Goal: Task Accomplishment & Management: Manage account settings

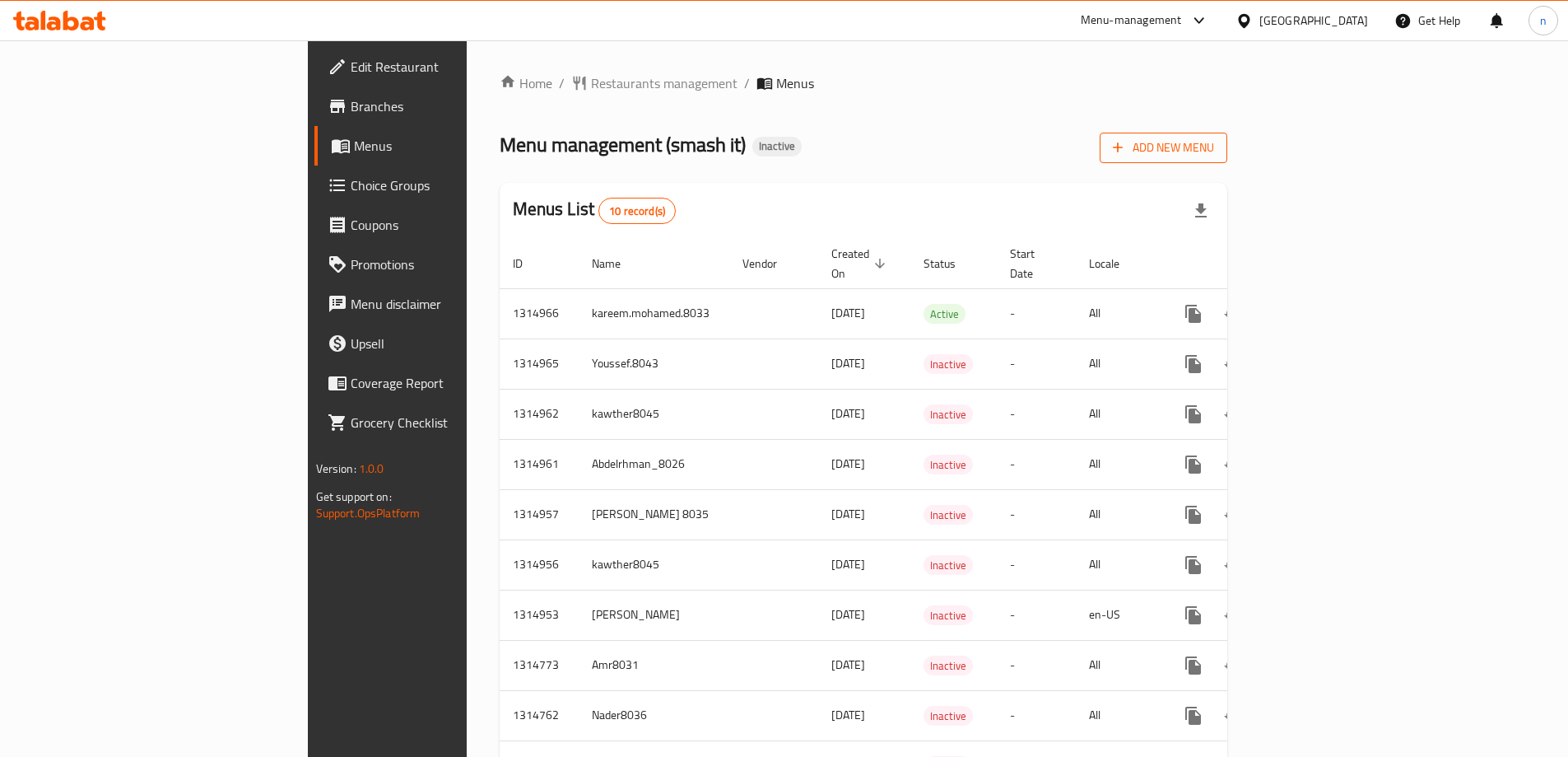
click at [1227, 135] on button "Add New Menu" at bounding box center [1163, 148] width 127 height 31
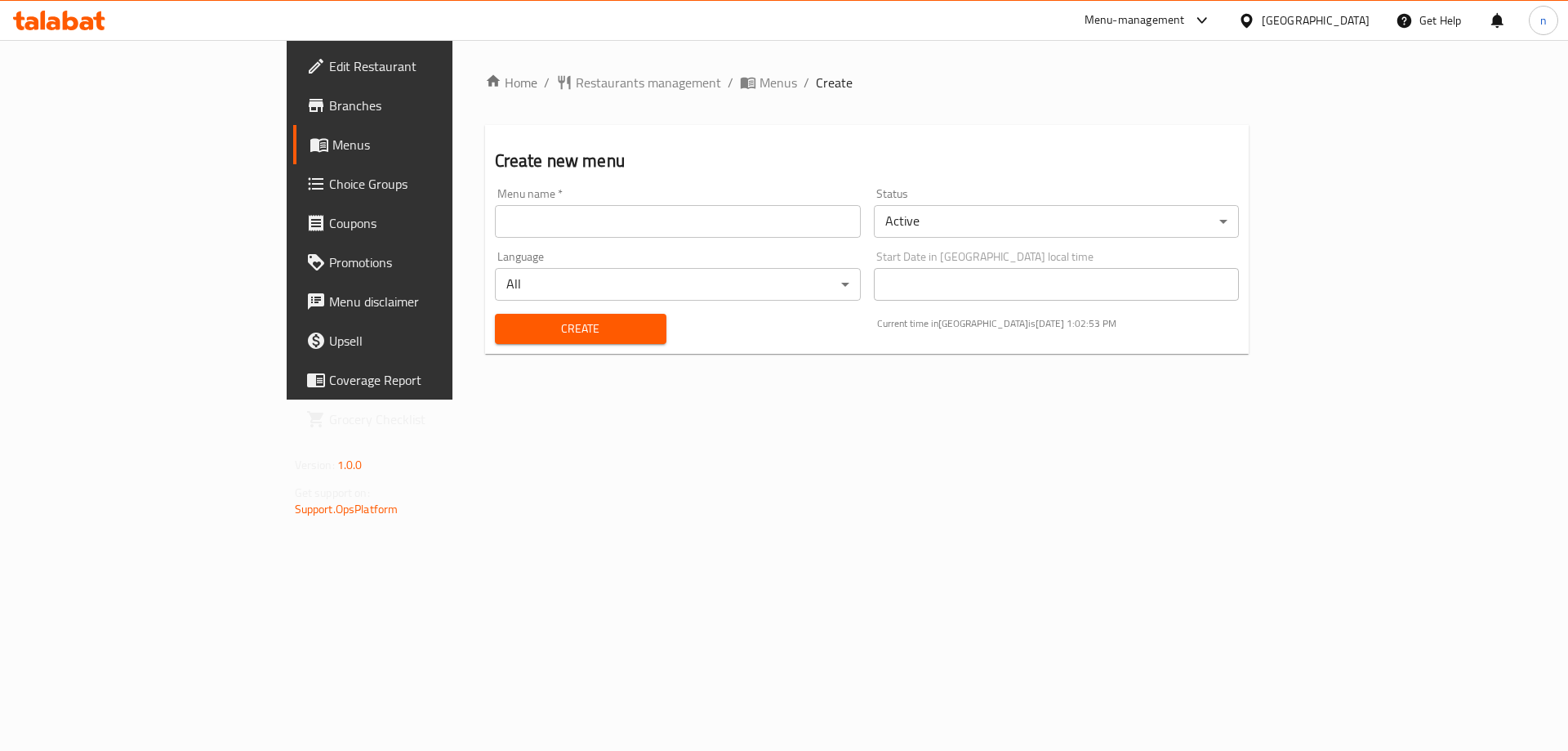
click at [495, 227] on input "text" at bounding box center [678, 222] width 366 height 33
type input "آ"
type input "Nader.8036"
click at [511, 338] on span "Create" at bounding box center [580, 328] width 145 height 21
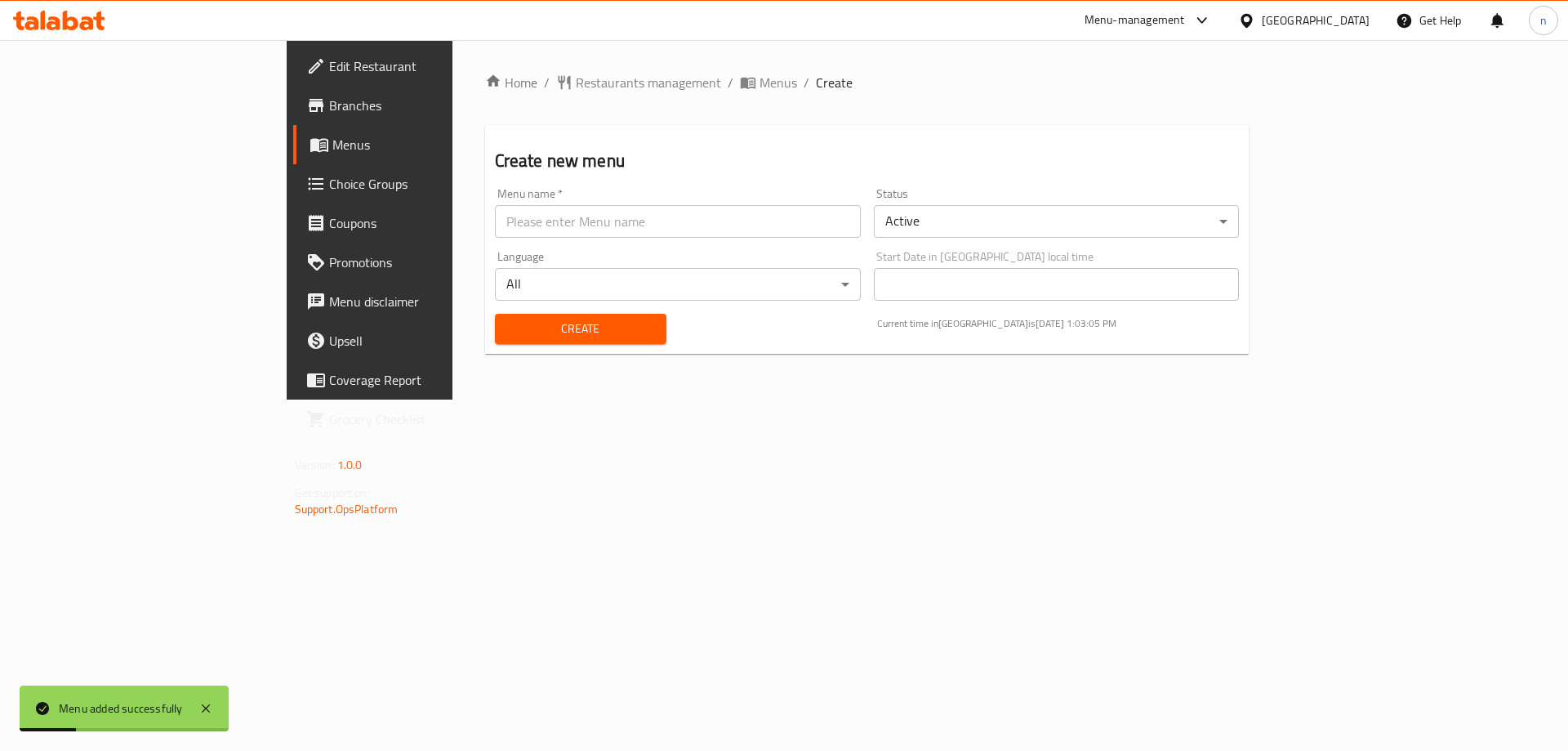
click at [329, 106] on span "Branches" at bounding box center [432, 106] width 207 height 20
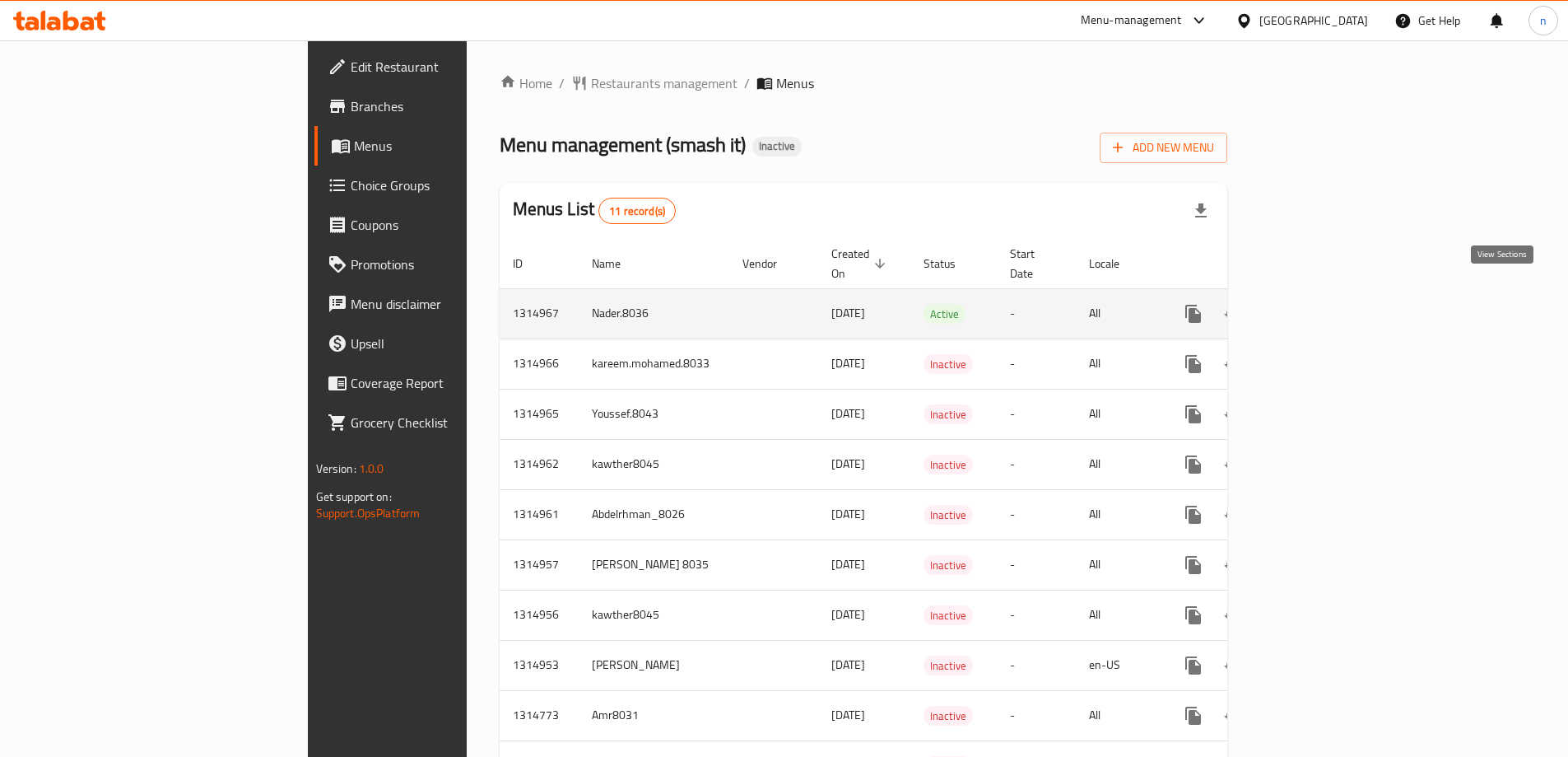
click at [1322, 304] on icon "enhanced table" at bounding box center [1312, 314] width 20 height 20
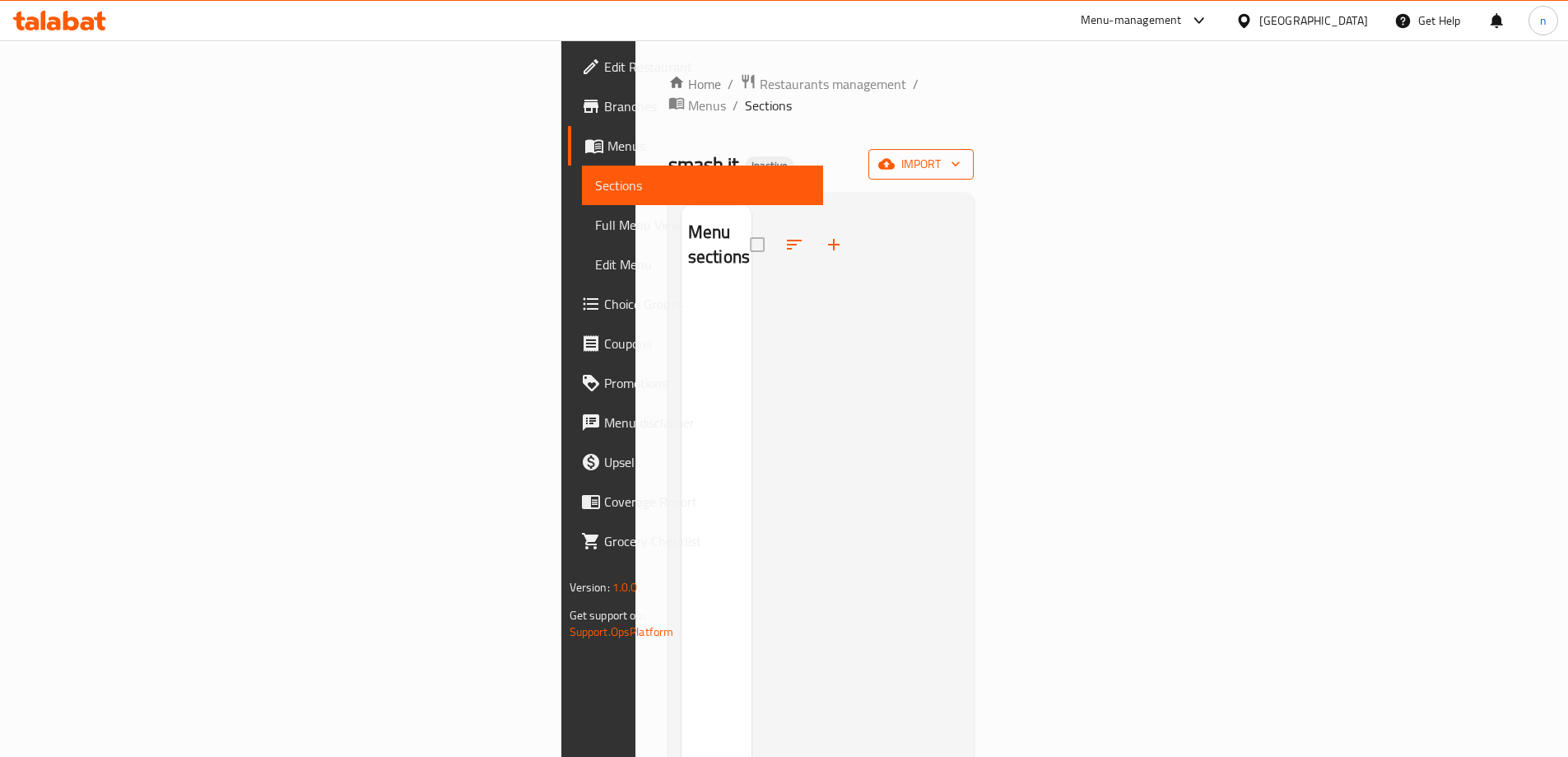
click at [895, 156] on icon "button" at bounding box center [886, 164] width 17 height 17
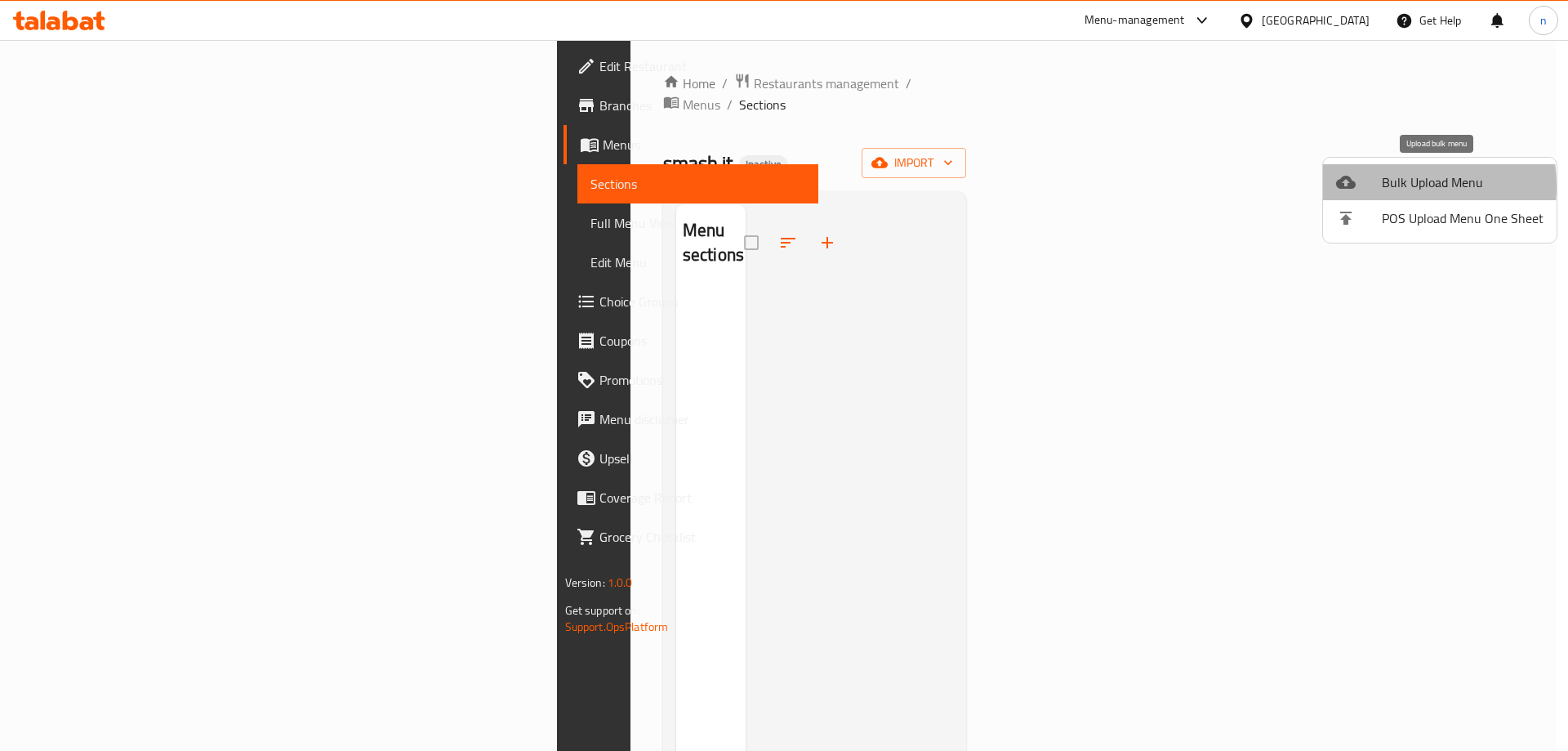
click at [1379, 186] on div at bounding box center [1358, 182] width 45 height 20
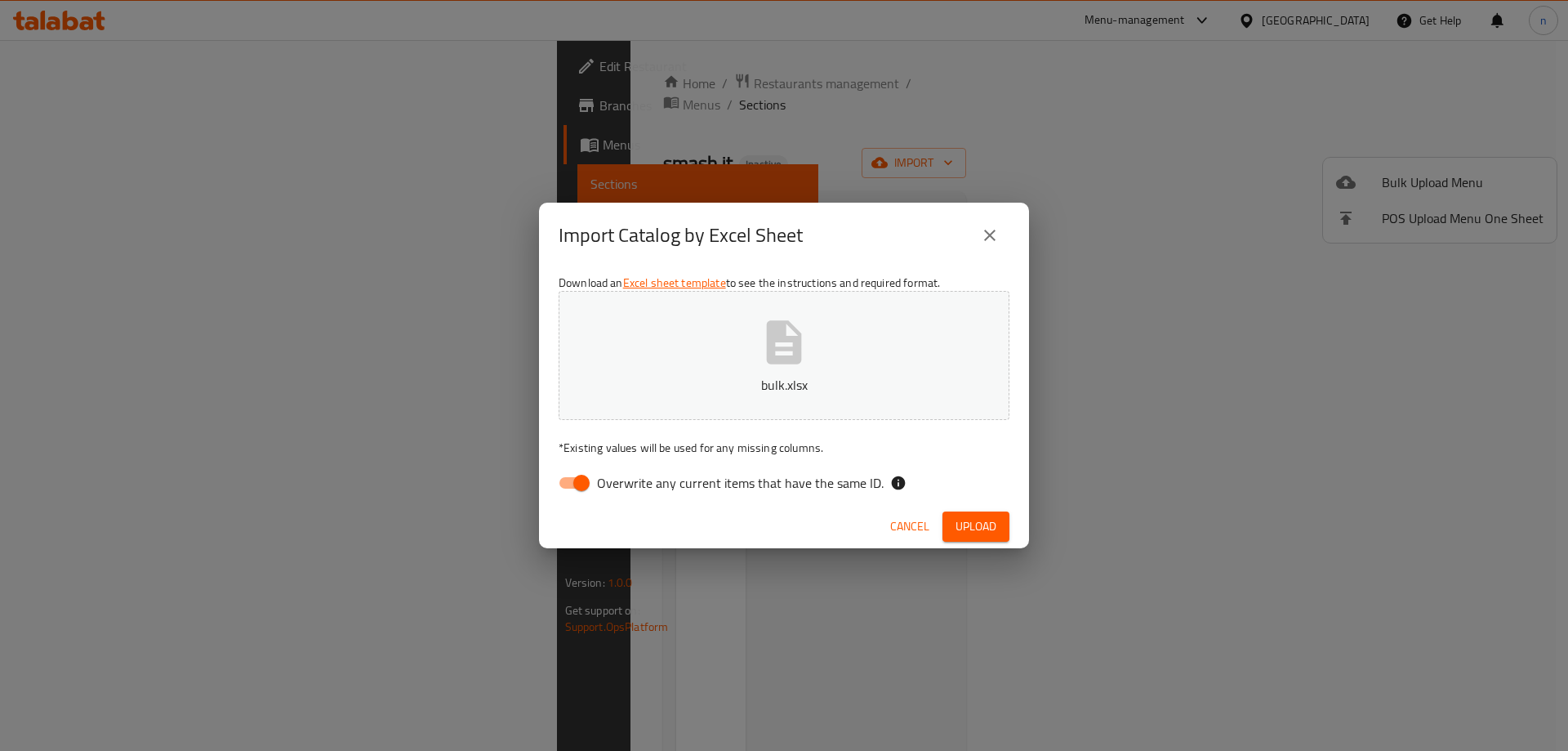
click at [965, 529] on span "Upload" at bounding box center [975, 526] width 41 height 21
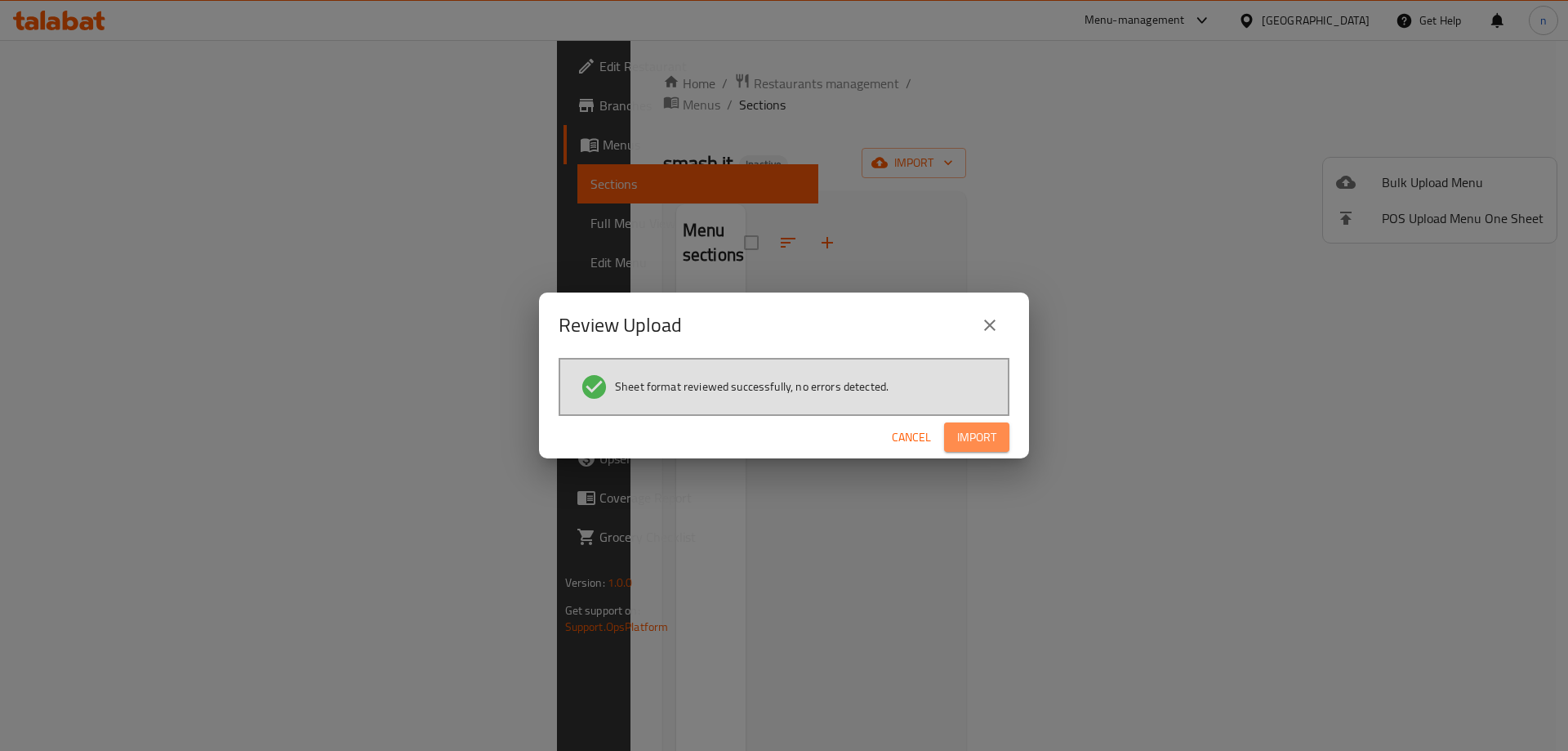
click at [1003, 433] on button "Import" at bounding box center [976, 438] width 65 height 31
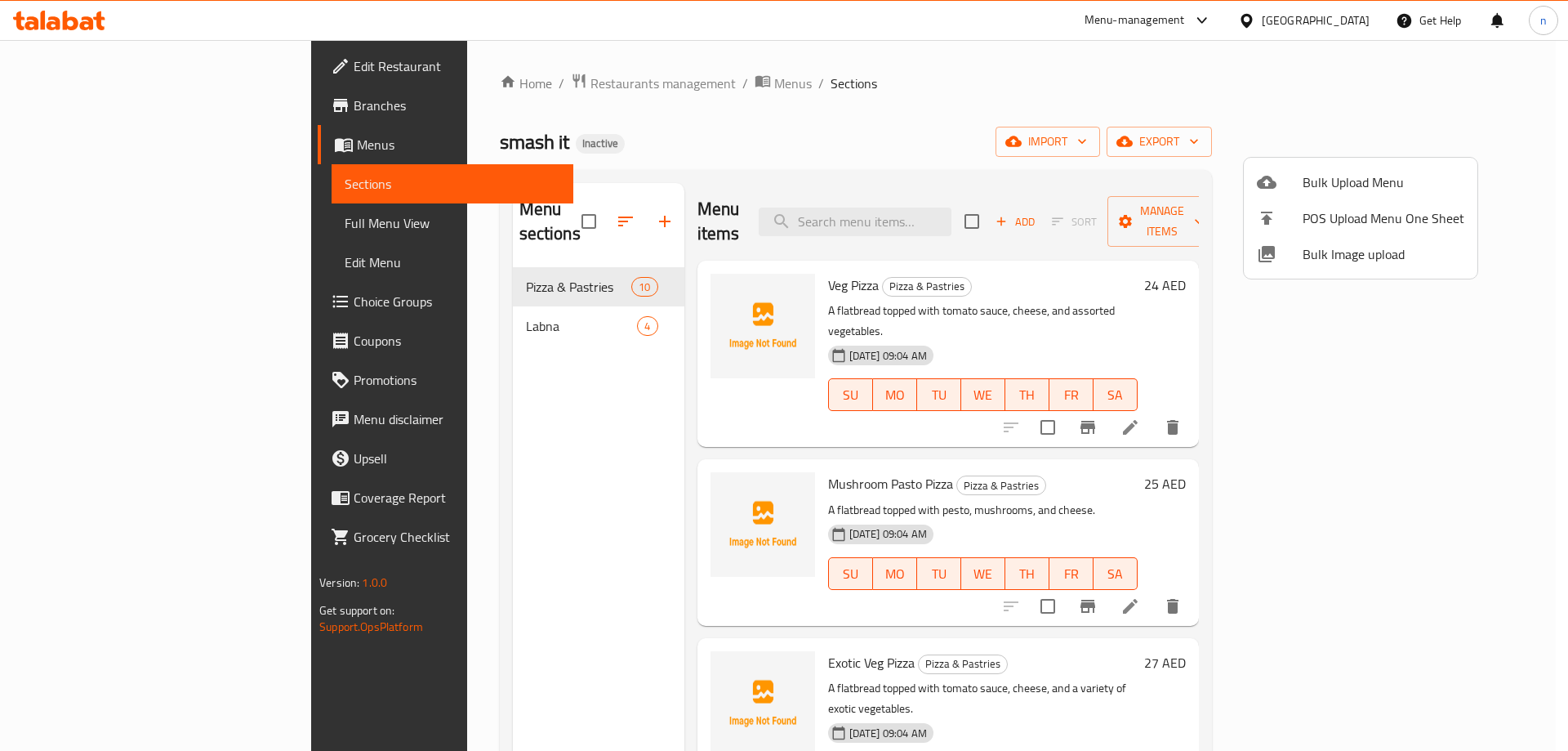
click at [440, 438] on div at bounding box center [784, 376] width 1568 height 751
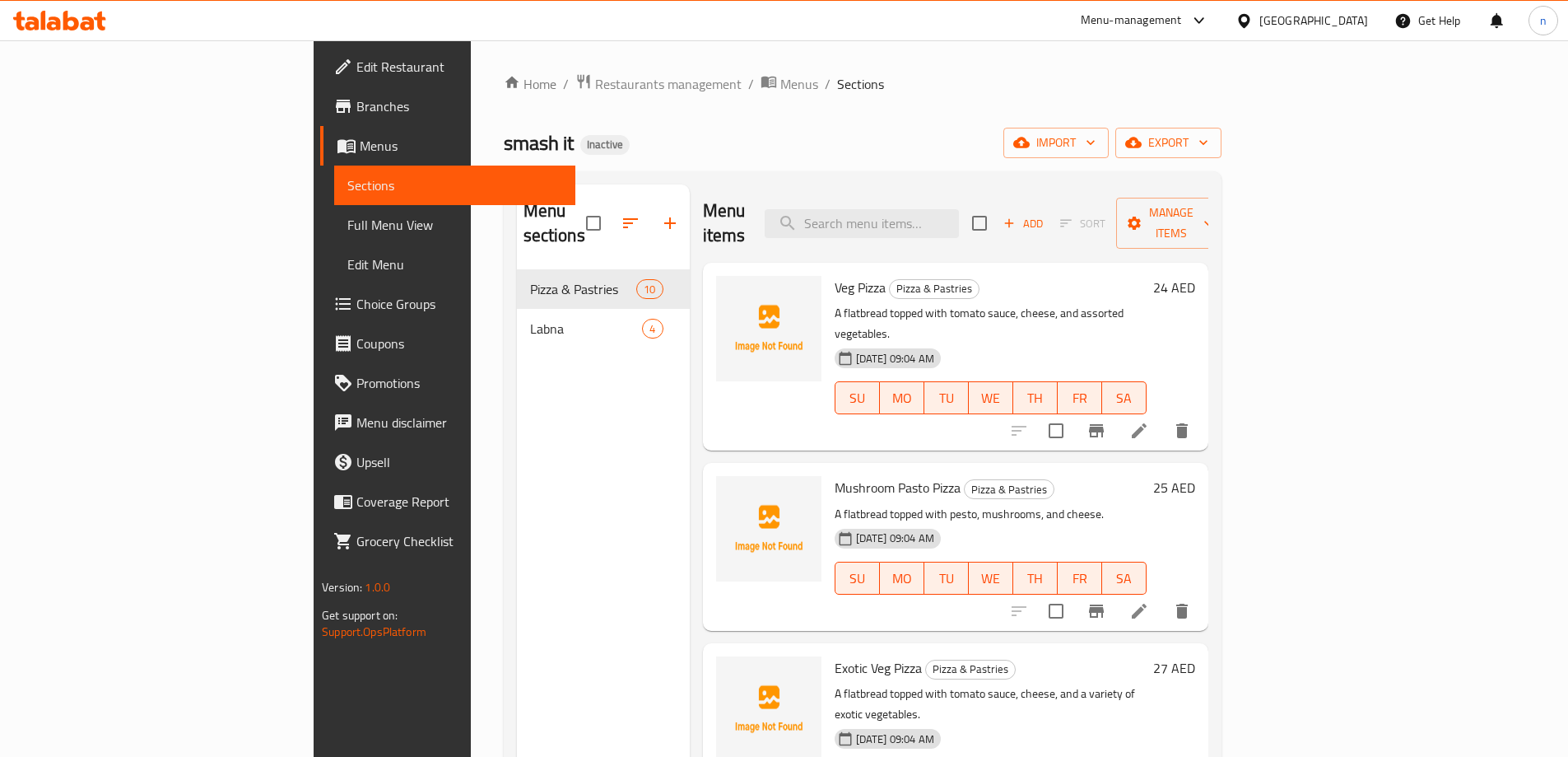
click at [517, 537] on div "Menu sections Pizza & Pastries 10 Labna 4" at bounding box center [602, 563] width 172 height 757
click at [517, 397] on div "Menu sections Pizza & Pastries 10 Labna 4" at bounding box center [602, 563] width 172 height 757
click at [347, 233] on span "Full Menu View" at bounding box center [455, 225] width 215 height 20
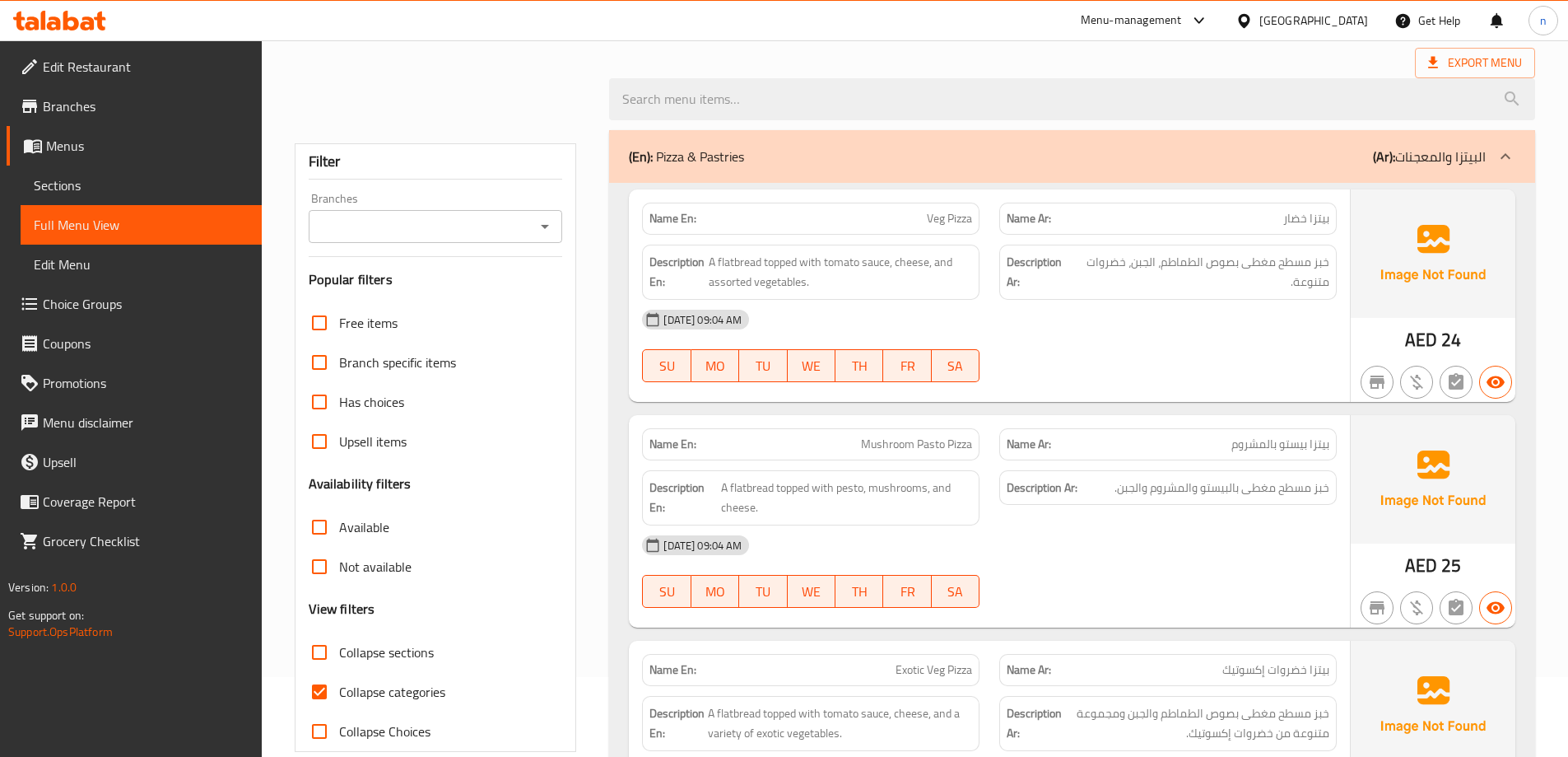
scroll to position [247, 0]
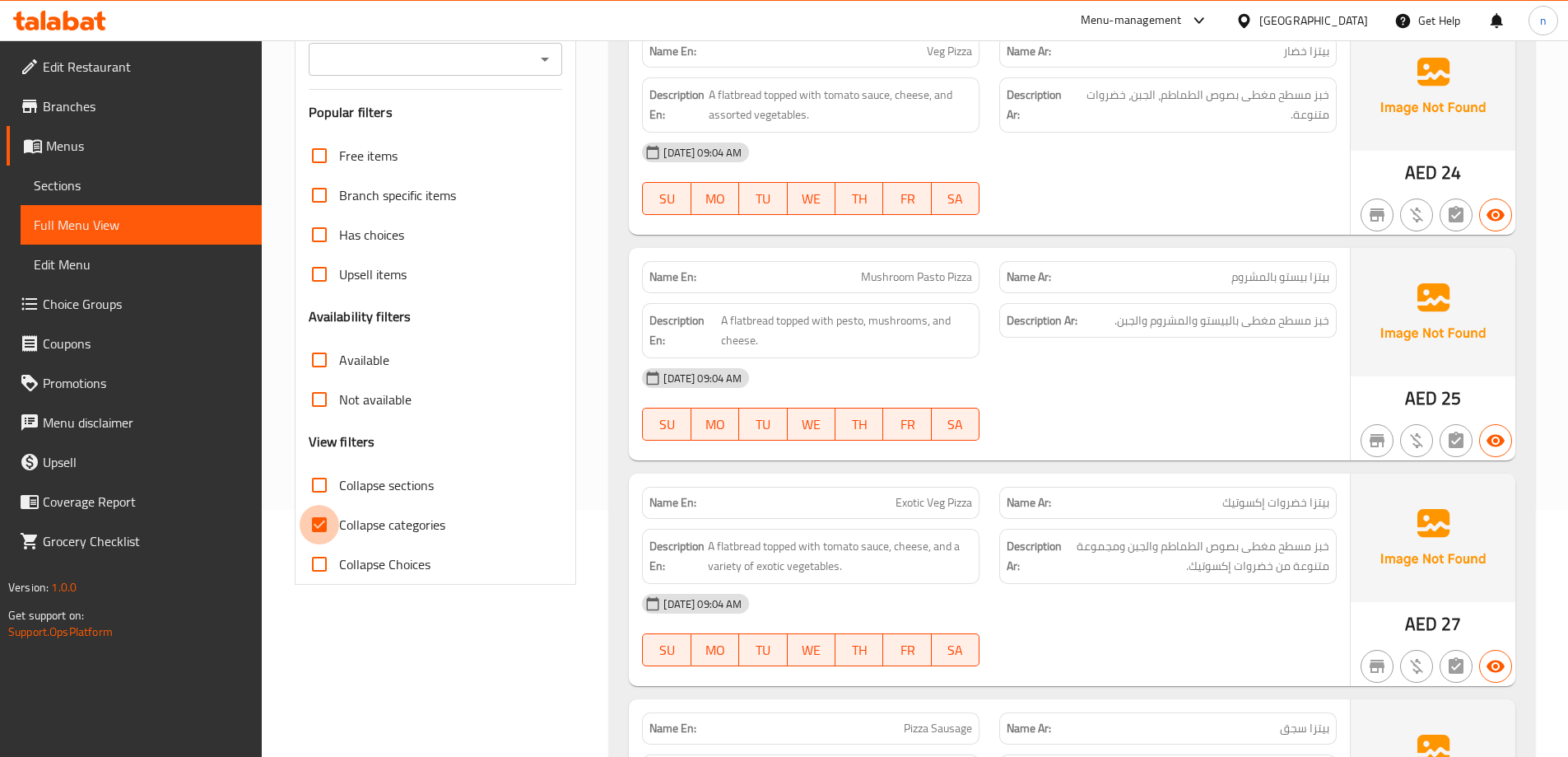
click at [336, 521] on input "Collapse categories" at bounding box center [319, 524] width 39 height 39
checkbox input "false"
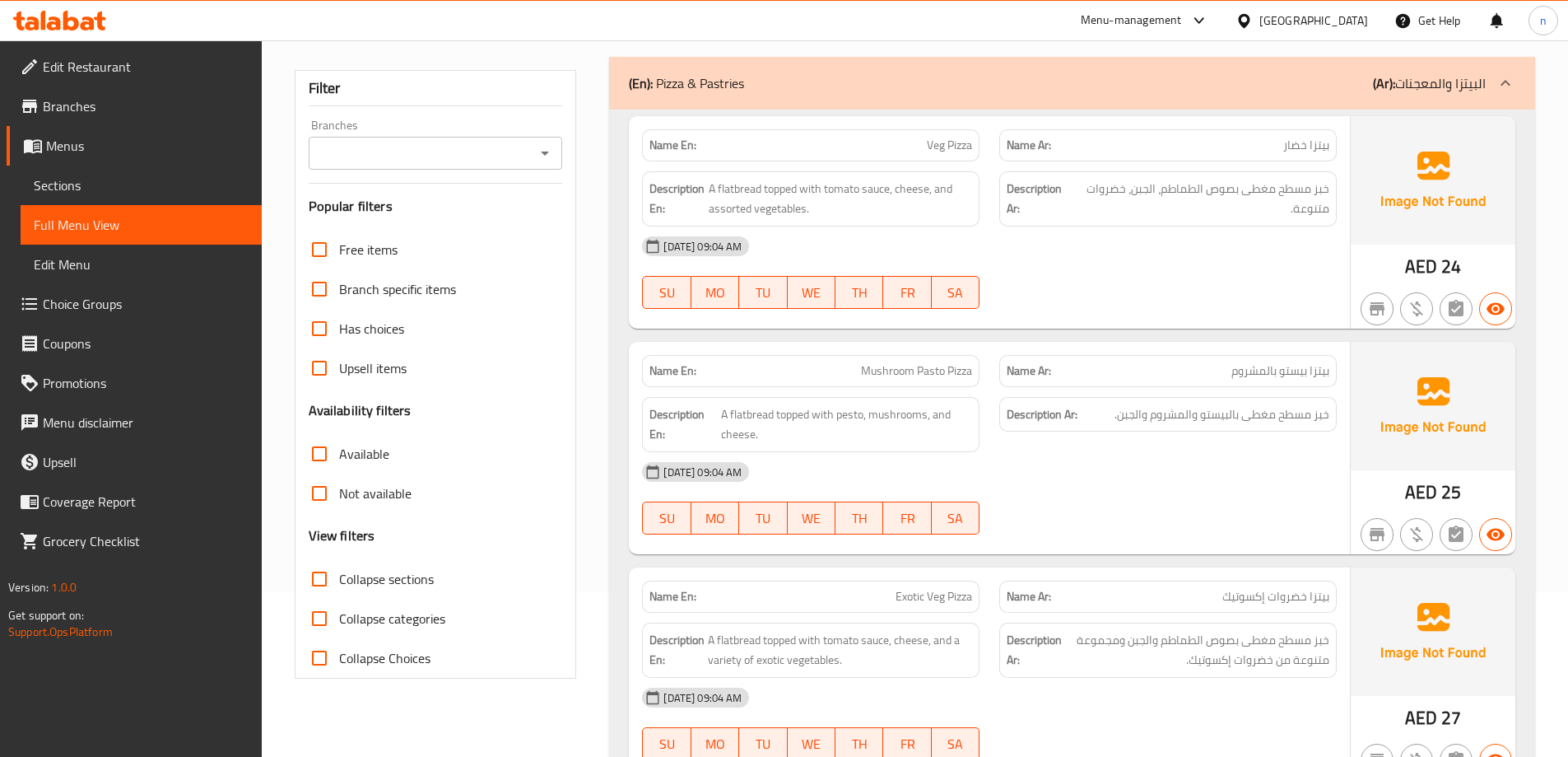
scroll to position [0, 0]
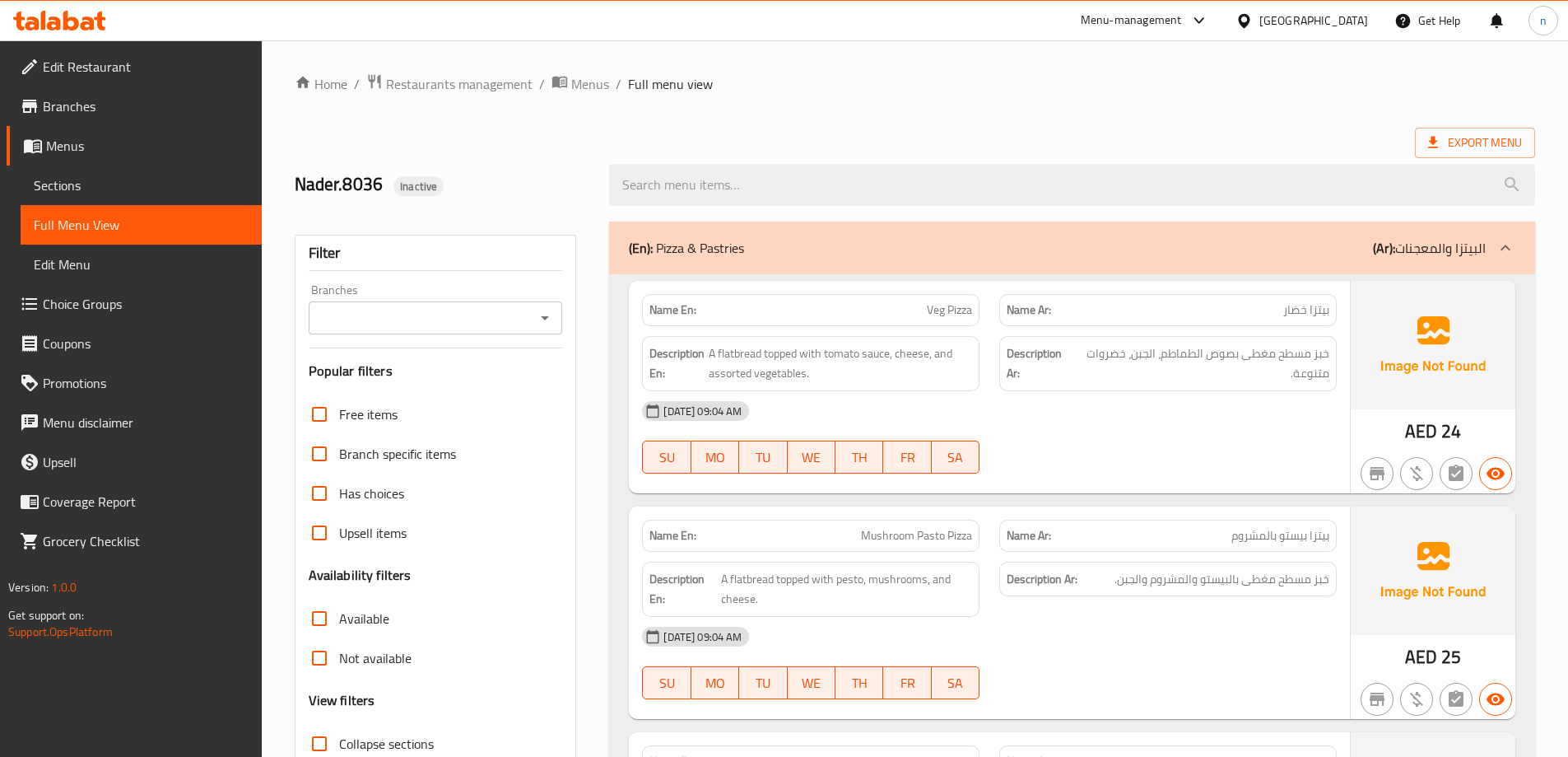
click at [1318, 306] on span "بيتزا خضار" at bounding box center [1306, 310] width 46 height 18
click at [955, 313] on span "Veg Pizza" at bounding box center [949, 310] width 45 height 18
click at [667, 465] on span "SU" at bounding box center [666, 457] width 34 height 24
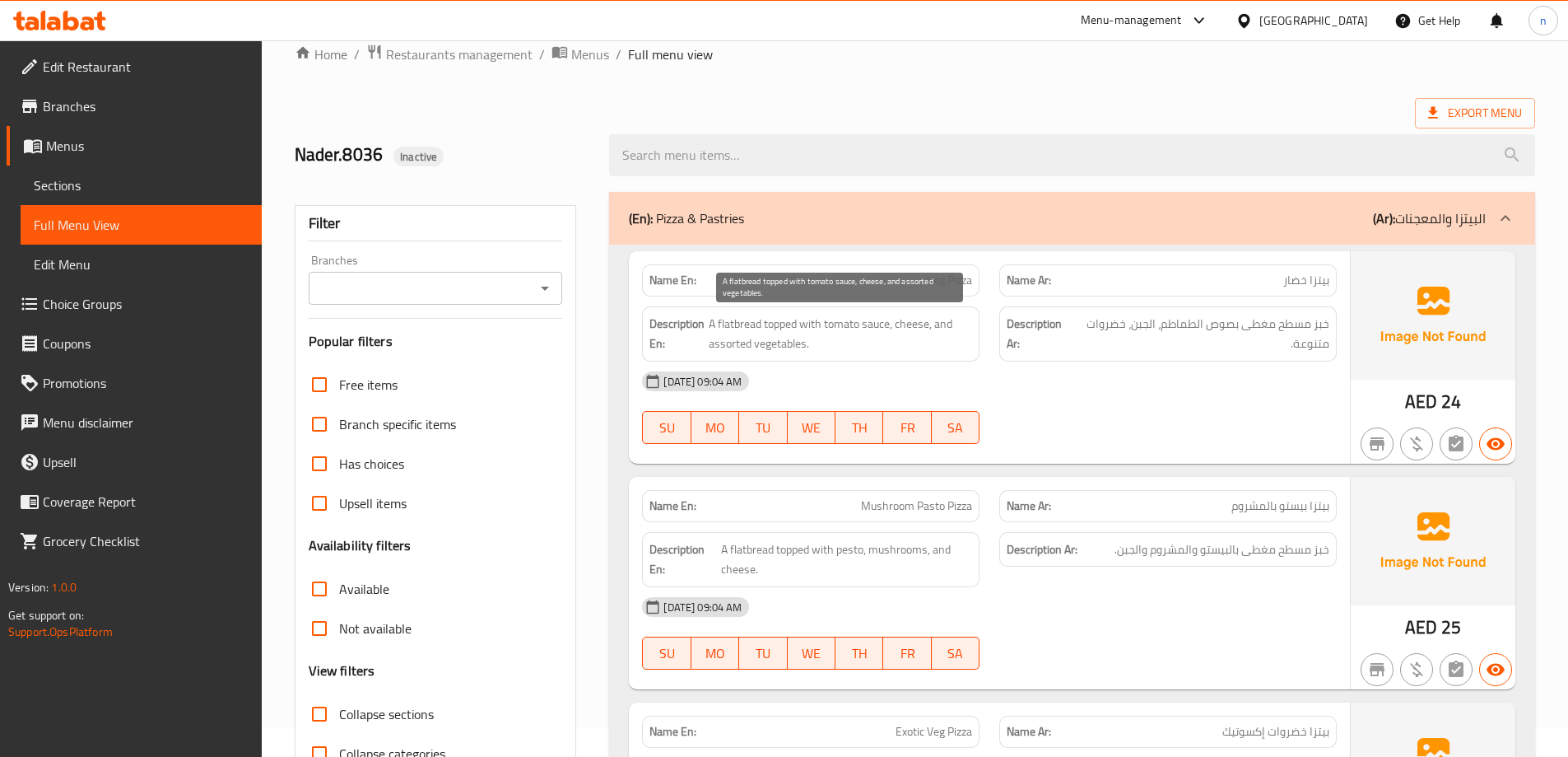
scroll to position [83, 0]
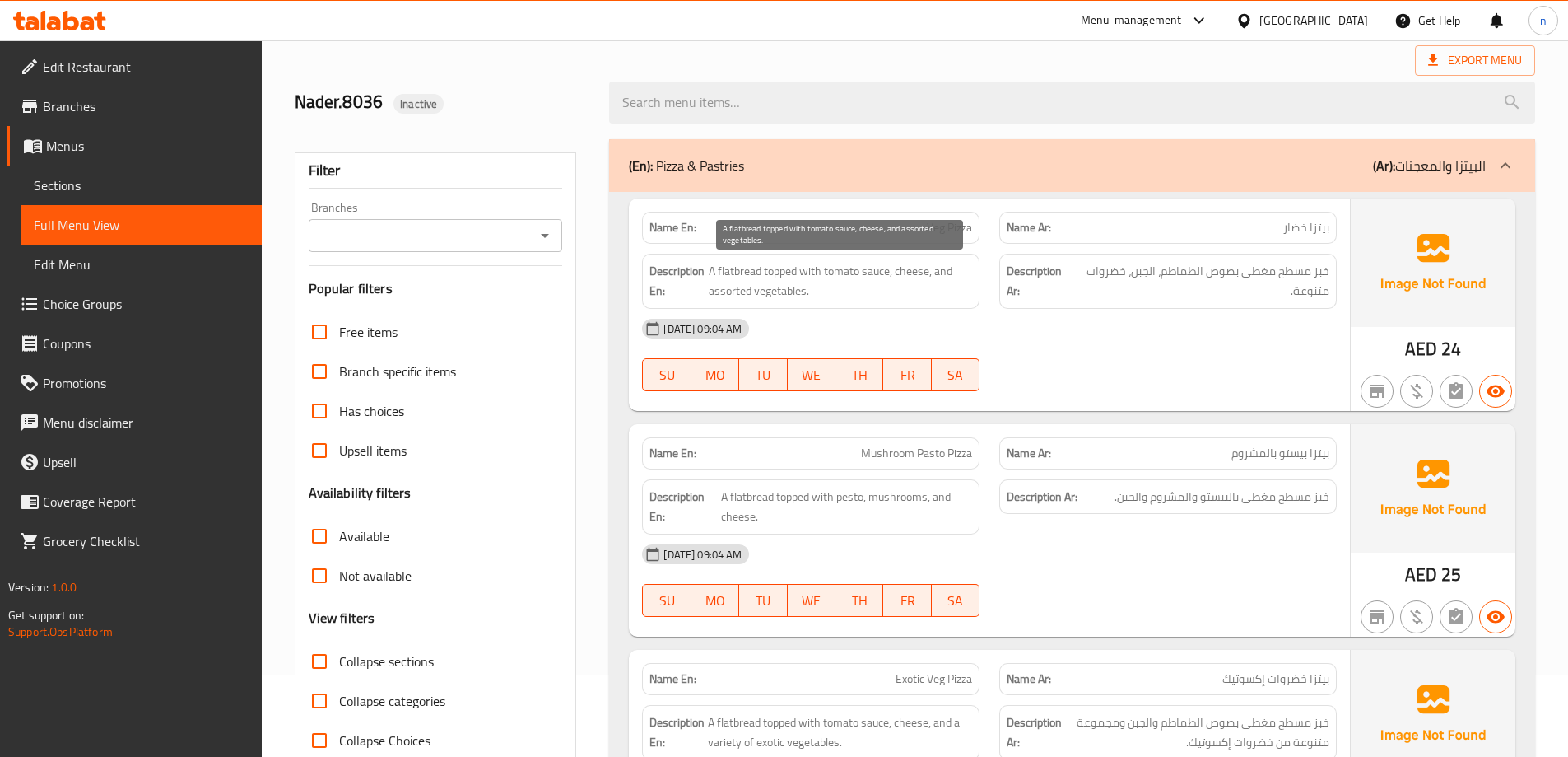
click at [732, 296] on span "A flatbread topped with tomato sauce, cheese, and assorted vegetables." at bounding box center [841, 281] width 263 height 40
click at [1094, 312] on div "[DATE] 09:04 AM" at bounding box center [989, 328] width 714 height 39
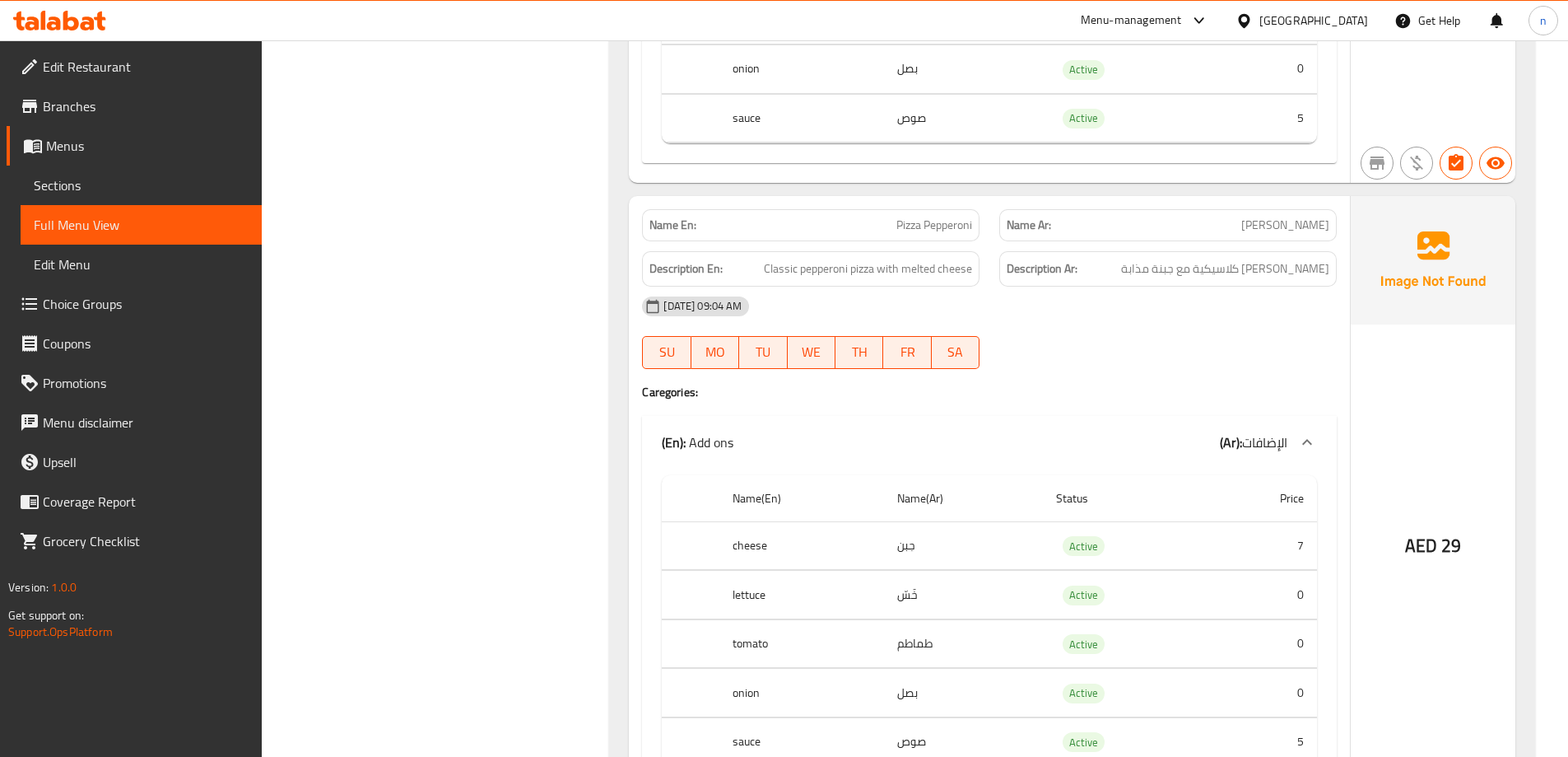
scroll to position [1400, 0]
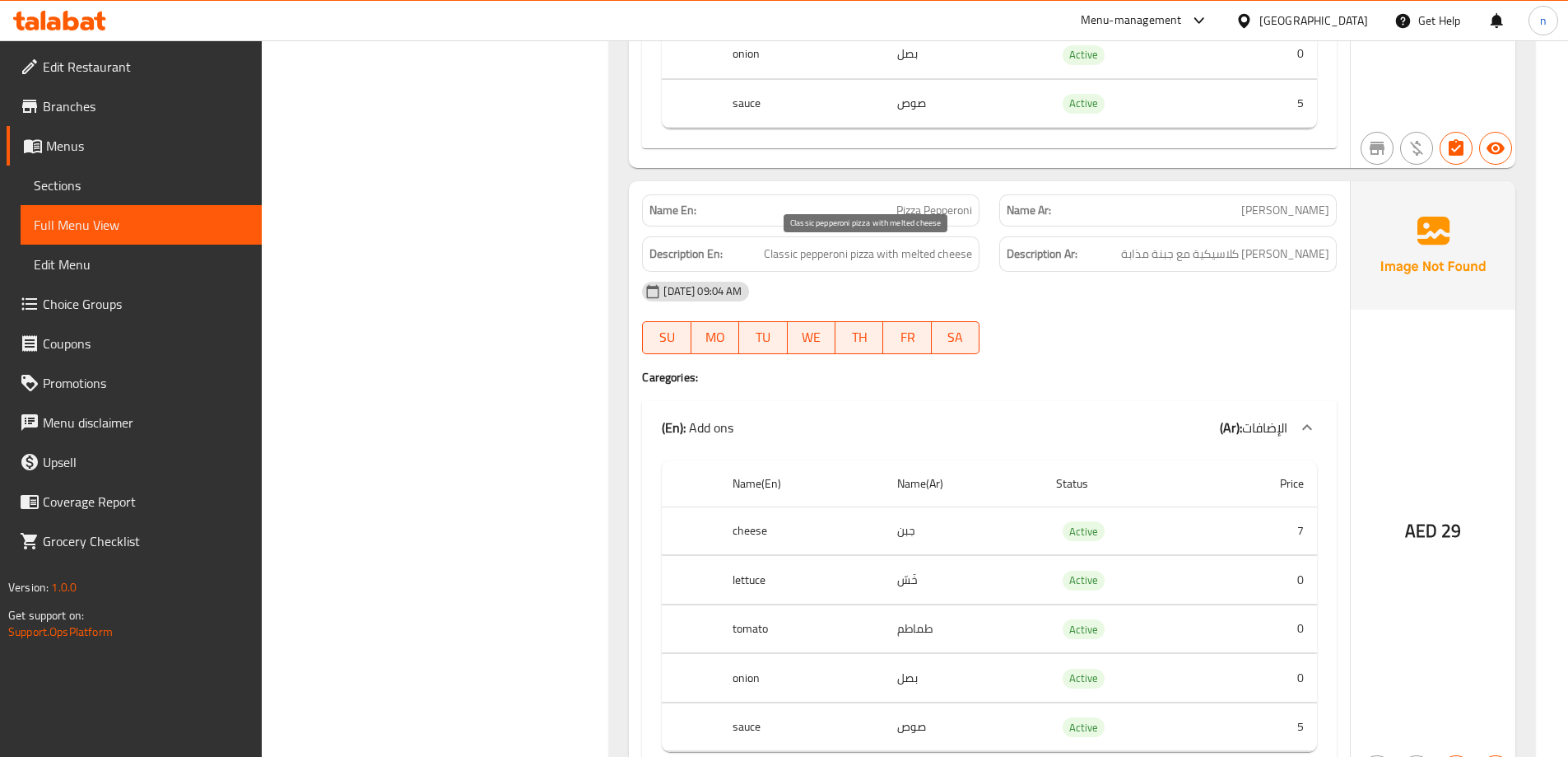
click at [921, 253] on span "Classic pepperoni pizza with melted cheese" at bounding box center [868, 253] width 208 height 21
click at [917, 251] on span "Classic pepperoni pizza with melted cheese" at bounding box center [868, 253] width 208 height 21
click at [935, 266] on div "Description En: Classic pepperoni pizza with melted cheese" at bounding box center [811, 254] width 337 height 35
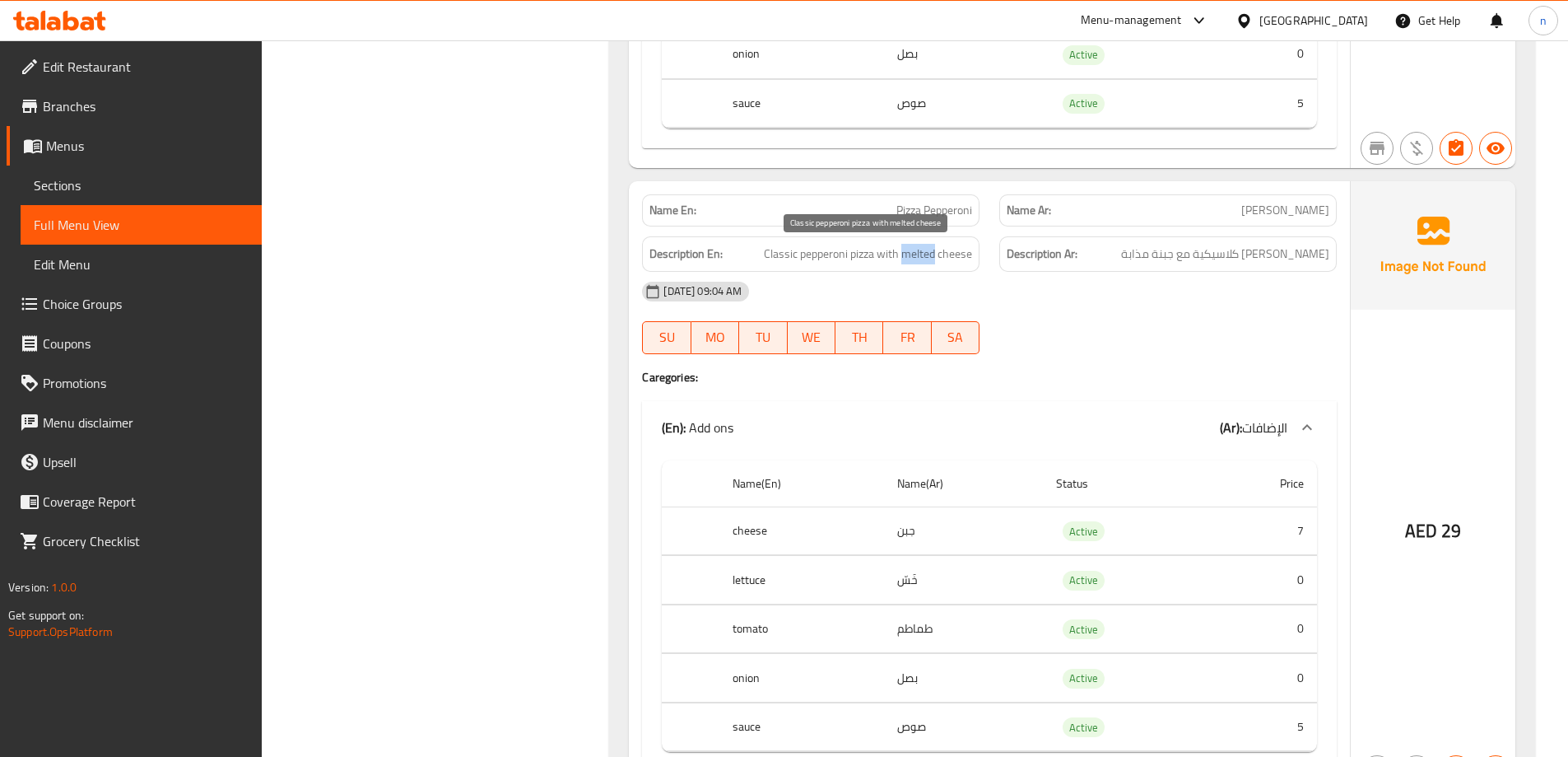
drag, startPoint x: 901, startPoint y: 258, endPoint x: 936, endPoint y: 258, distance: 35.0
click at [936, 258] on span "Classic pepperoni pizza with melted cheese" at bounding box center [868, 253] width 208 height 21
copy span "melted"
click at [1147, 320] on div "[DATE] 09:04 AM SU MO TU WE TH FR SA" at bounding box center [989, 318] width 714 height 93
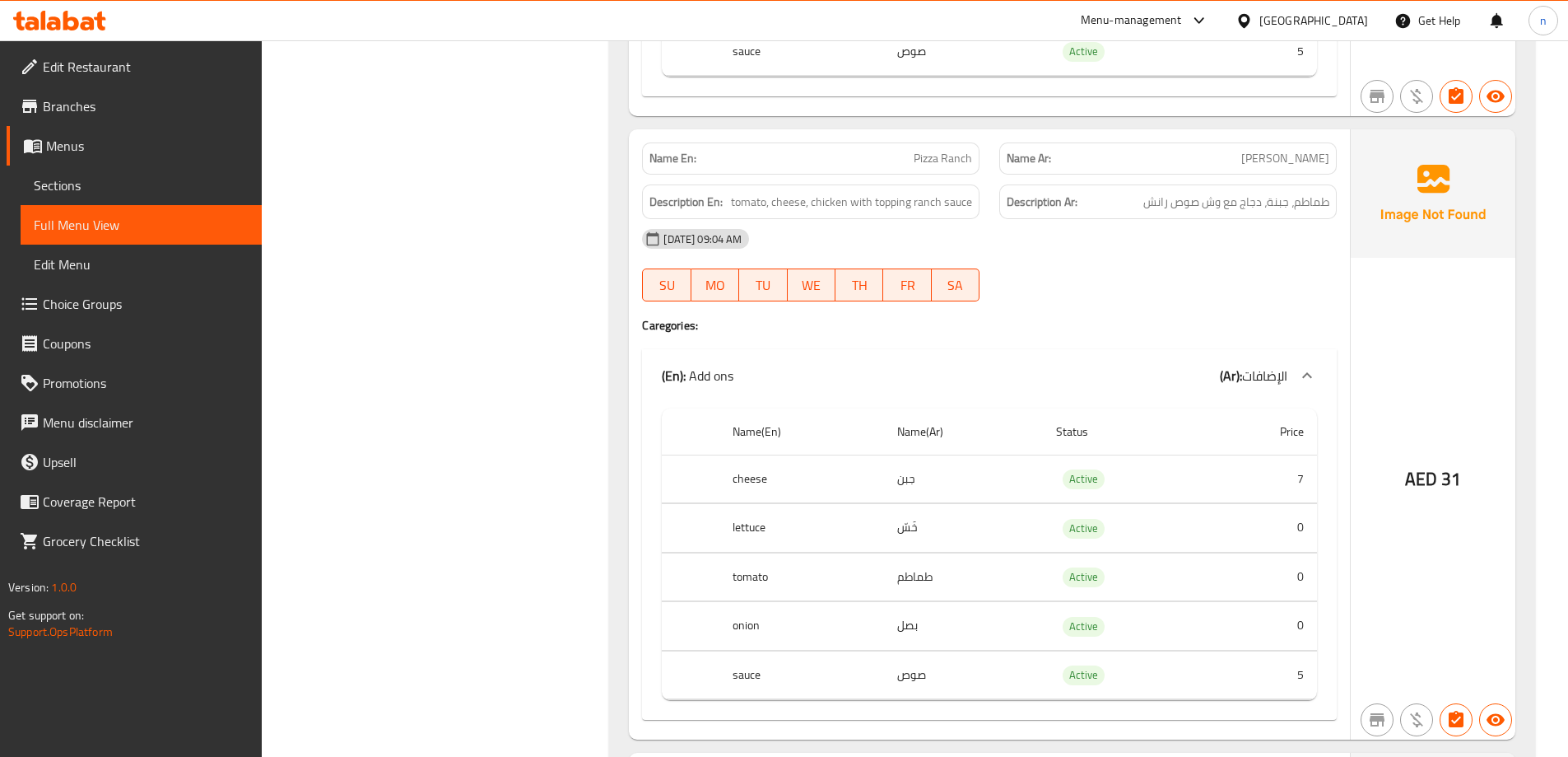
scroll to position [3212, 0]
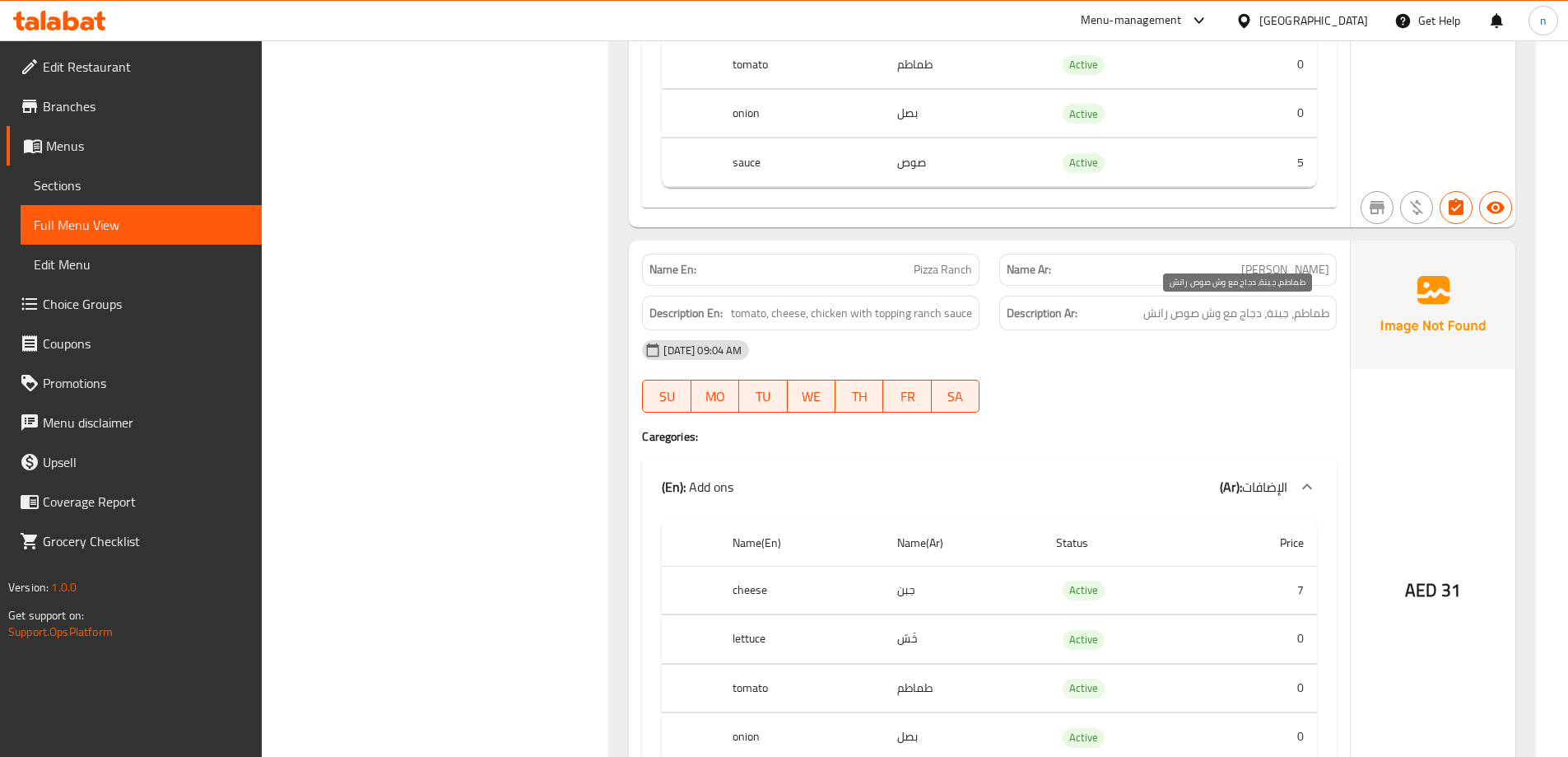
click at [1209, 313] on span "طماطم، جبنة، دجاج مع وش صوص رانش" at bounding box center [1236, 313] width 186 height 21
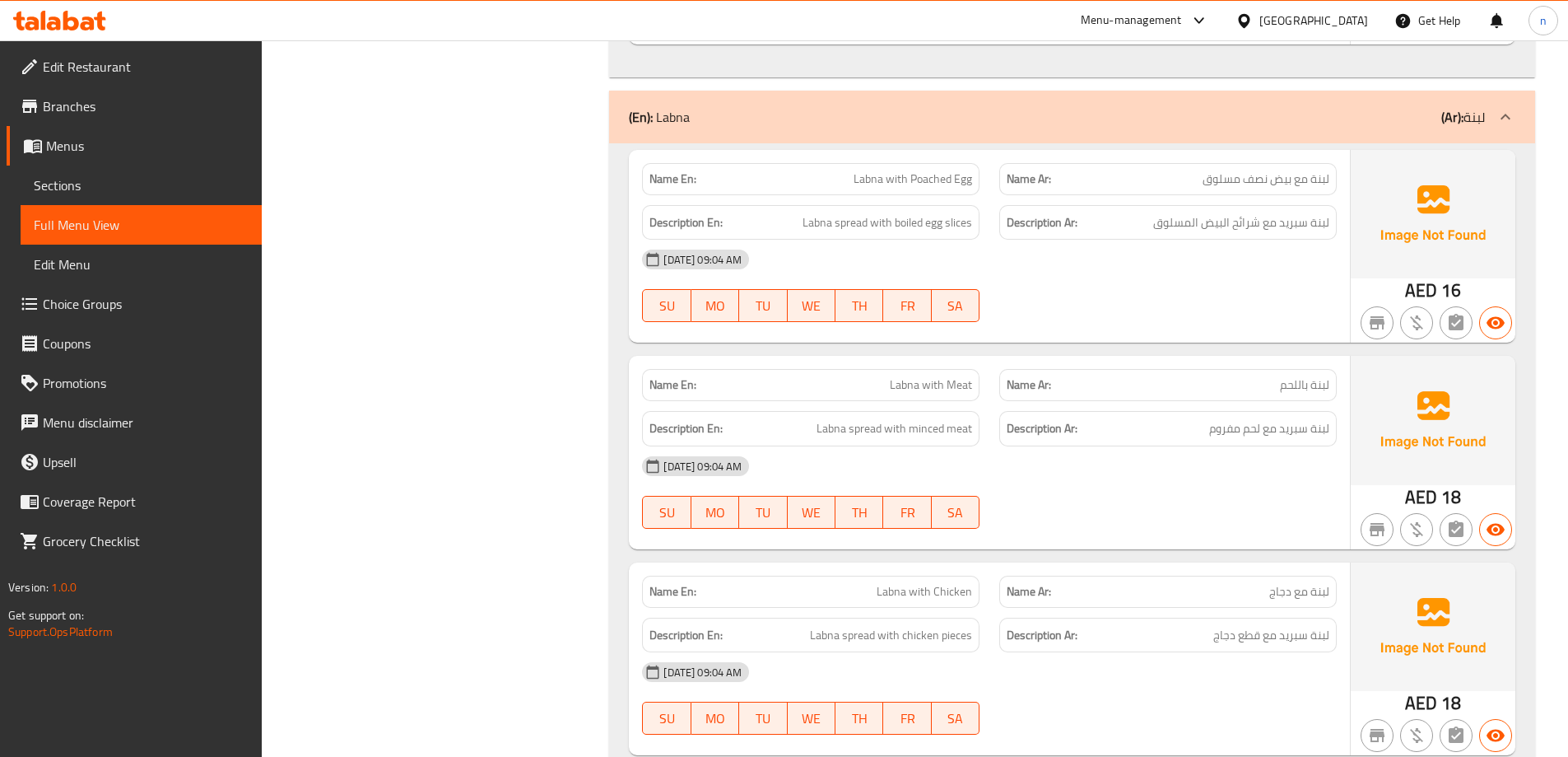
scroll to position [5271, 0]
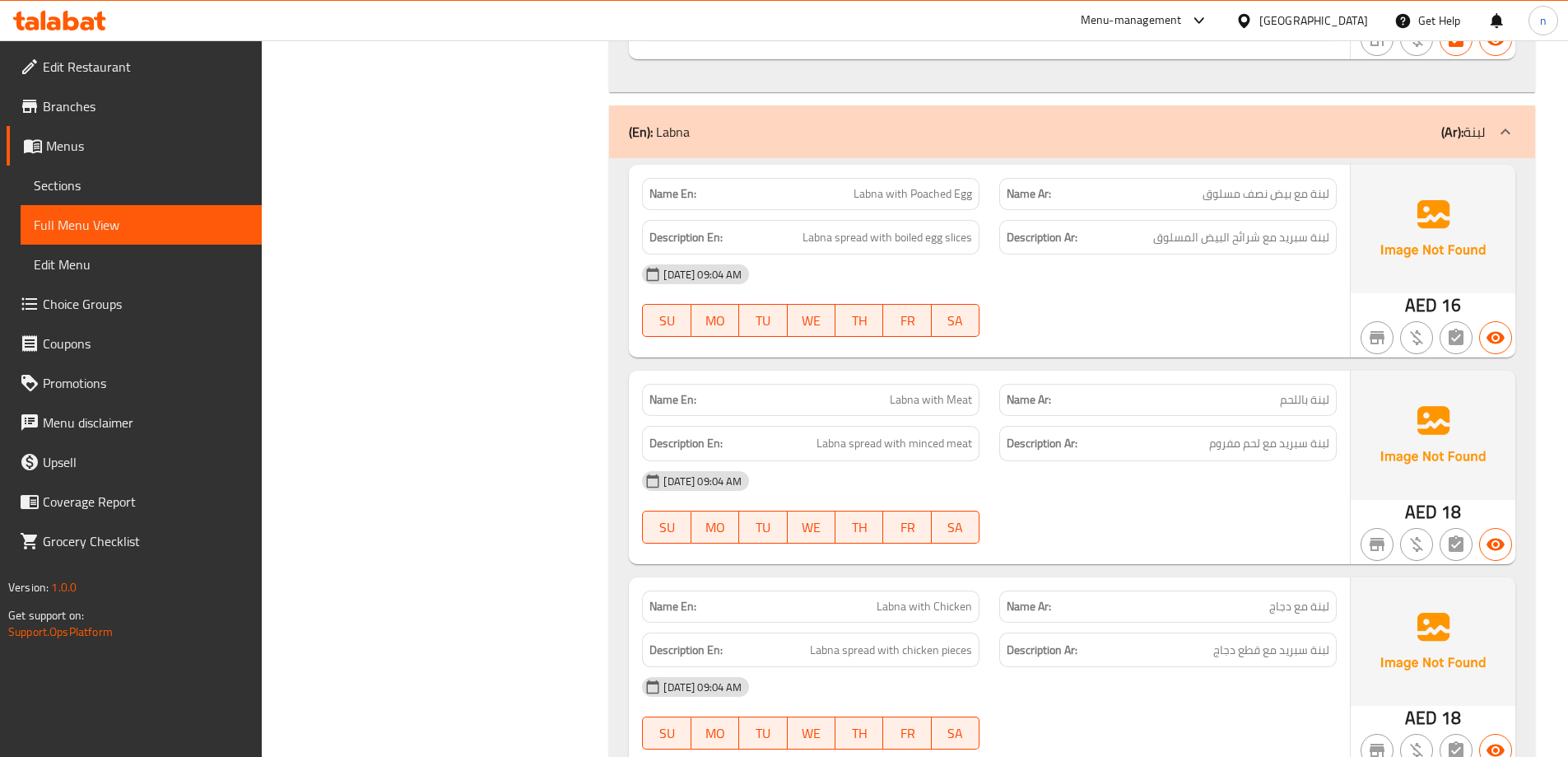
click at [1280, 405] on span "لبنة باللحم" at bounding box center [1304, 399] width 49 height 18
click at [1208, 465] on div "[DATE] 09:04 AM" at bounding box center [989, 480] width 714 height 39
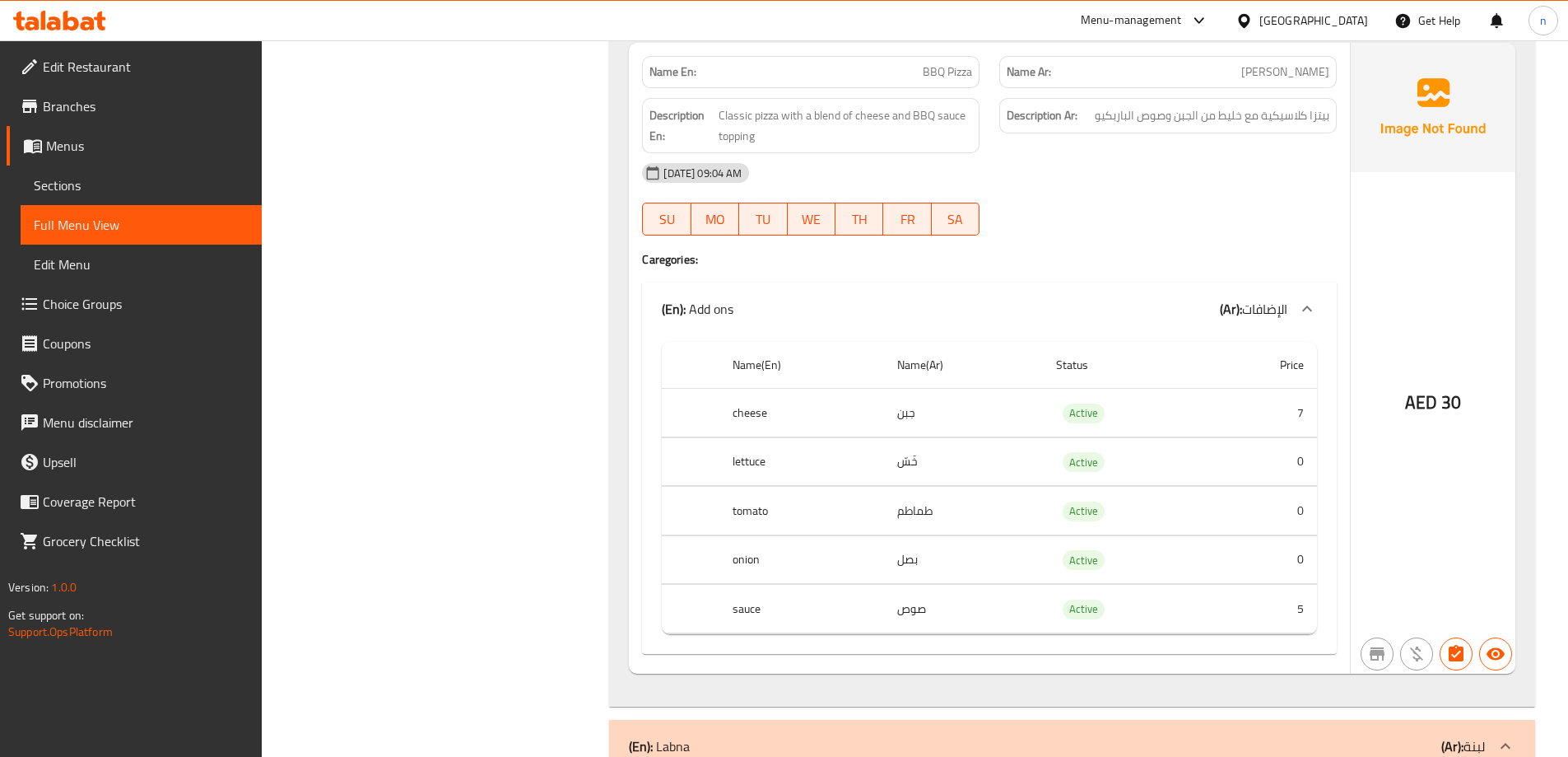
scroll to position [4650, 0]
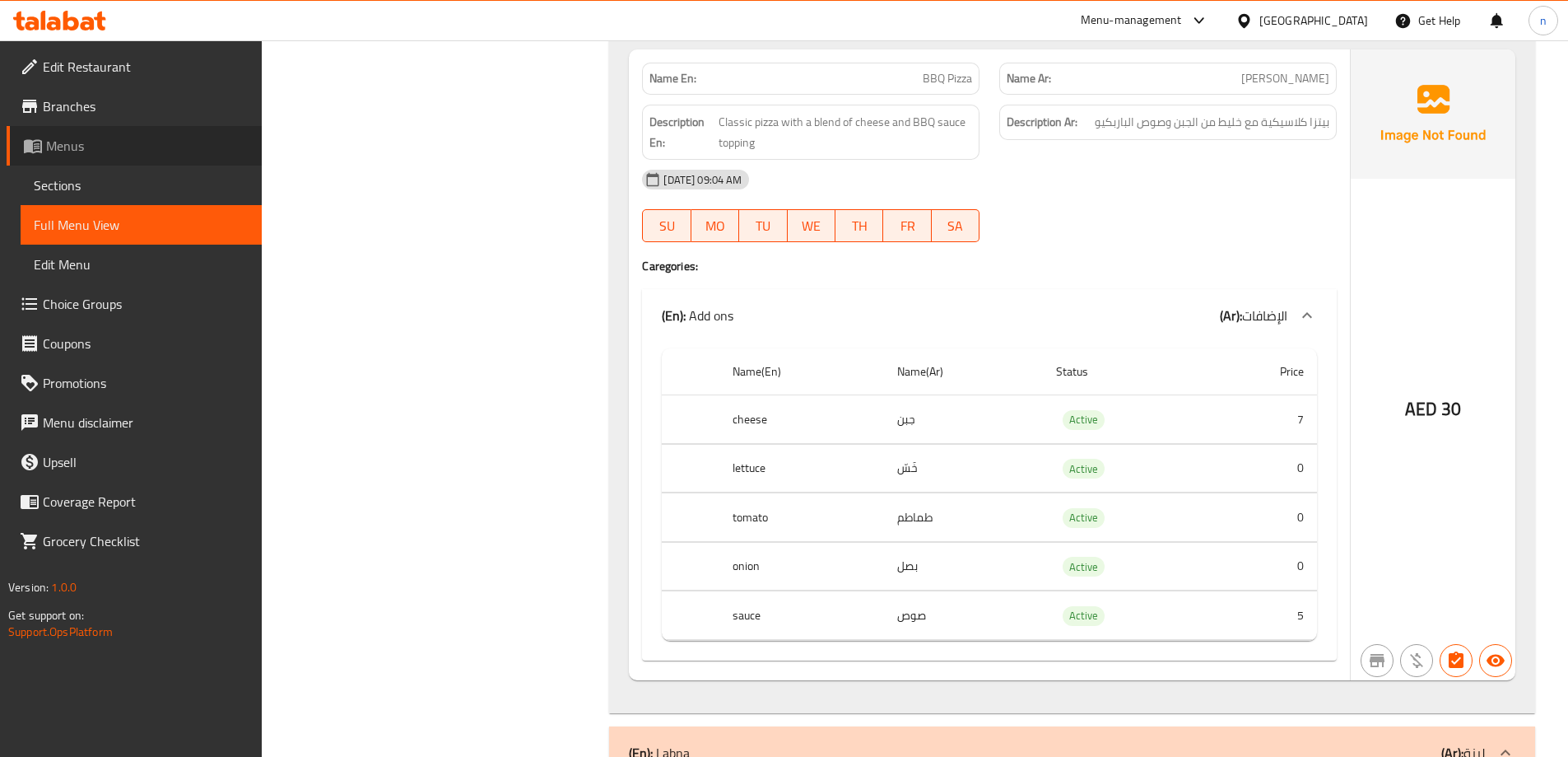
click at [52, 143] on span "Menus" at bounding box center [147, 146] width 202 height 20
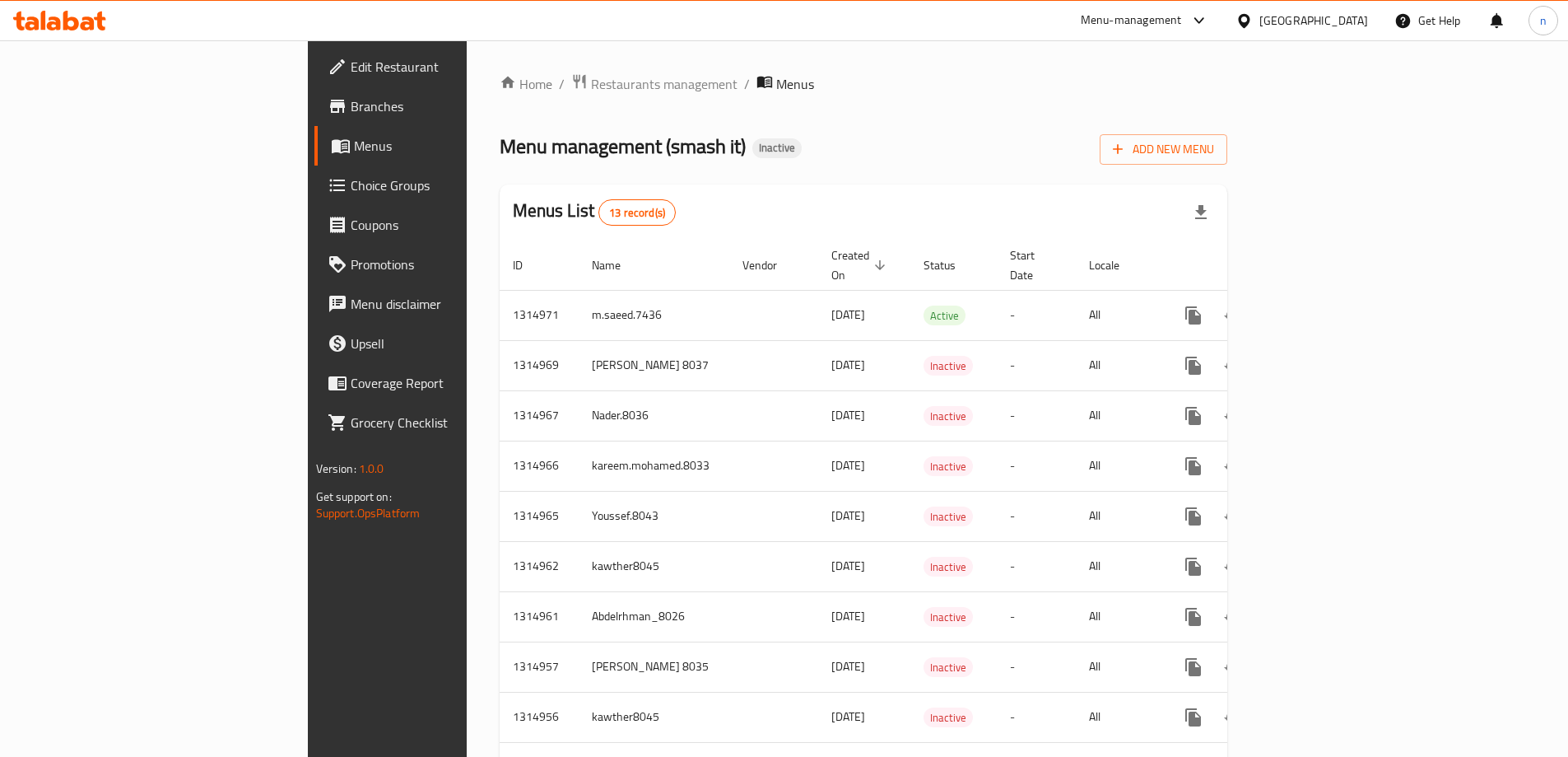
click at [911, 138] on div "Menu management ( smash it ) Inactive Add New Menu" at bounding box center [864, 146] width 728 height 37
click at [354, 139] on span "Menus" at bounding box center [455, 146] width 202 height 20
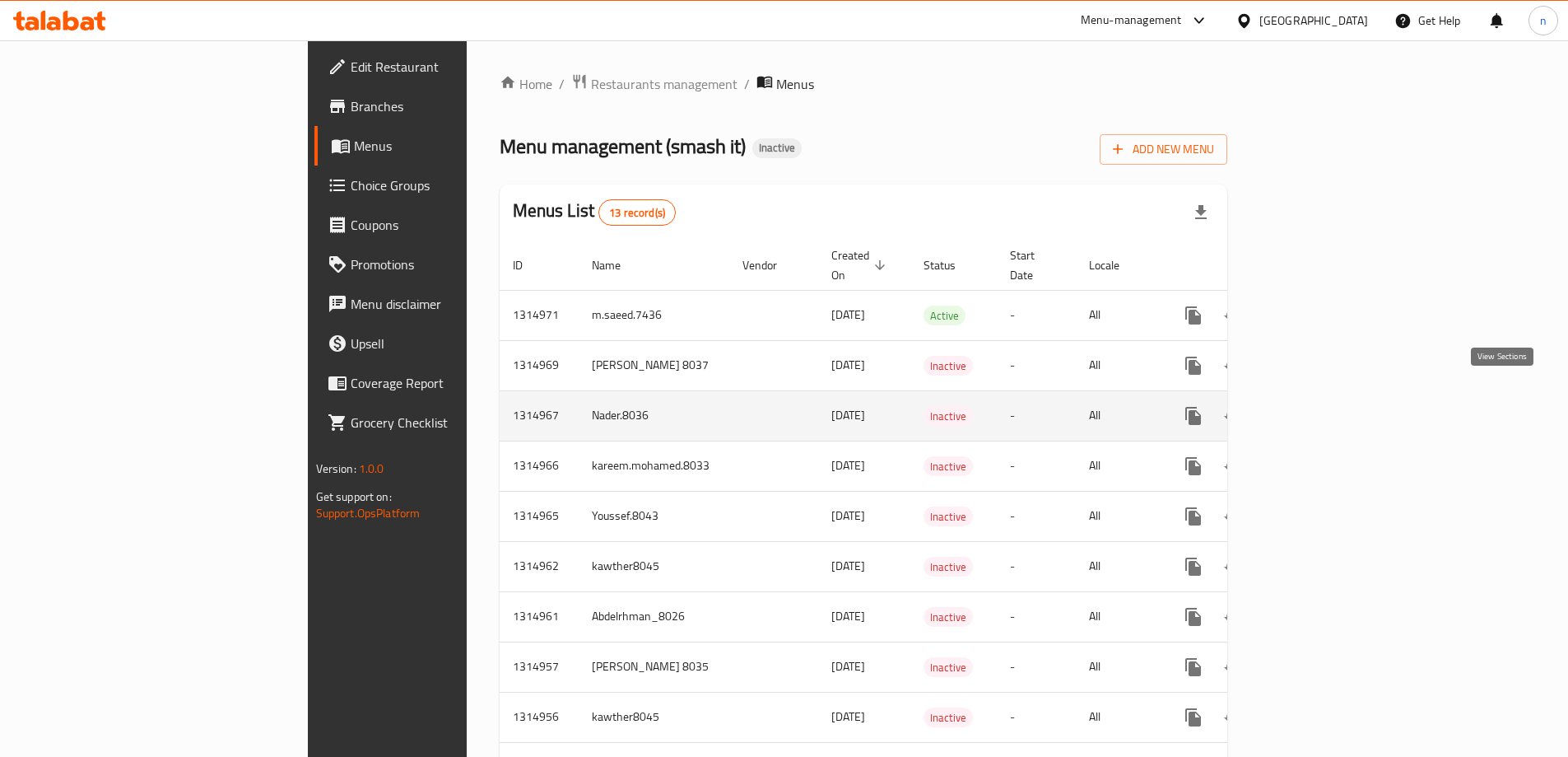
click at [1322, 406] on icon "enhanced table" at bounding box center [1312, 416] width 20 height 20
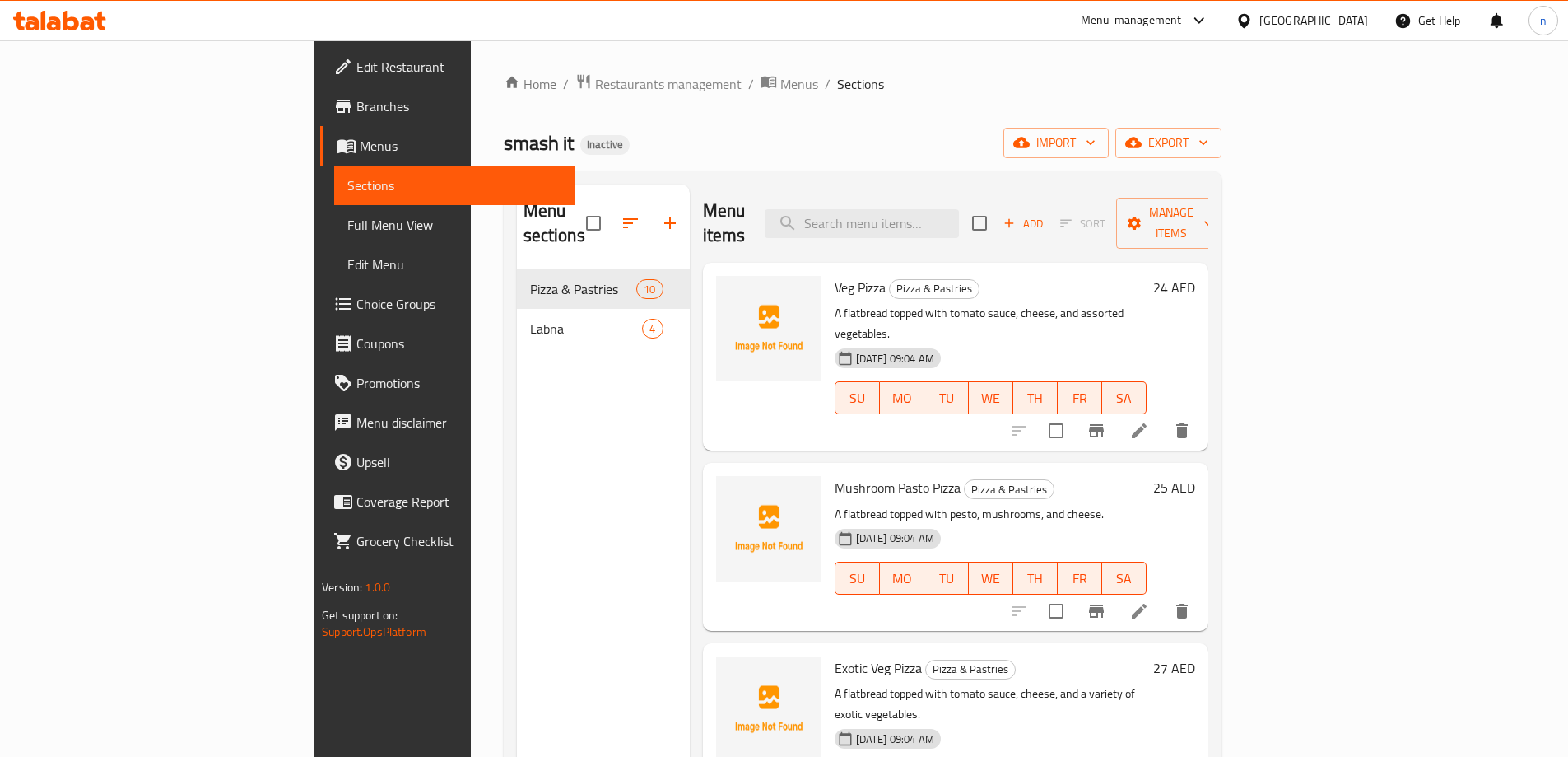
click at [347, 189] on span "Sections" at bounding box center [455, 185] width 215 height 20
click at [347, 228] on span "Full Menu View" at bounding box center [455, 225] width 215 height 20
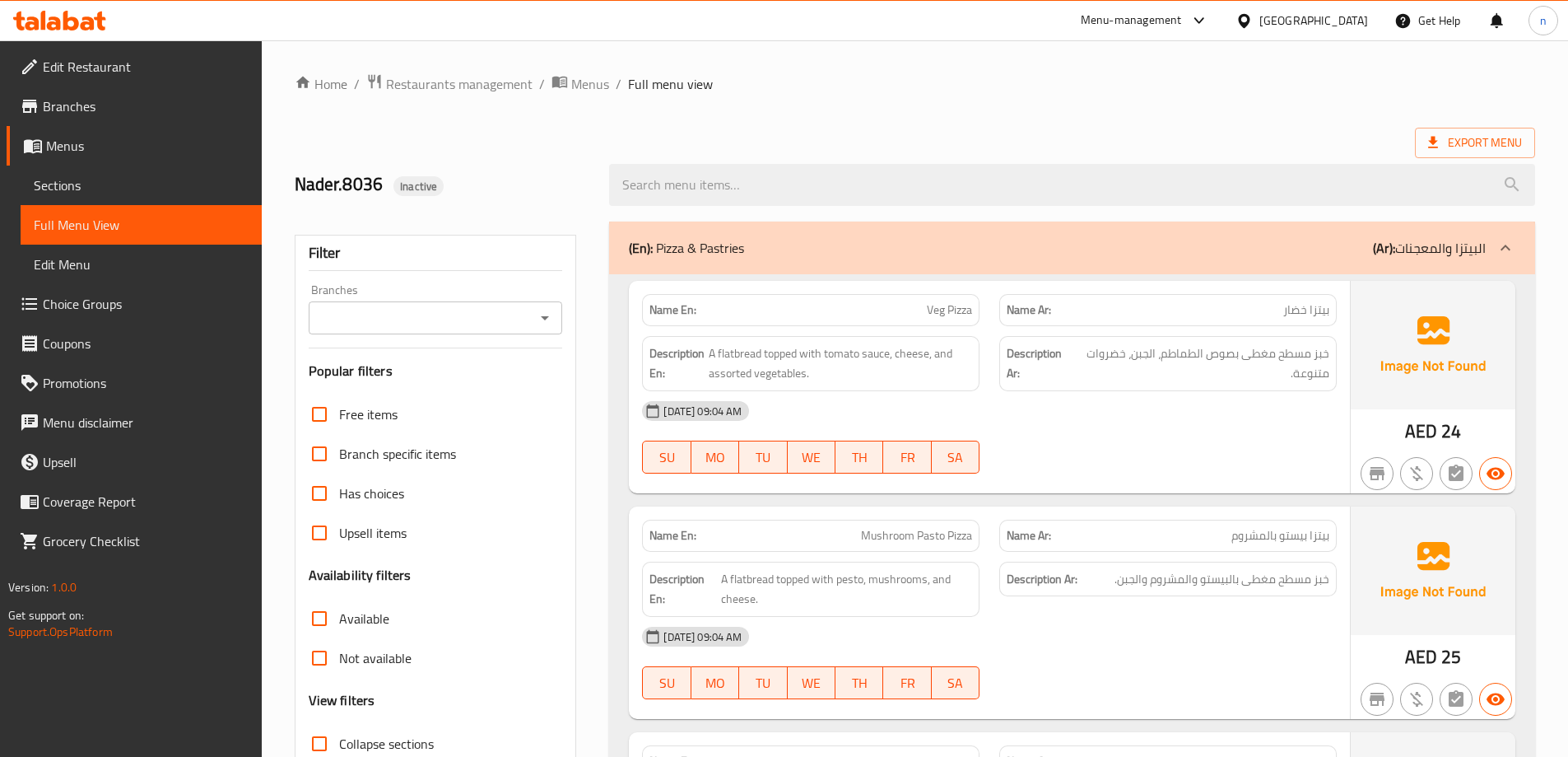
click at [67, 171] on link "Sections" at bounding box center [141, 185] width 241 height 39
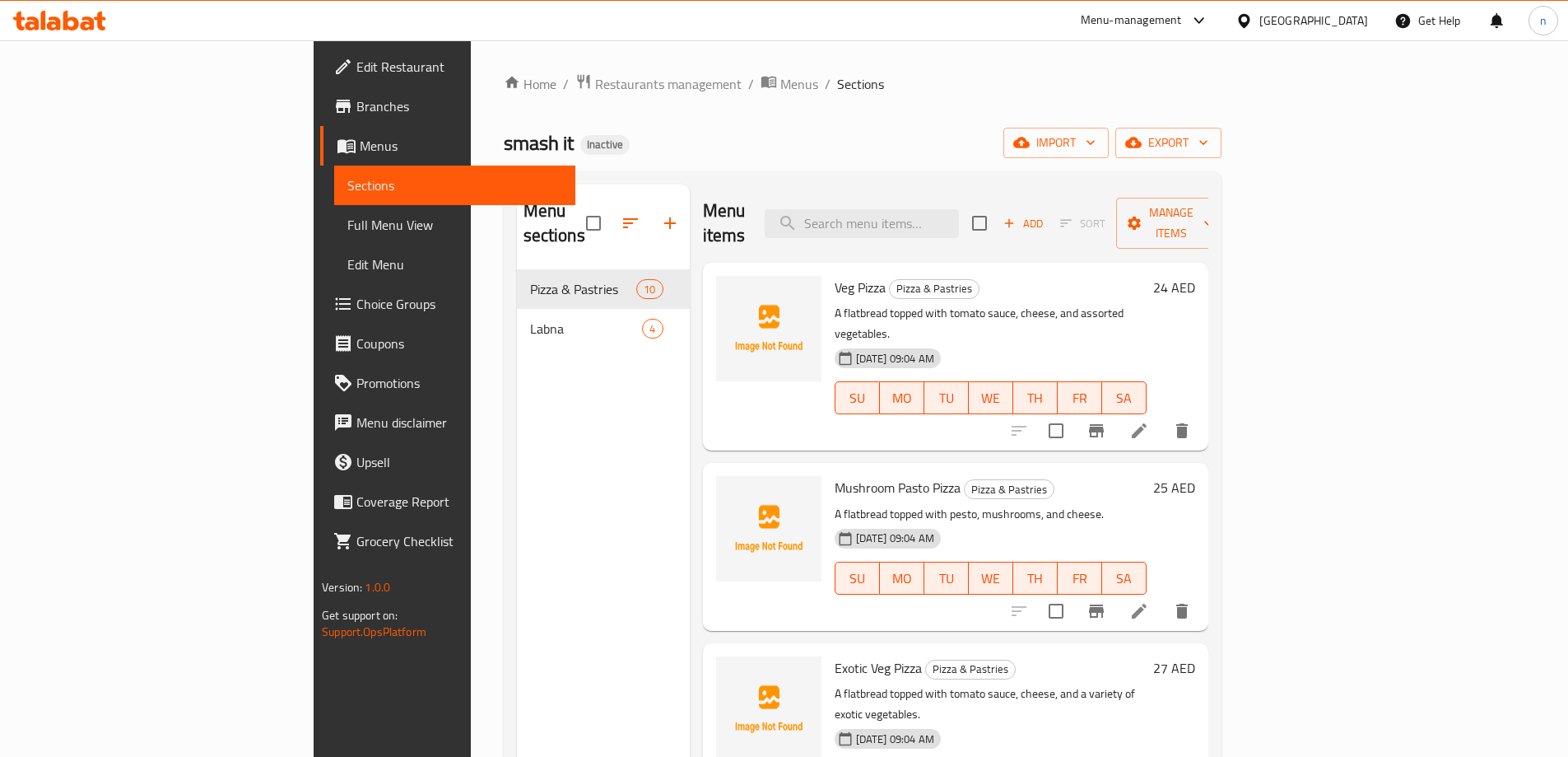
scroll to position [83, 0]
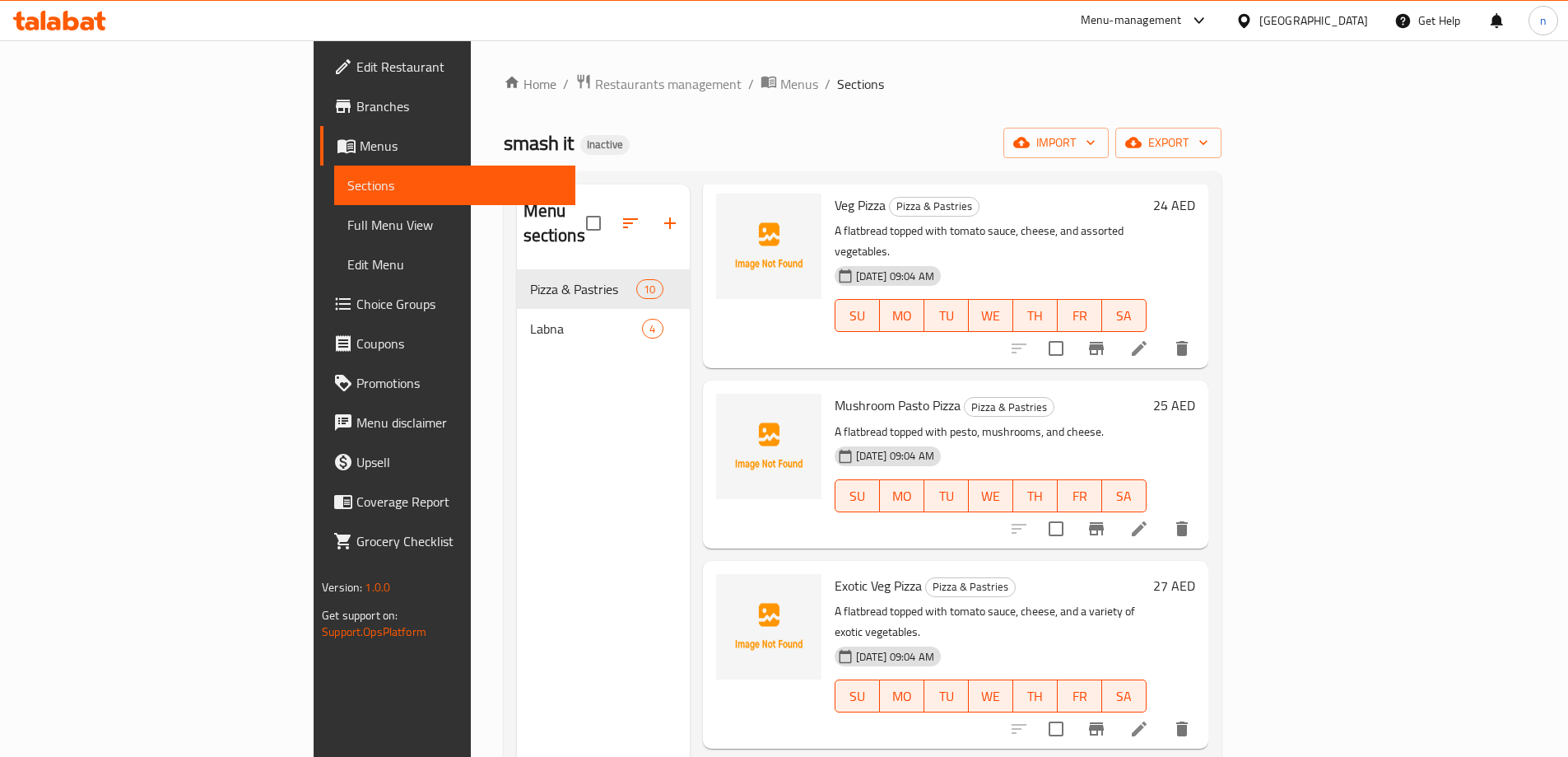
click at [1094, 119] on div "Home / Restaurants management / Menus / Sections smash it Inactive import expor…" at bounding box center [862, 514] width 717 height 881
click at [1116, 123] on div "Home / Restaurants management / Menus / Sections smash it Inactive import expor…" at bounding box center [862, 514] width 717 height 881
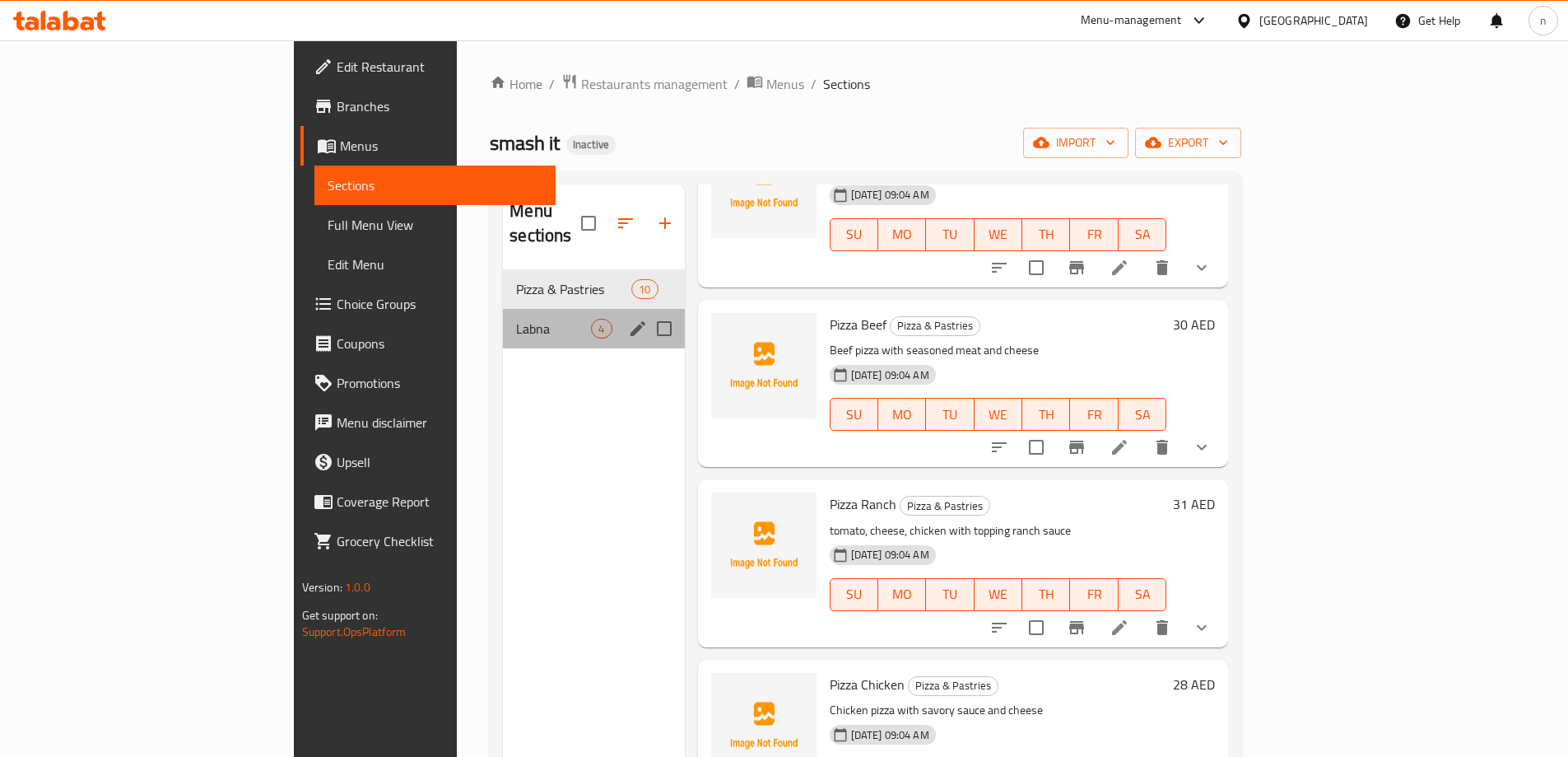
click at [503, 308] on div "Labna 4" at bounding box center [593, 328] width 181 height 39
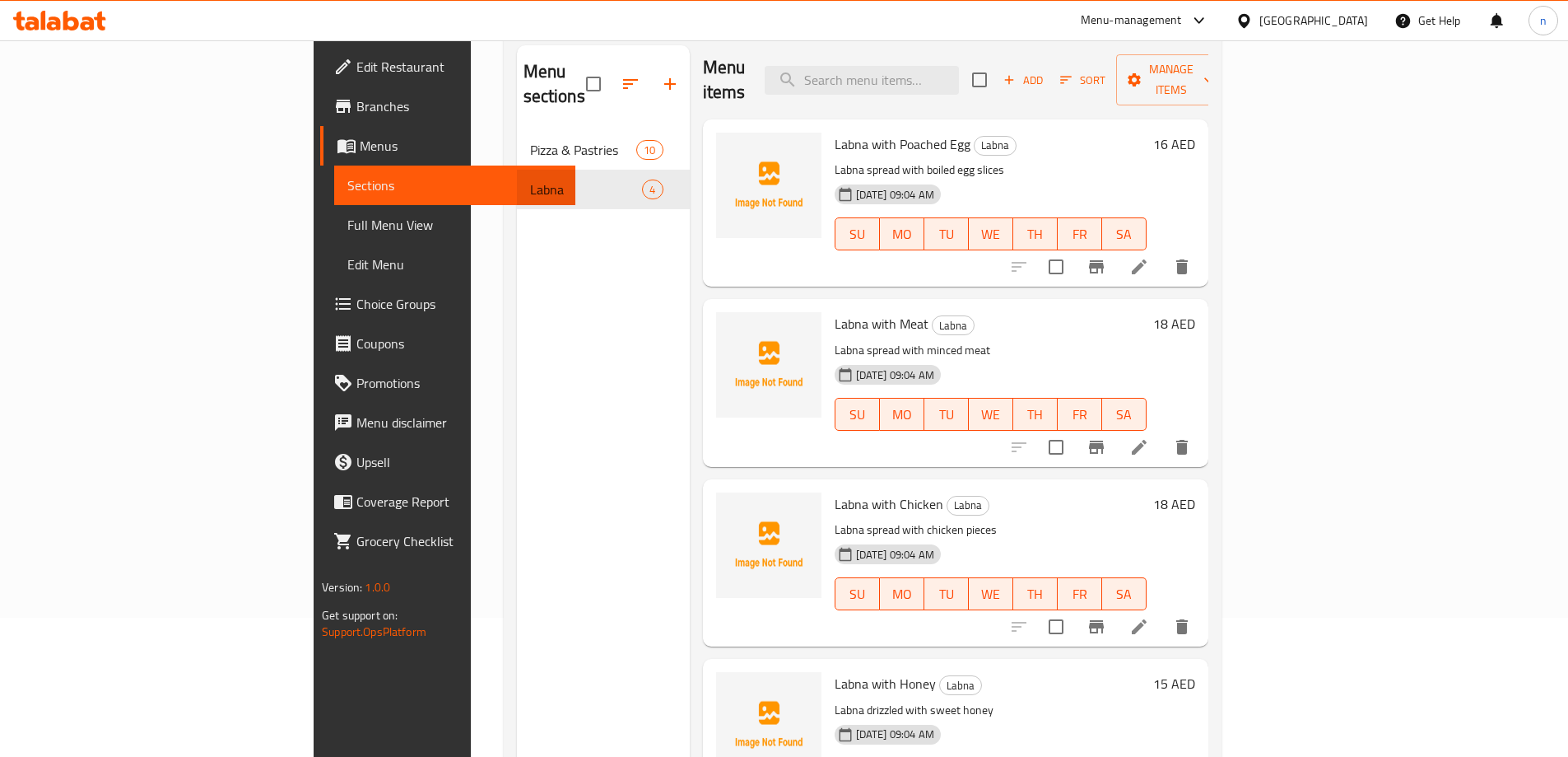
scroll to position [165, 0]
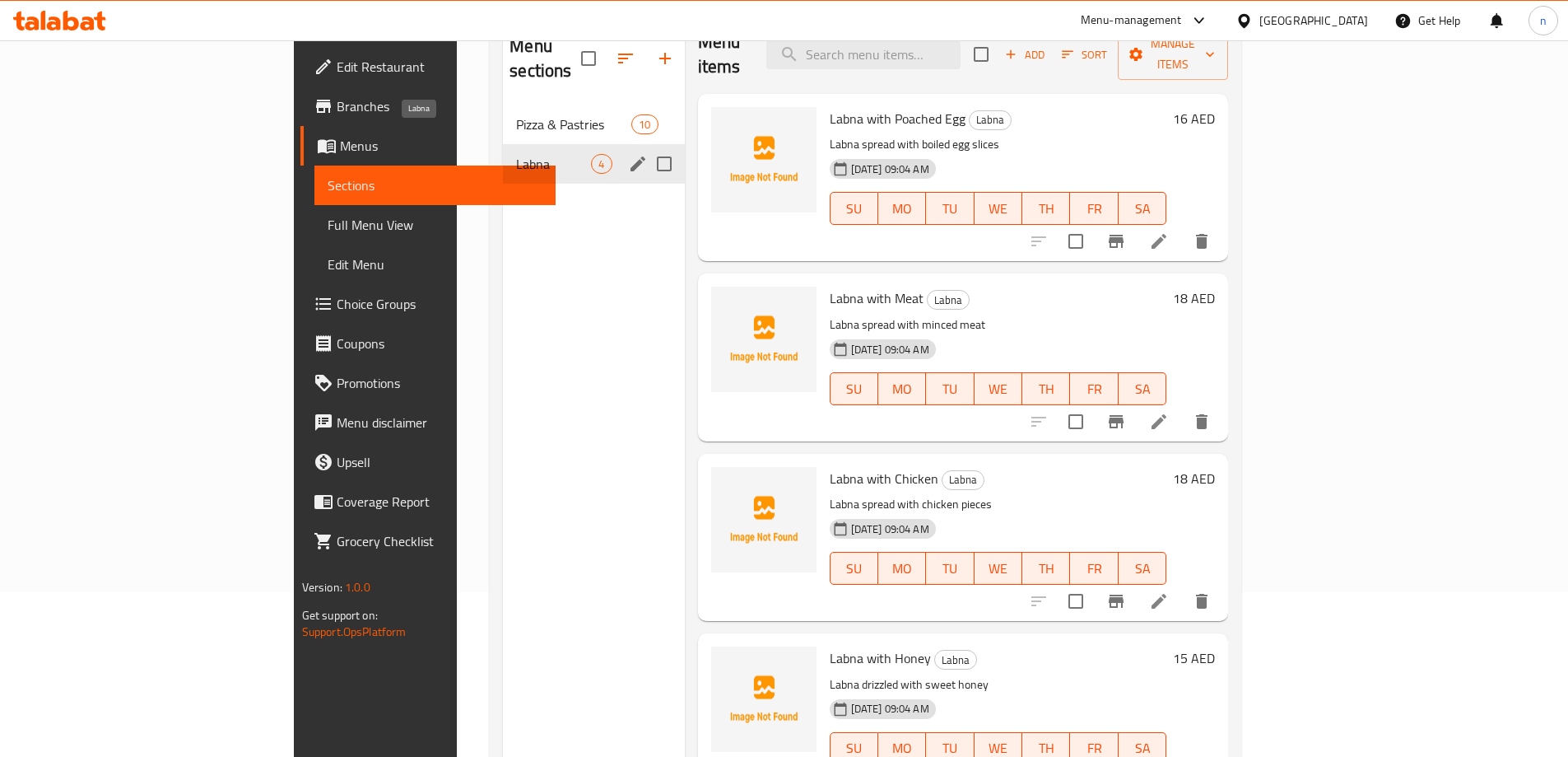
click at [516, 154] on span "Labna" at bounding box center [553, 164] width 75 height 20
click at [647, 147] on input "Menu sections" at bounding box center [663, 163] width 34 height 34
checkbox input "true"
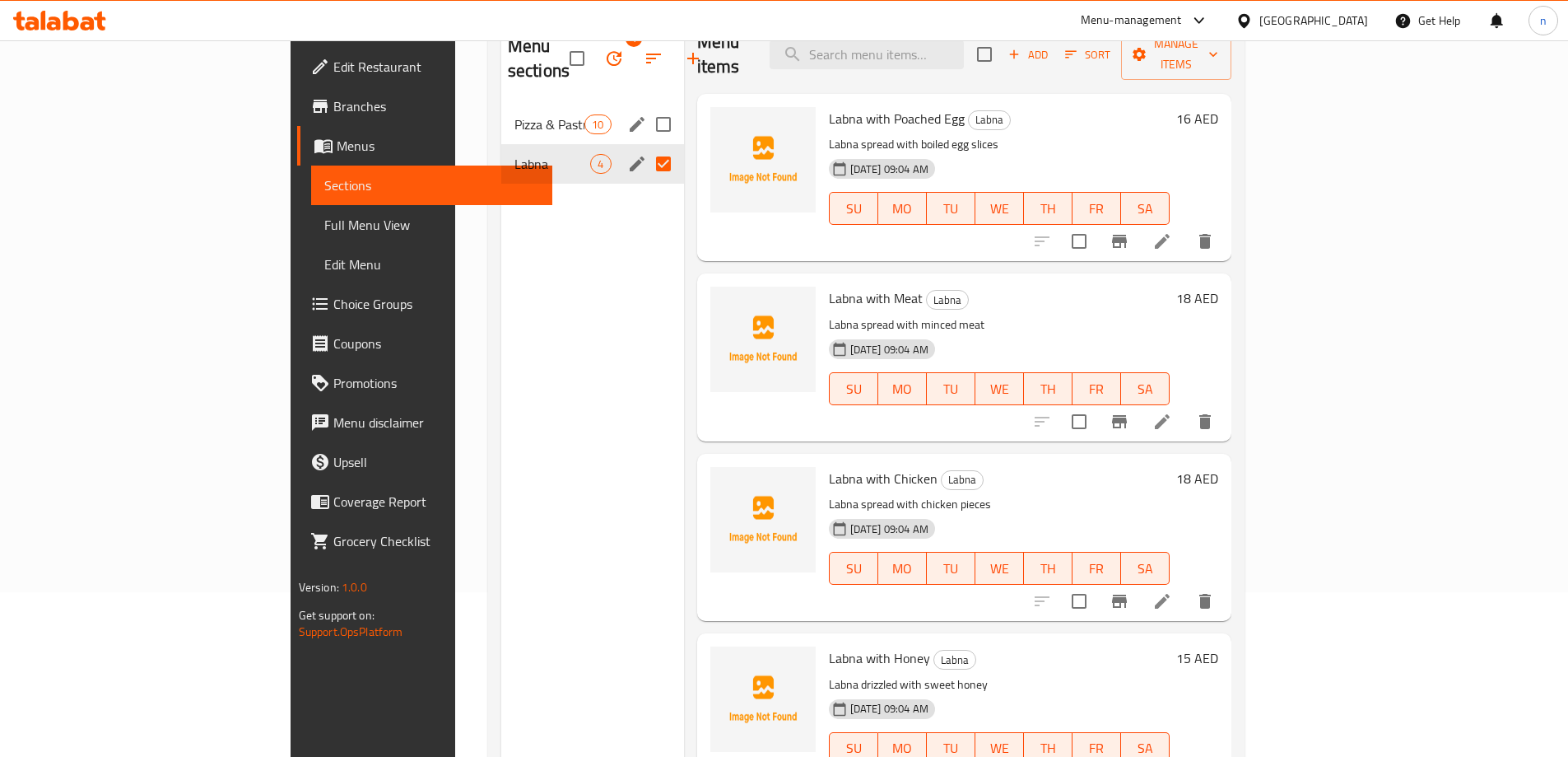
drag, startPoint x: 590, startPoint y: 114, endPoint x: 609, endPoint y: 152, distance: 42.5
click at [646, 107] on input "Menu sections" at bounding box center [662, 123] width 34 height 34
checkbox input "true"
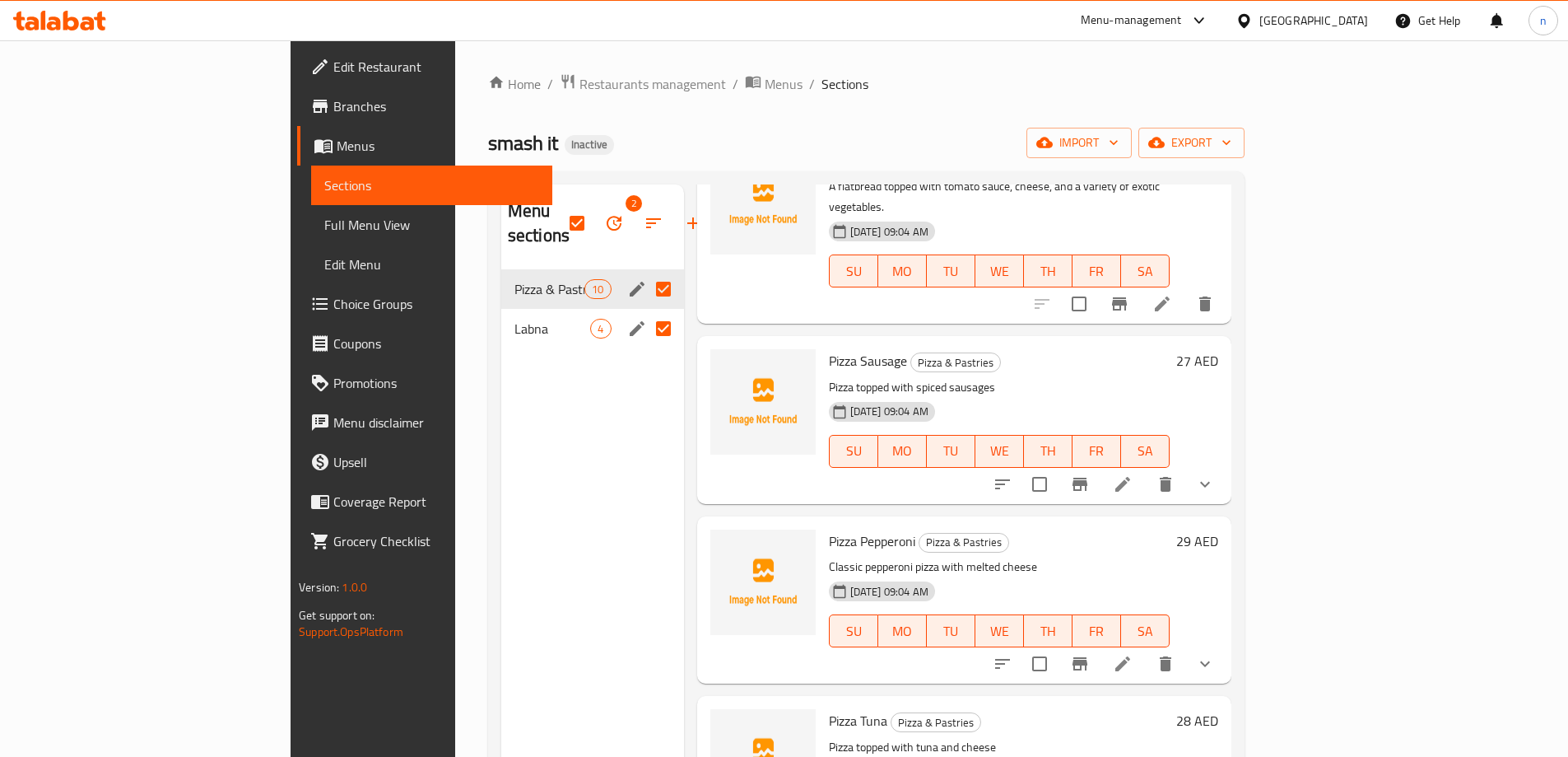
click at [646, 272] on input "Menu sections" at bounding box center [662, 288] width 34 height 34
checkbox input "false"
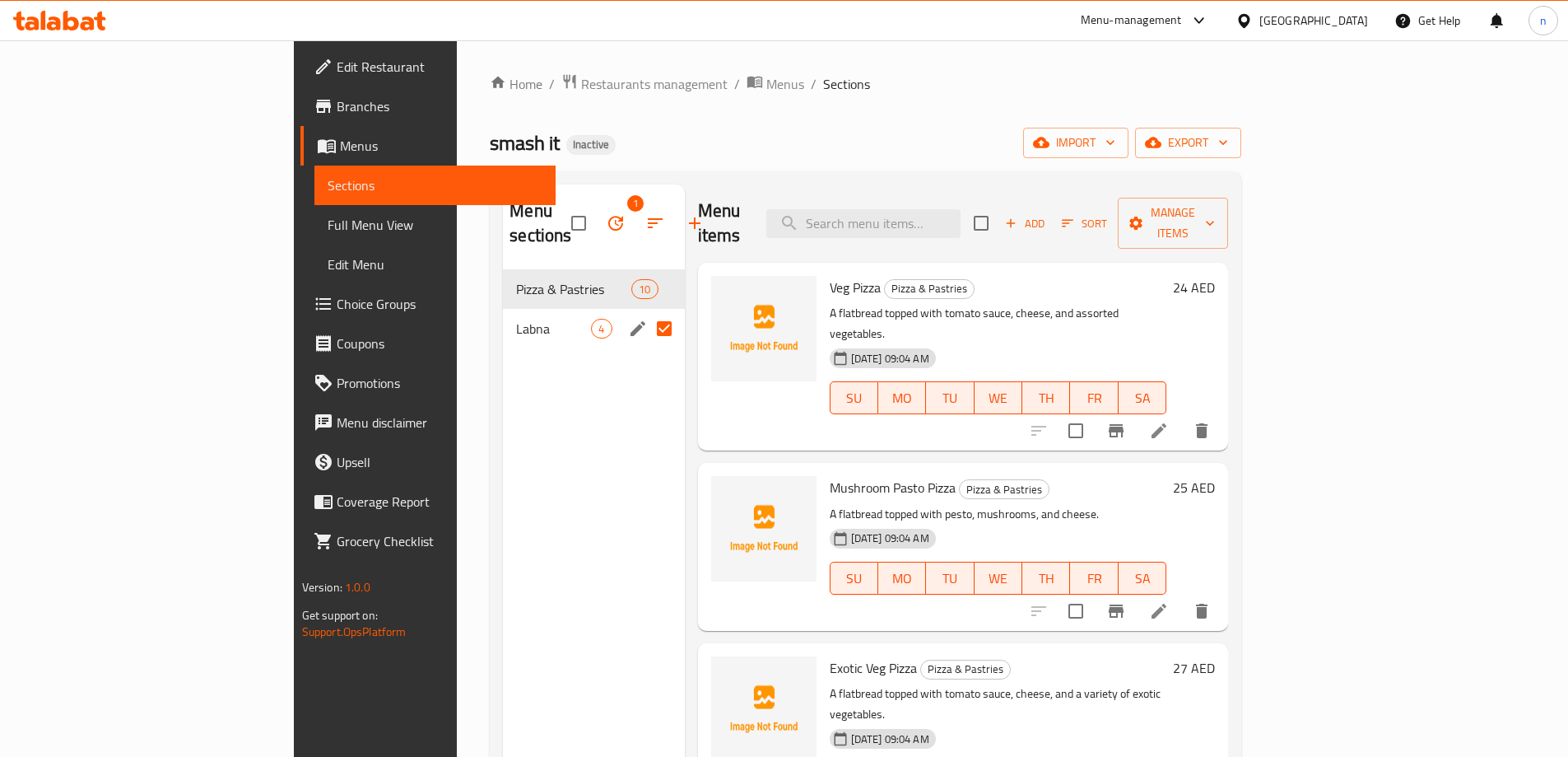
click at [647, 311] on input "Menu sections" at bounding box center [663, 328] width 34 height 34
checkbox input "false"
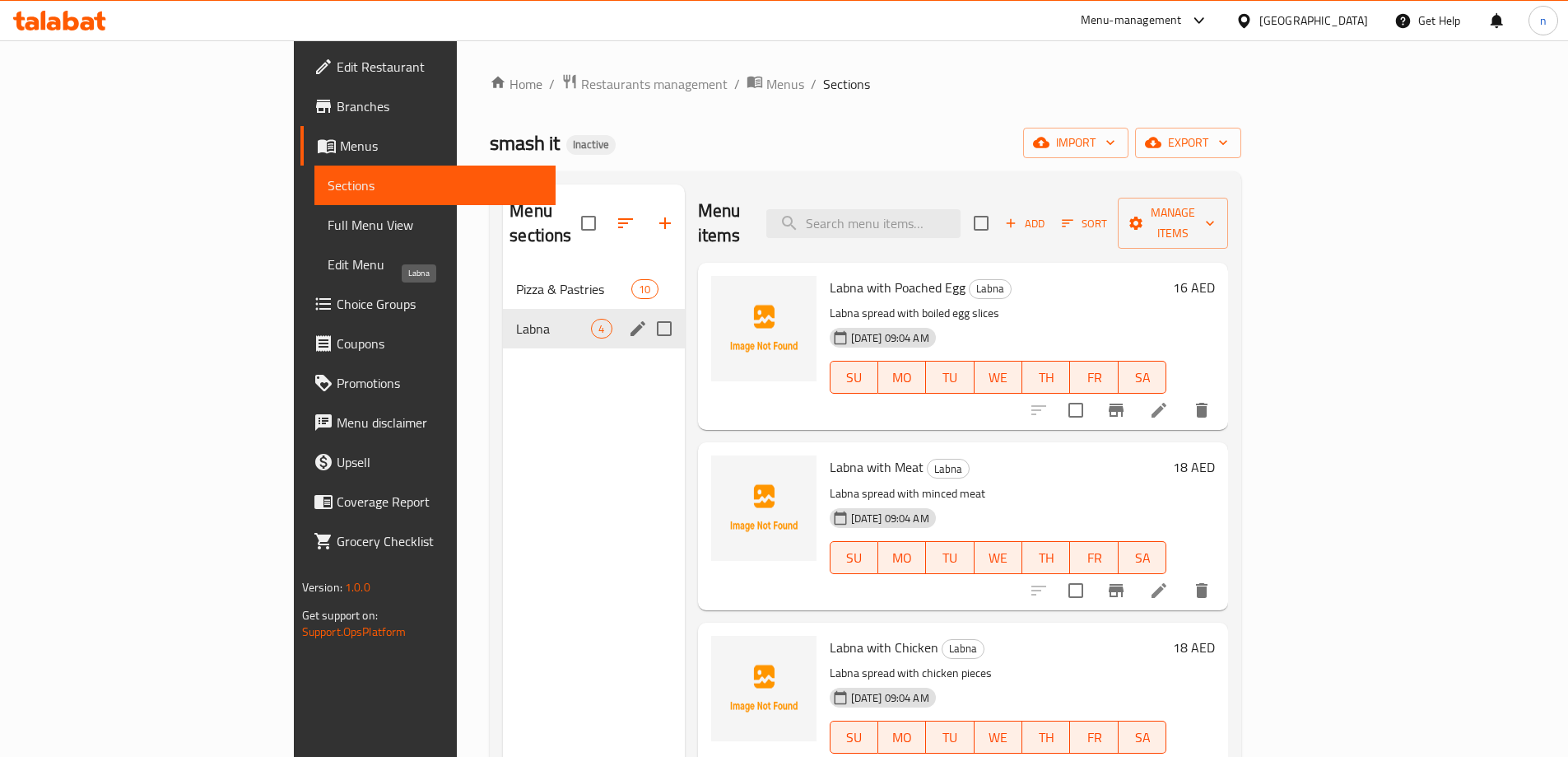
click at [516, 318] on span "Labna" at bounding box center [553, 328] width 75 height 20
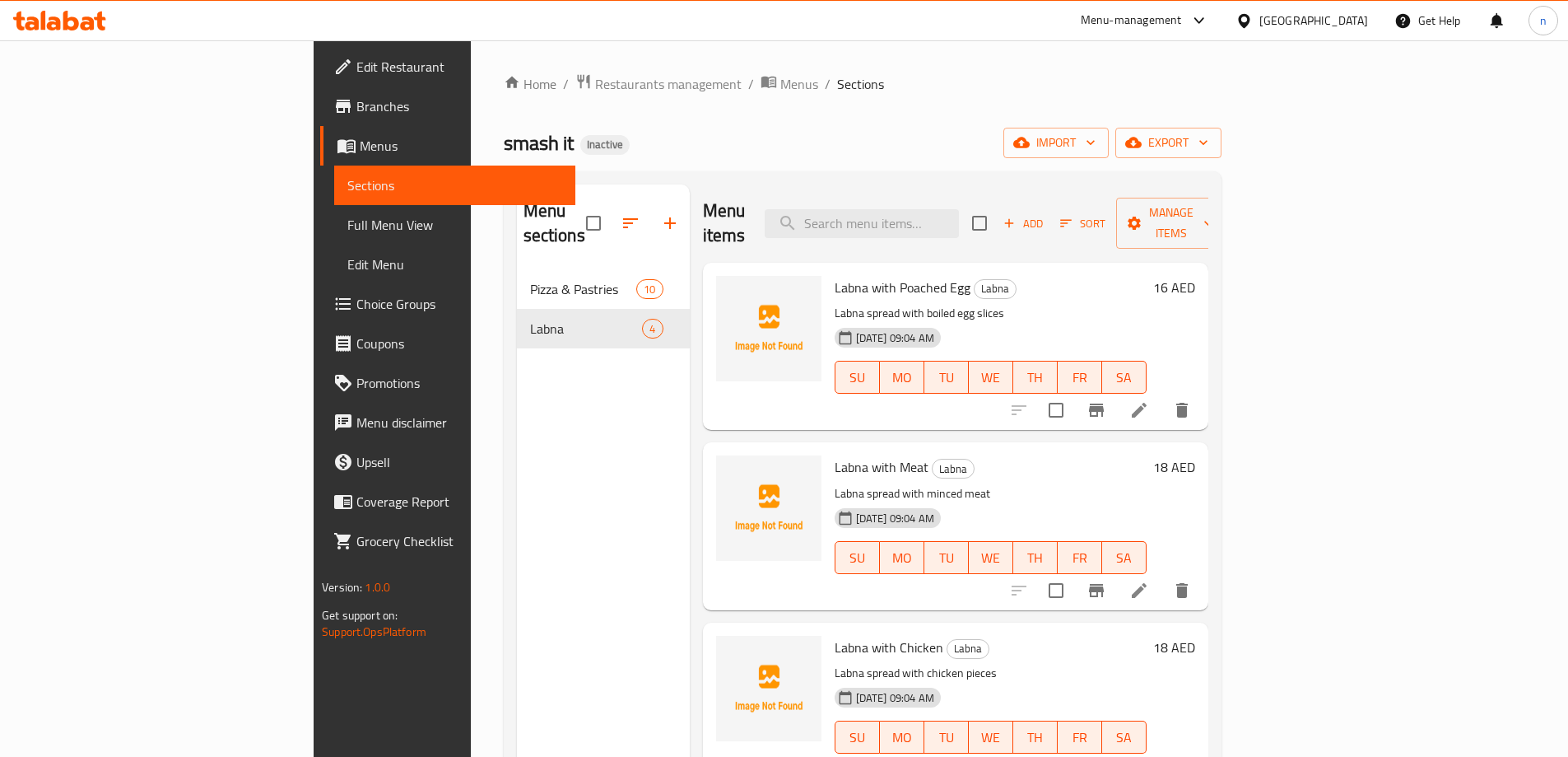
click at [334, 236] on link "Full Menu View" at bounding box center [454, 224] width 241 height 39
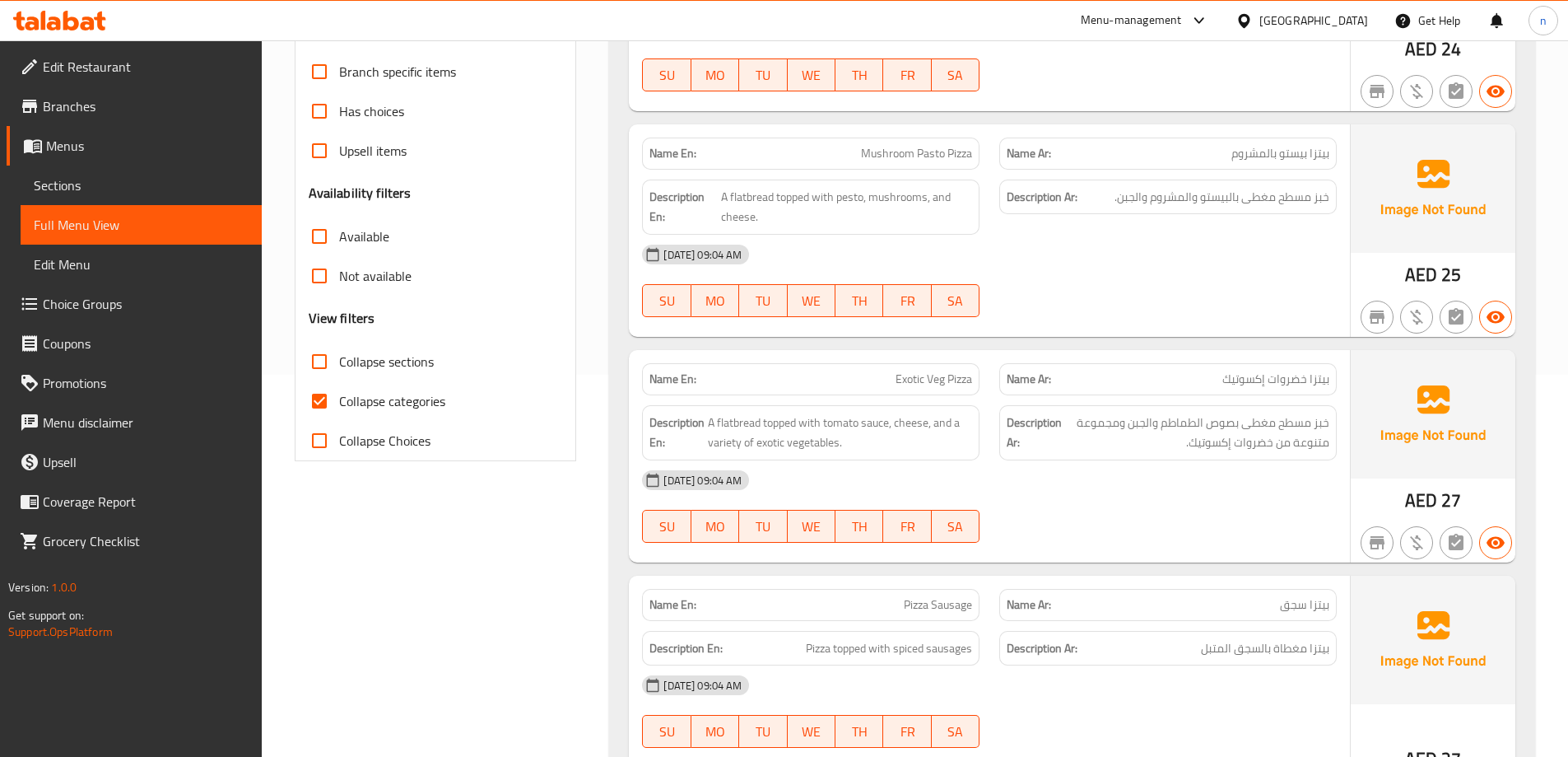
scroll to position [412, 0]
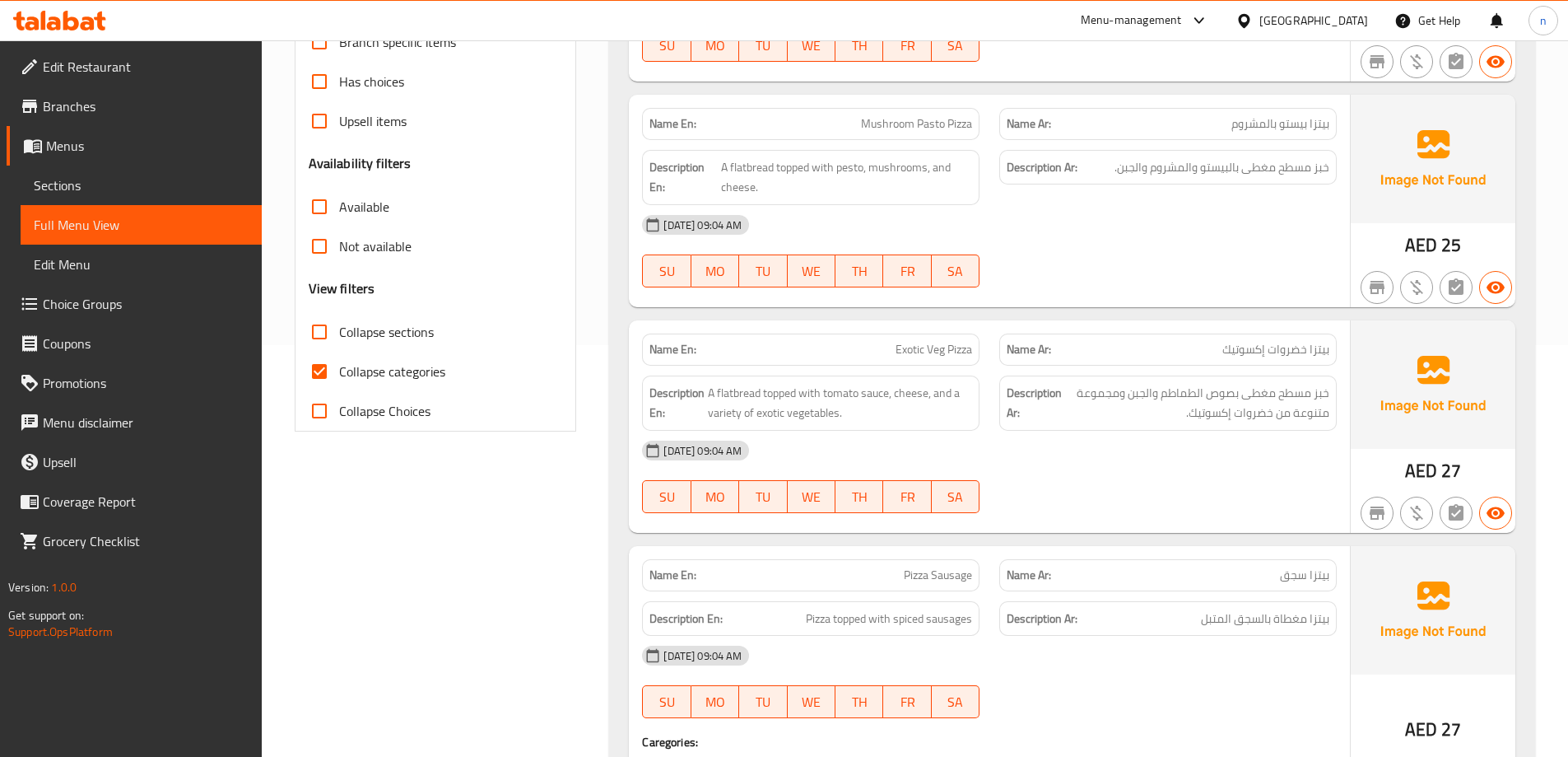
click at [327, 359] on input "Collapse categories" at bounding box center [319, 371] width 39 height 39
checkbox input "false"
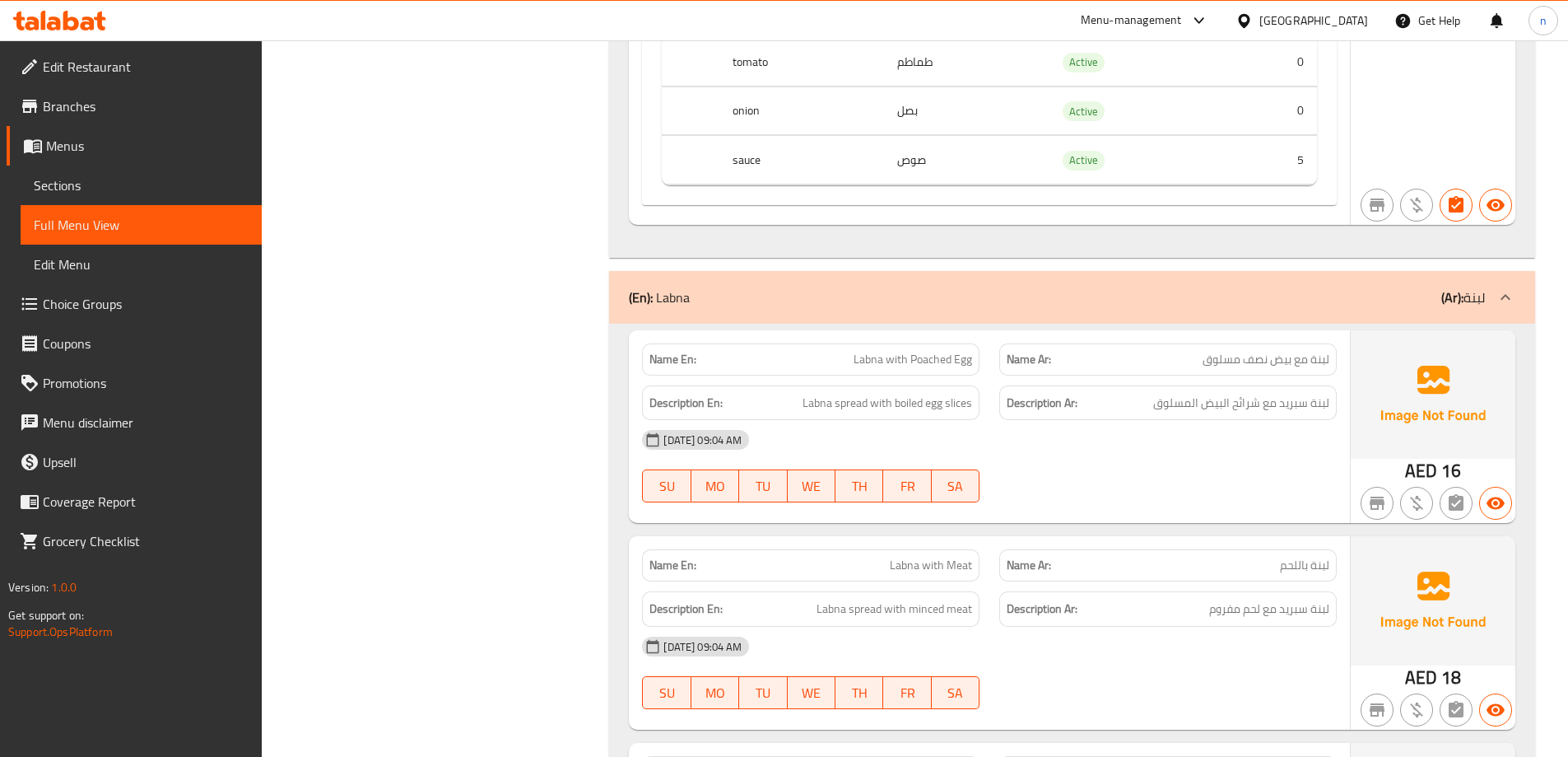
scroll to position [5106, 0]
click at [102, 252] on link "Edit Menu" at bounding box center [141, 263] width 241 height 39
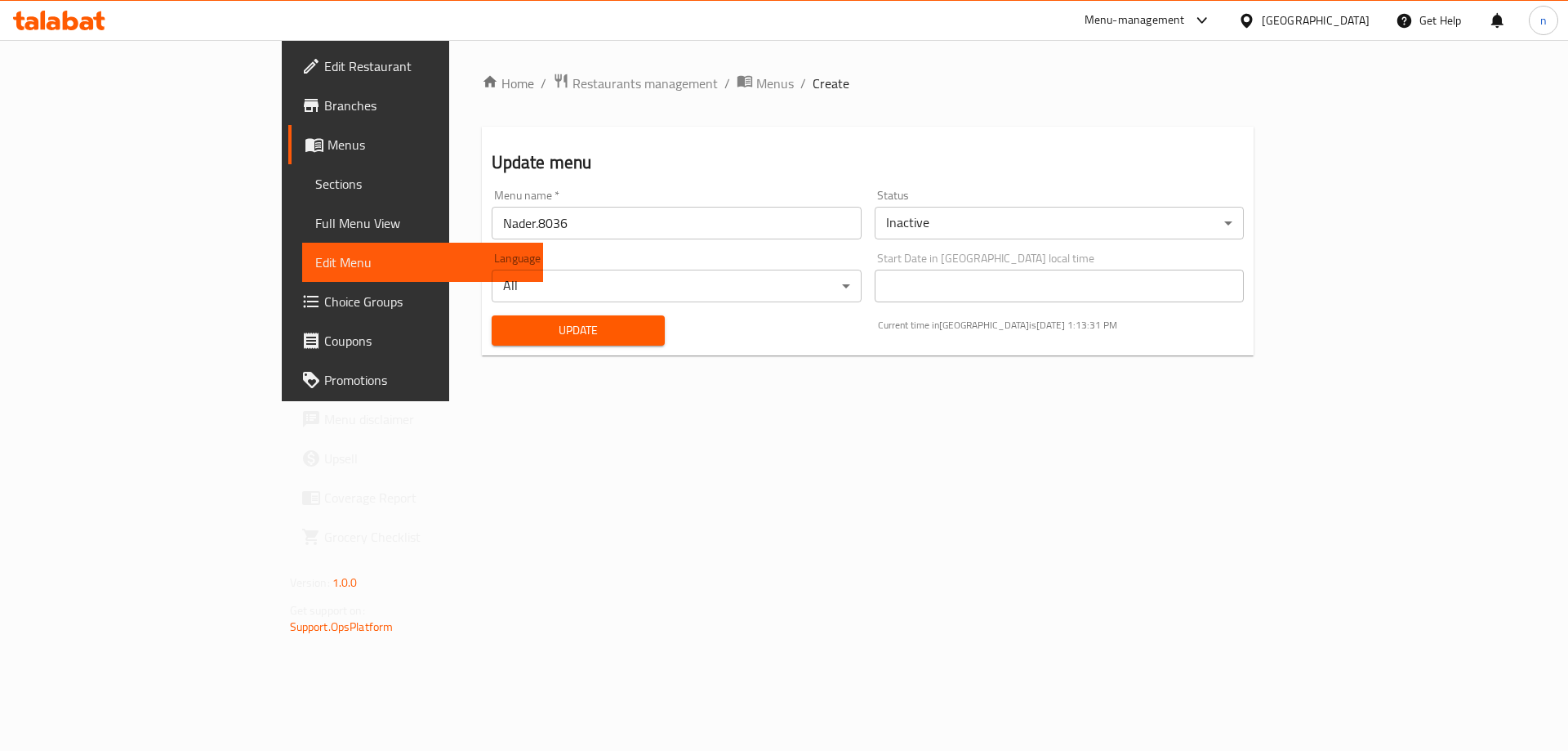
click at [315, 223] on span "Full Menu View" at bounding box center [422, 223] width 216 height 20
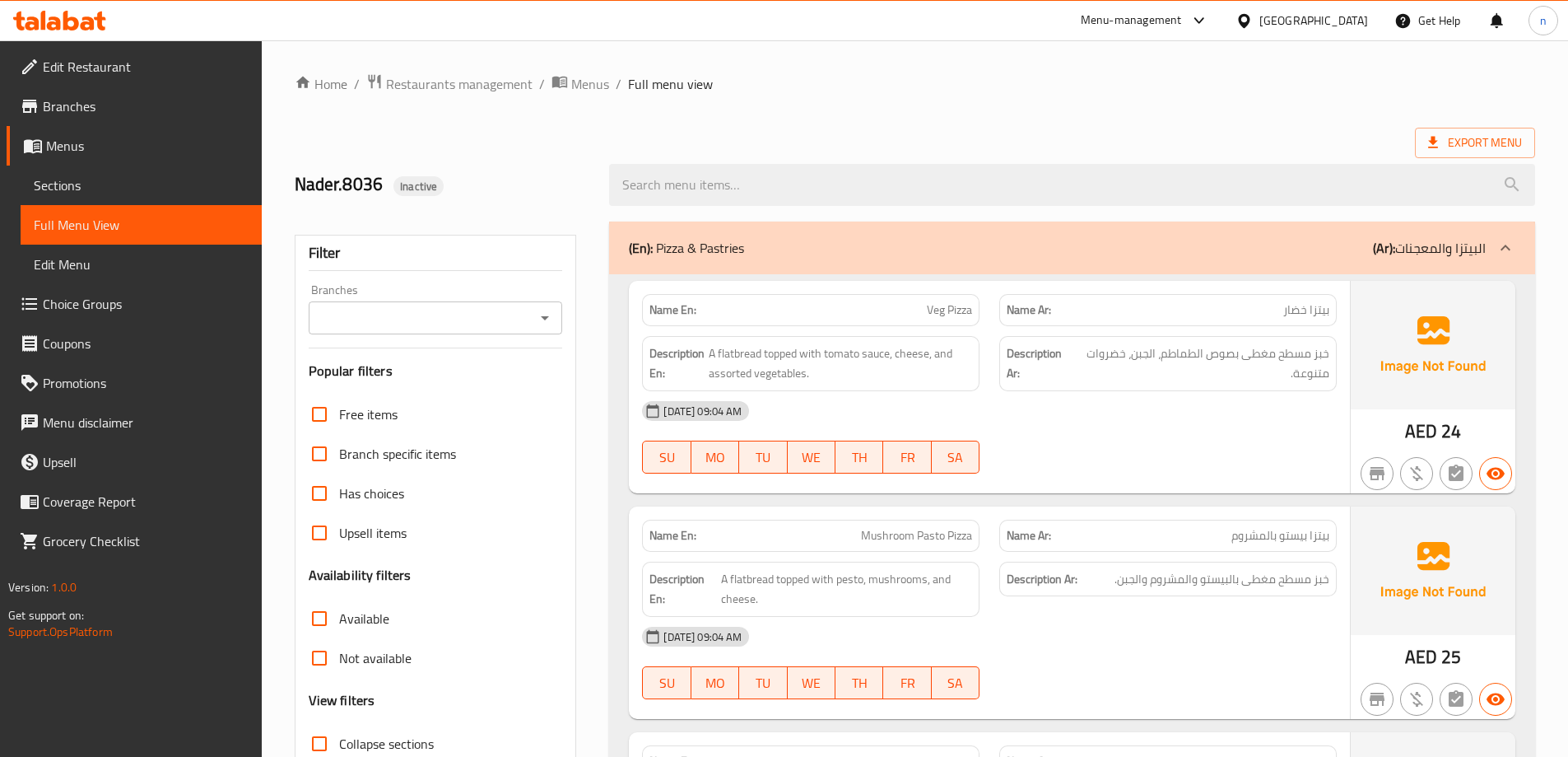
click at [130, 196] on link "Sections" at bounding box center [141, 185] width 241 height 39
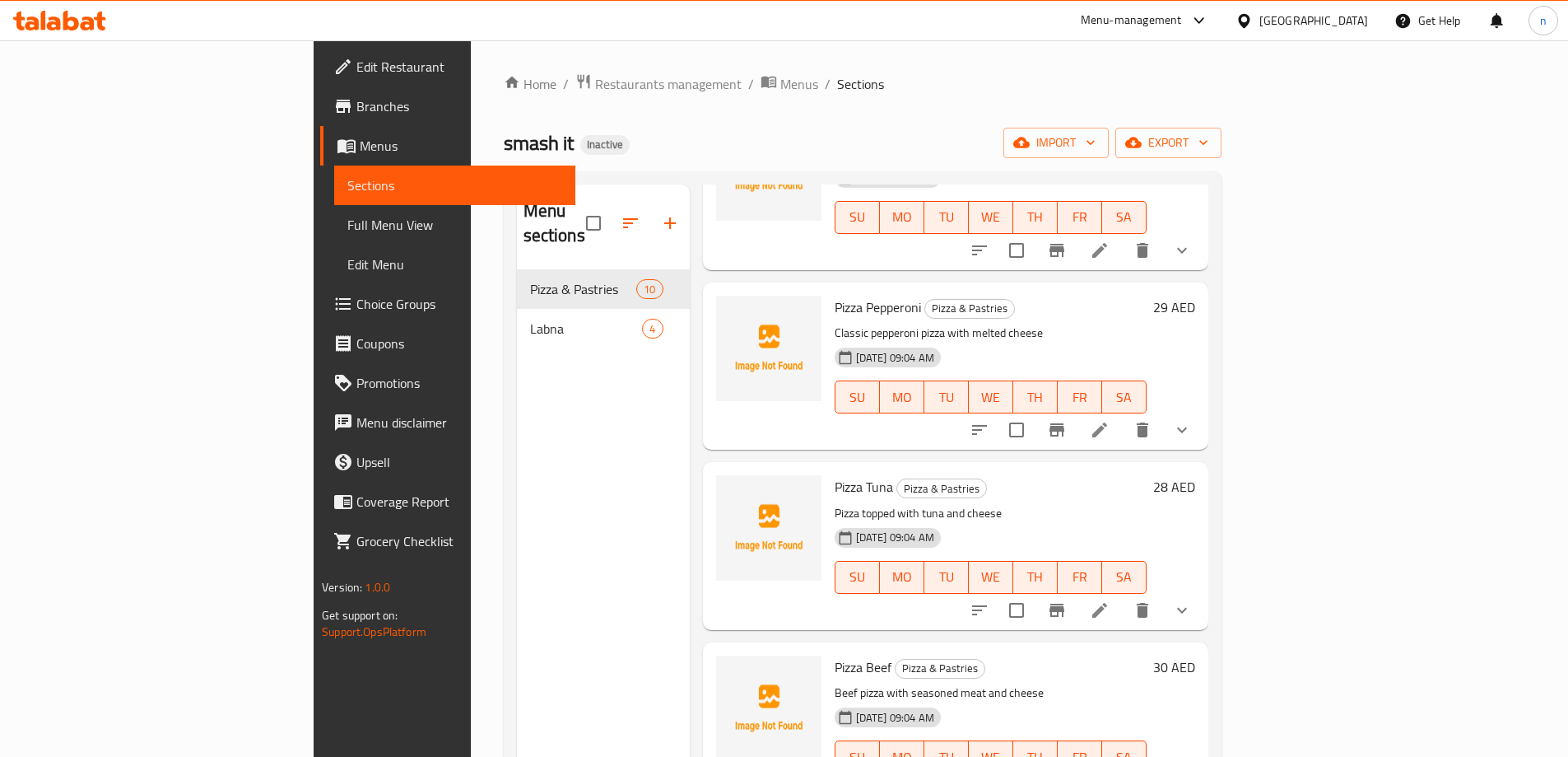
scroll to position [1084, 0]
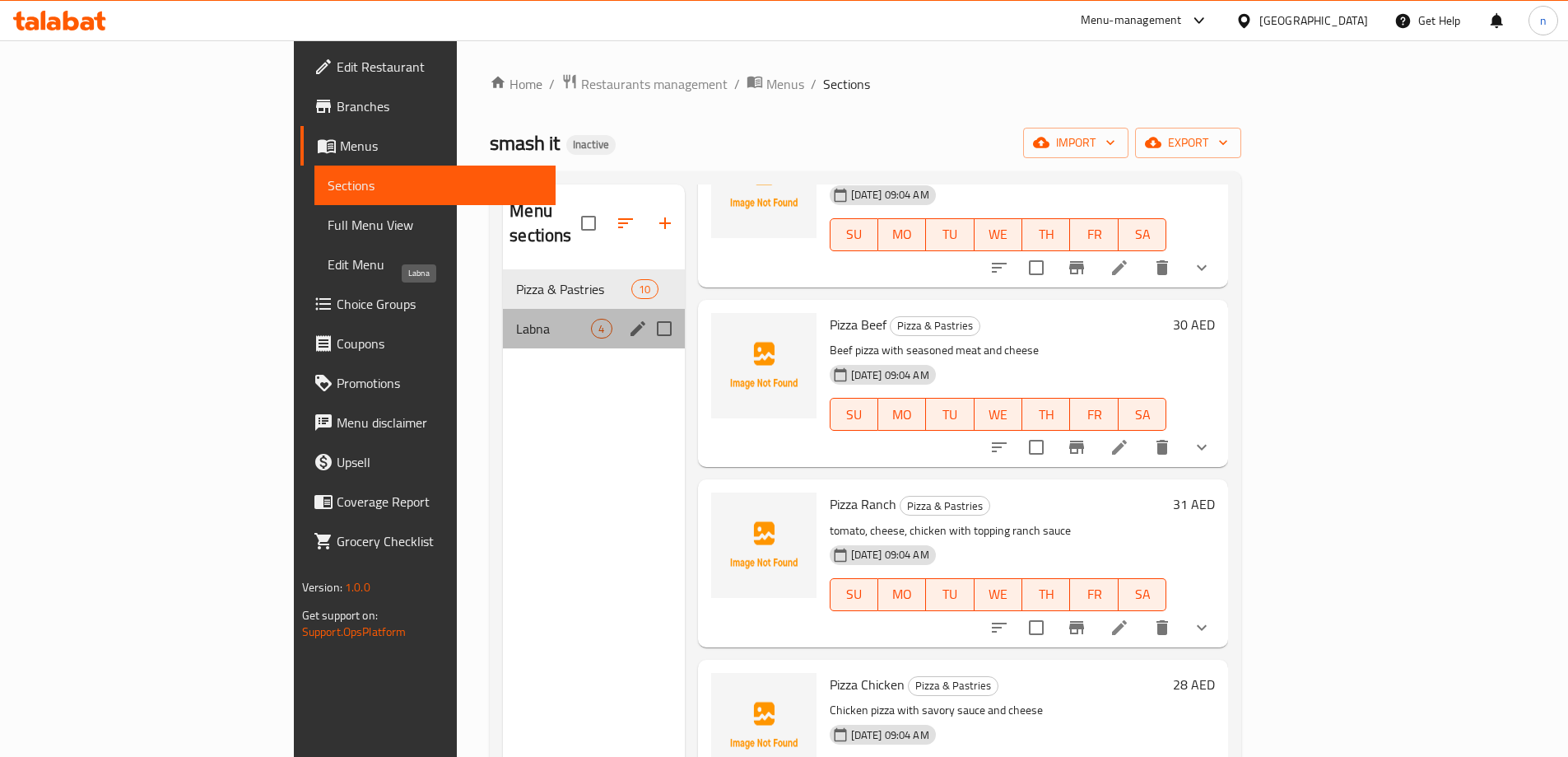
click at [516, 318] on span "Labna" at bounding box center [553, 328] width 75 height 20
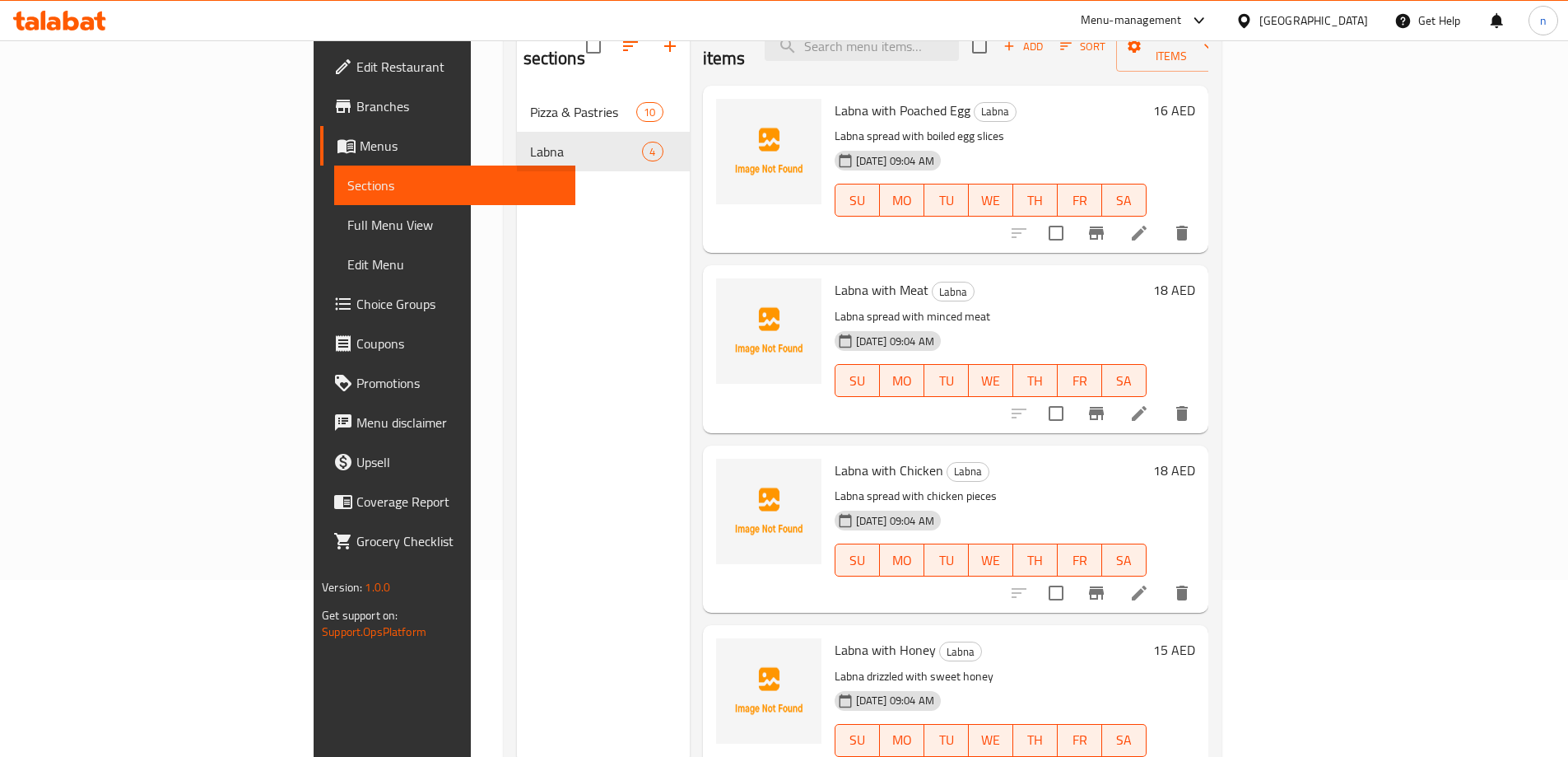
scroll to position [148, 0]
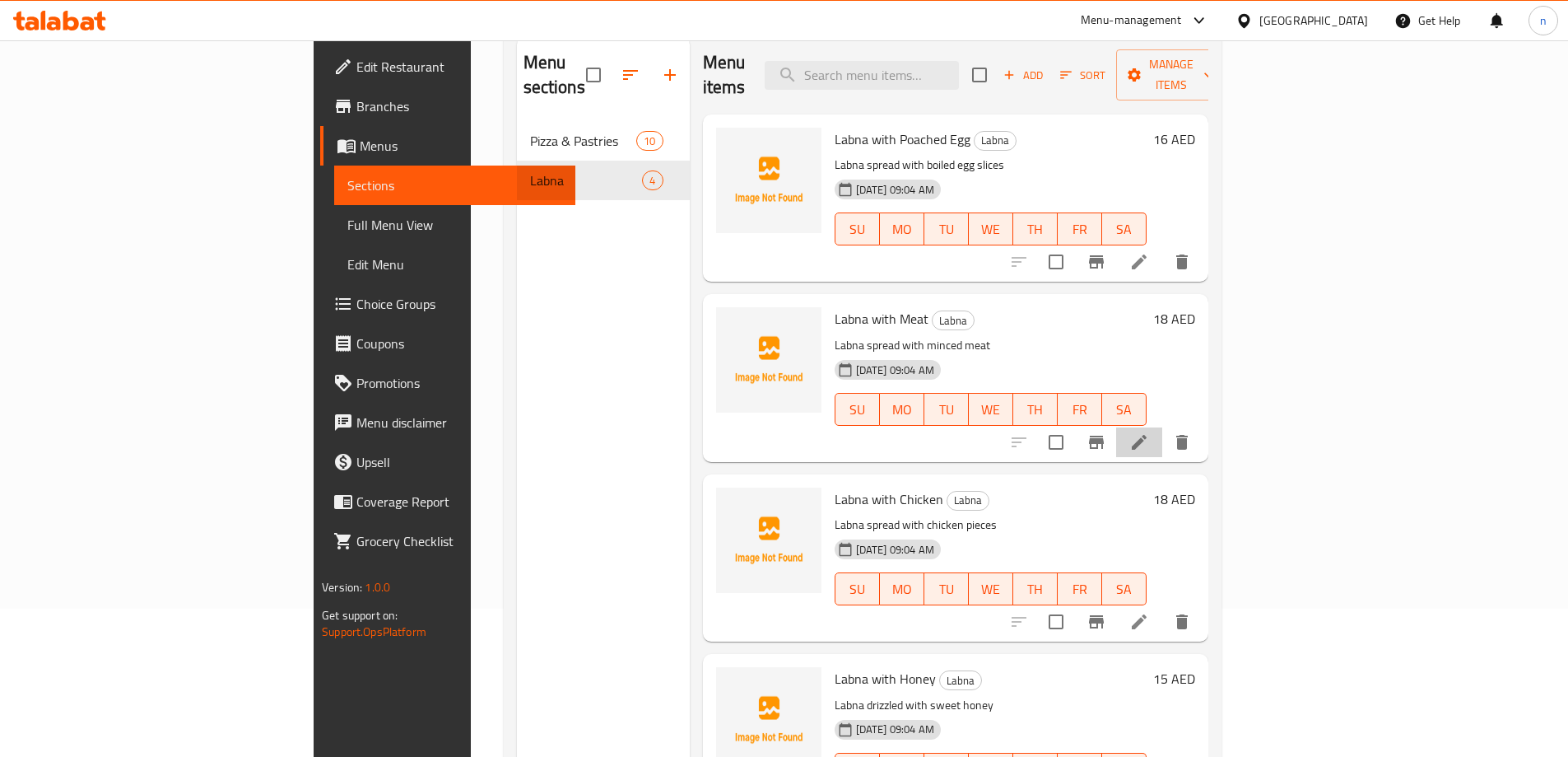
click at [1162, 428] on li at bounding box center [1139, 443] width 46 height 30
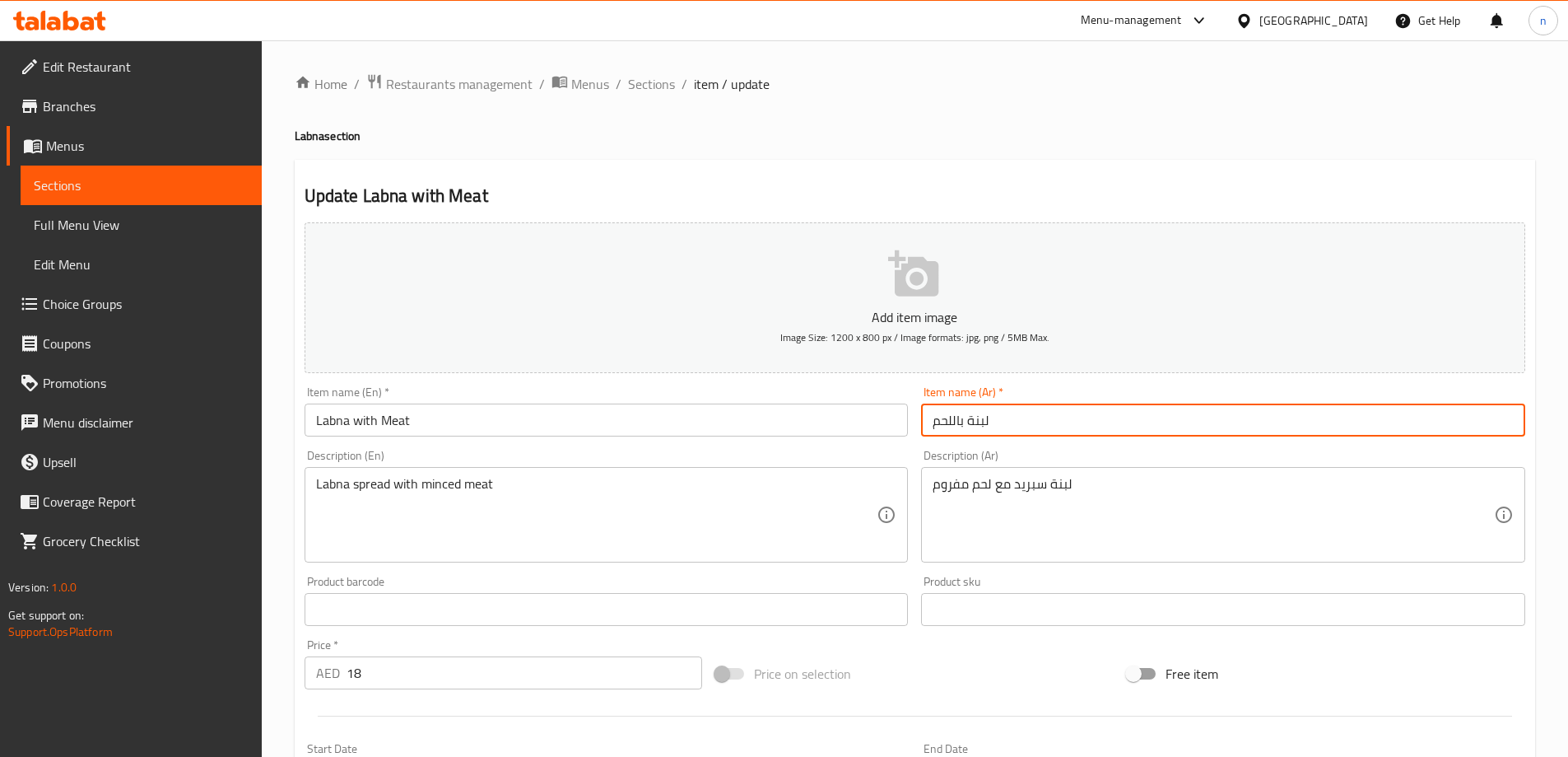
drag, startPoint x: 961, startPoint y: 425, endPoint x: 971, endPoint y: 428, distance: 10.4
click at [971, 428] on input "لبنة باللحم" at bounding box center [1222, 420] width 604 height 33
type input "لبنة مع اللحم"
click at [519, 388] on div "Item name (En)   * Labna with Meat Item name (En) *" at bounding box center [607, 411] width 604 height 50
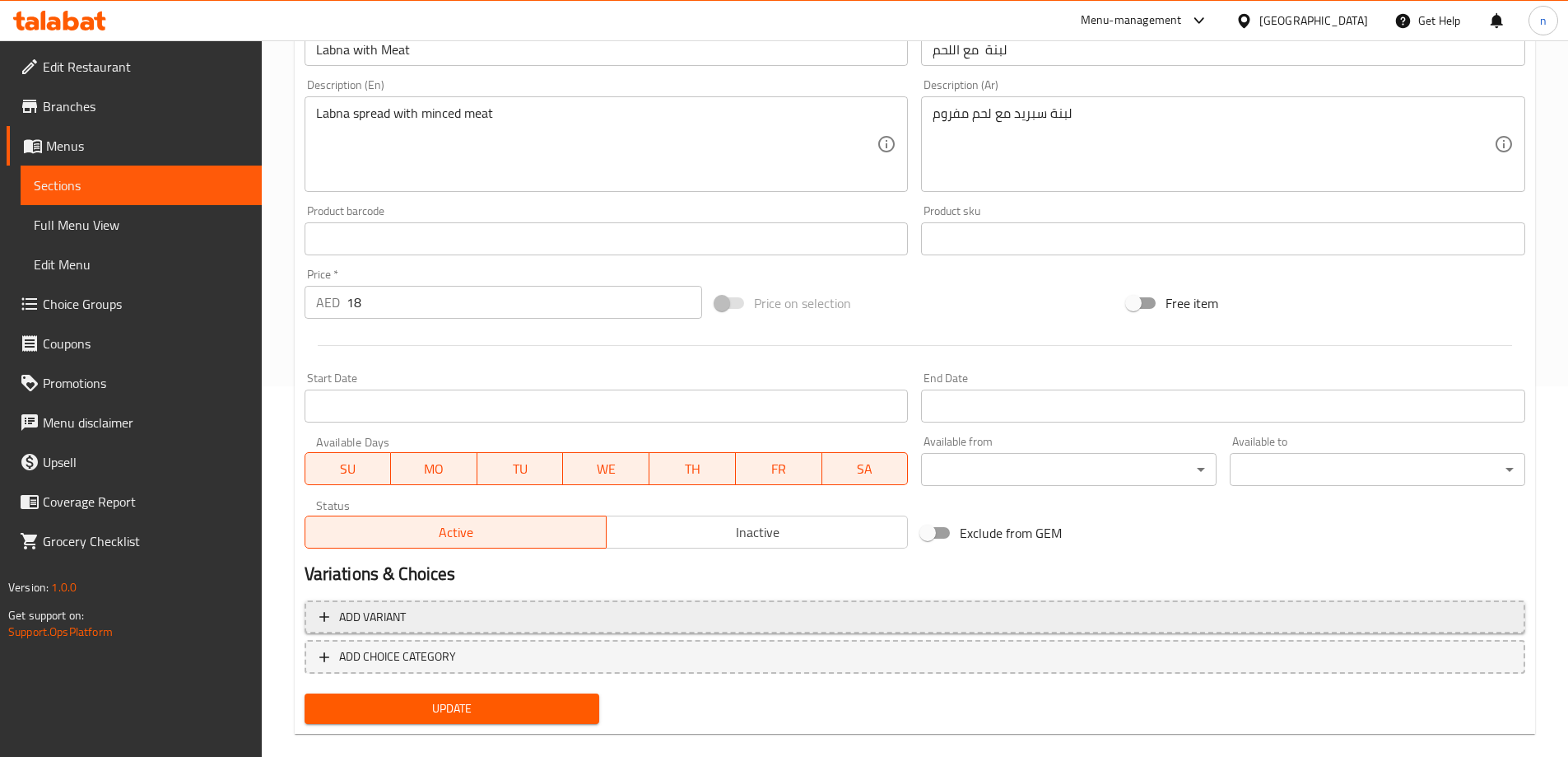
scroll to position [394, 0]
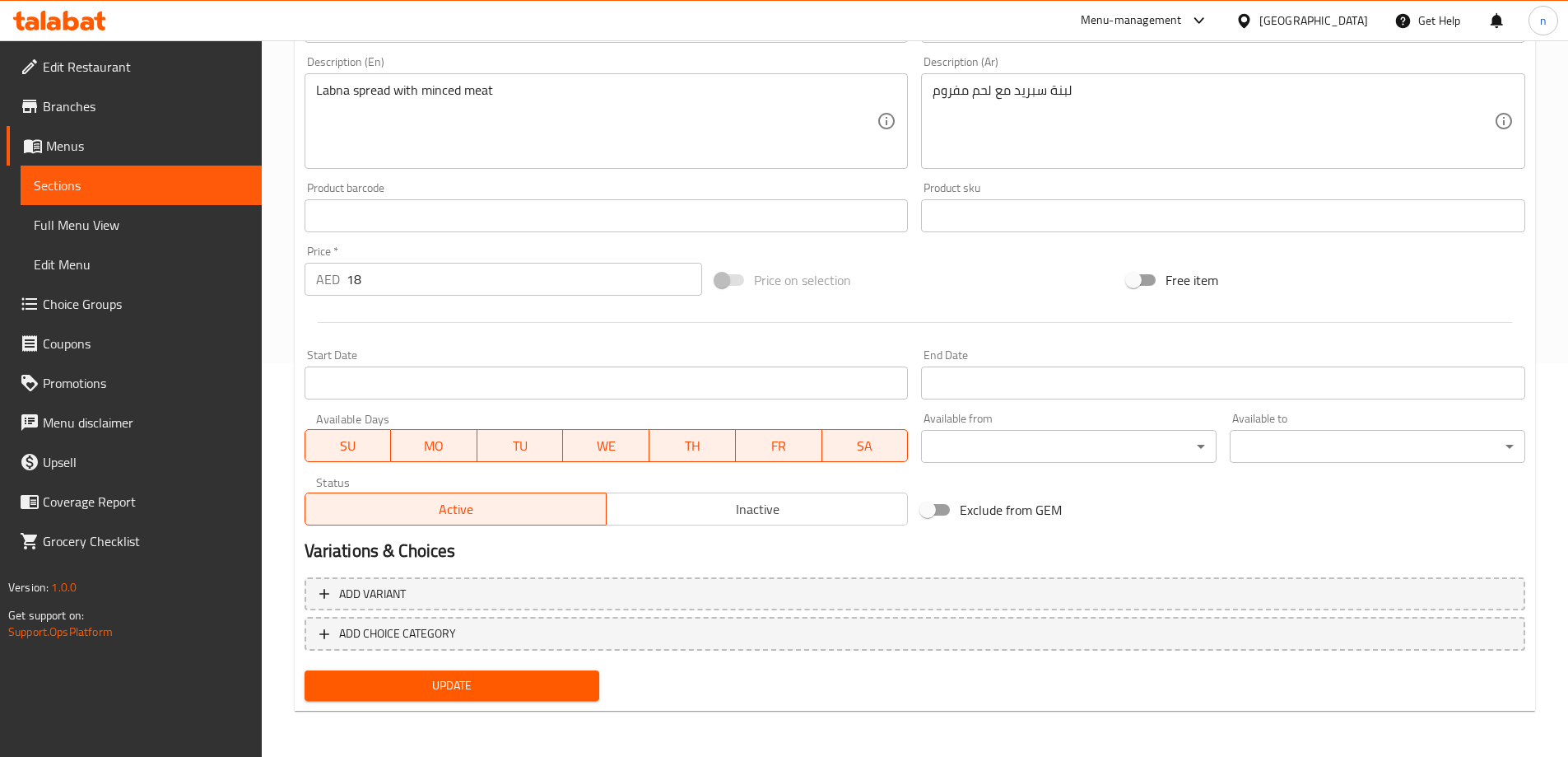
click at [532, 686] on span "Update" at bounding box center [452, 685] width 269 height 21
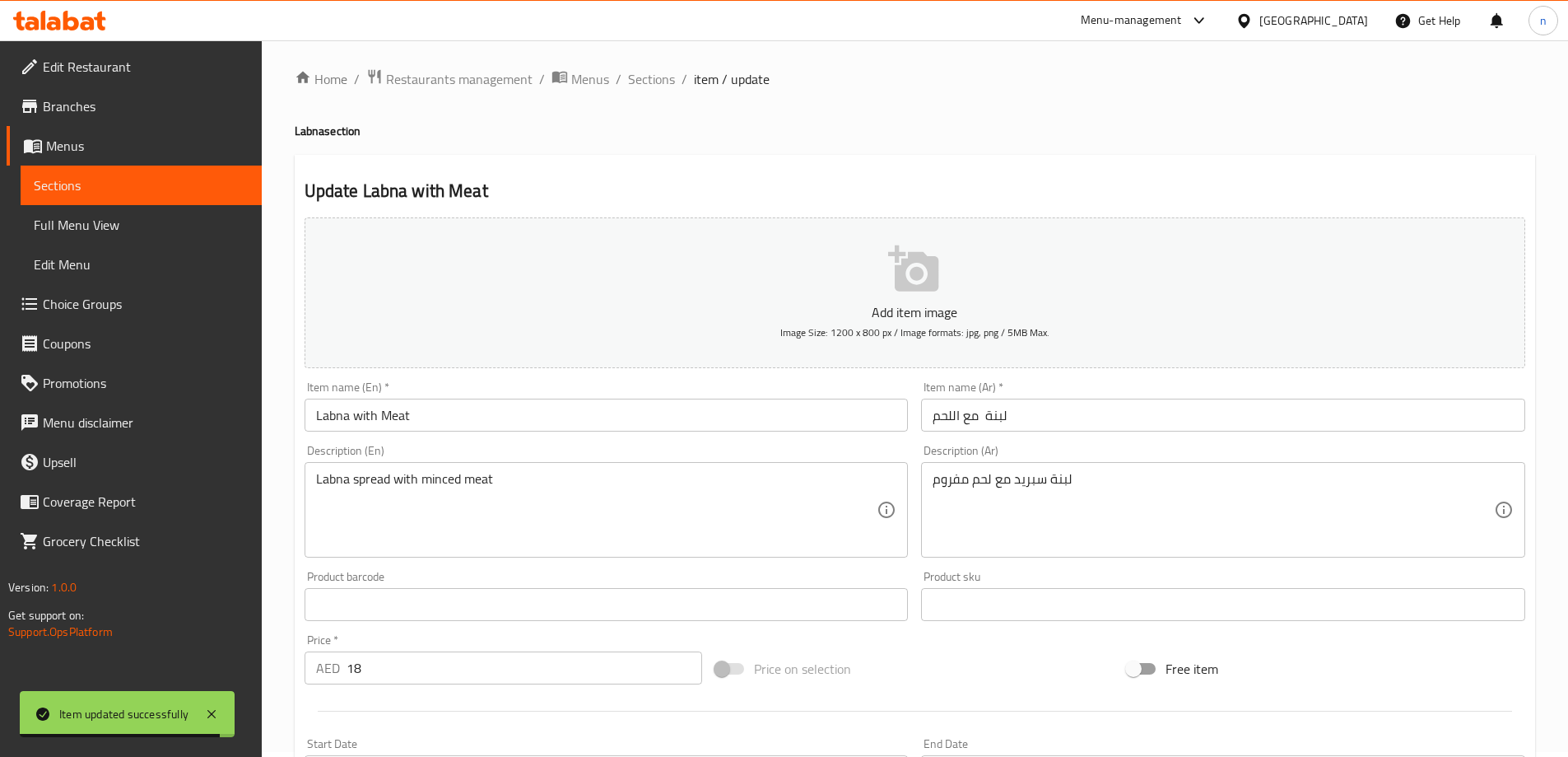
scroll to position [0, 0]
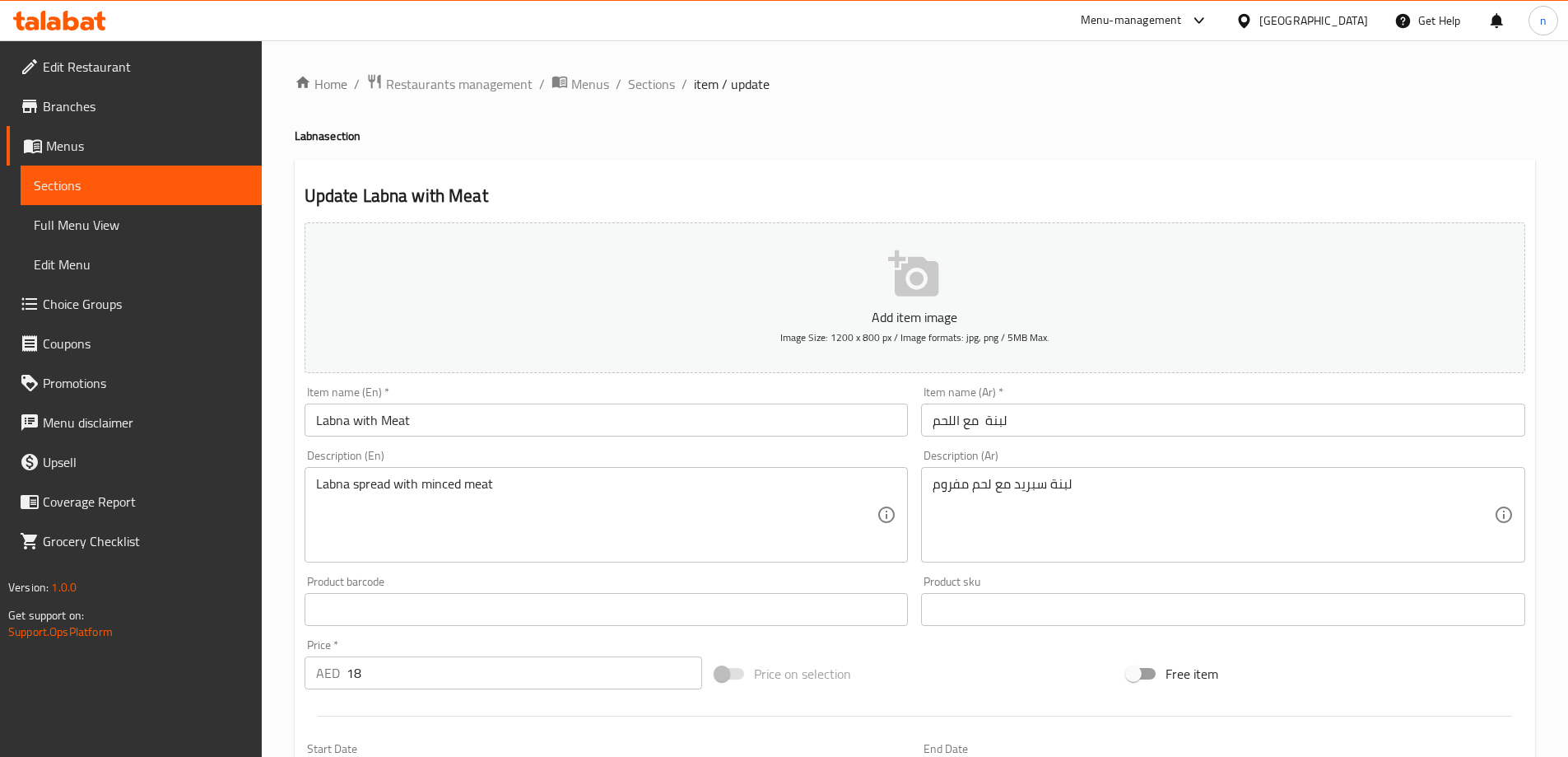
click at [57, 218] on span "Full Menu View" at bounding box center [142, 225] width 215 height 20
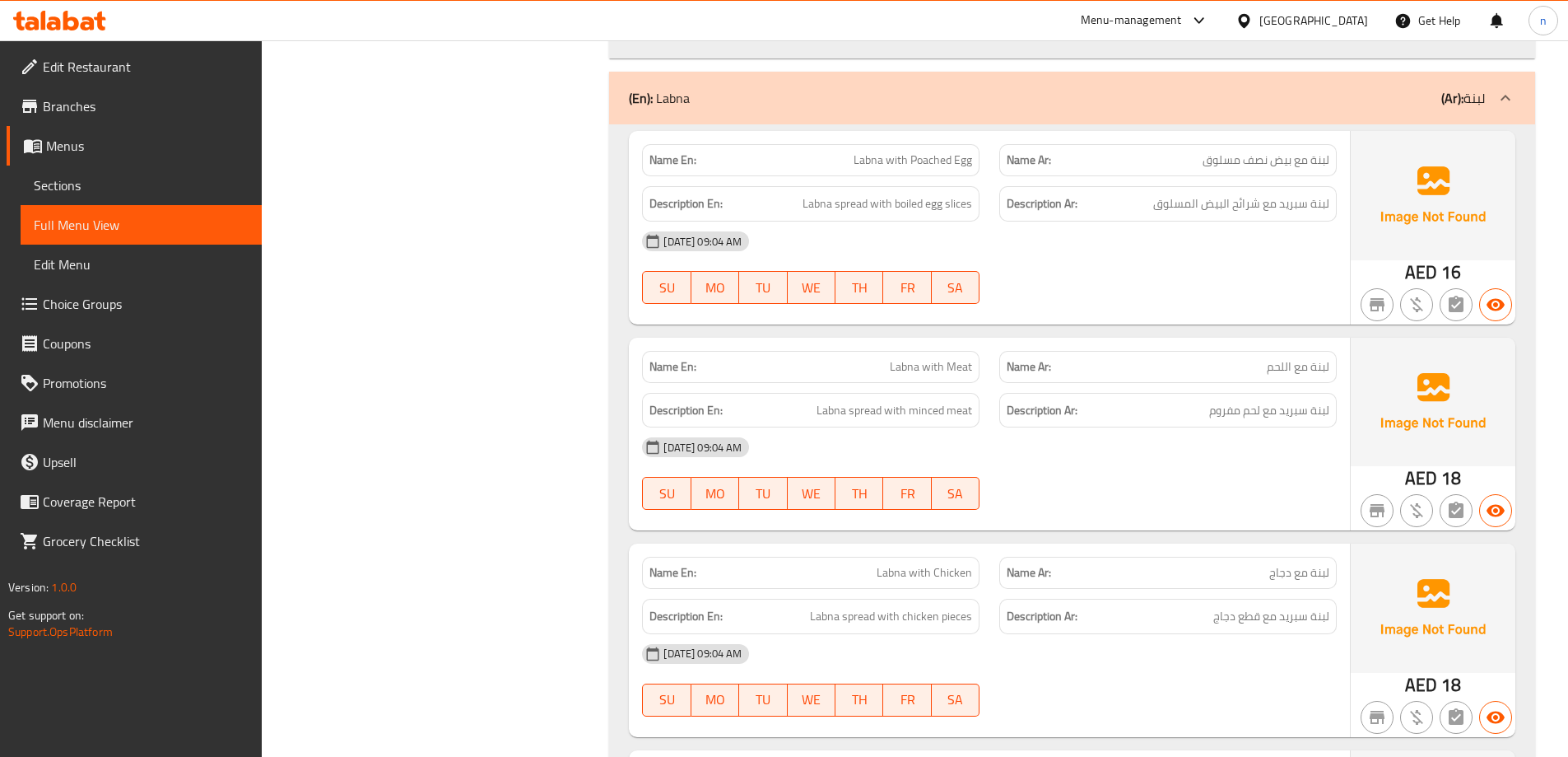
scroll to position [2824, 0]
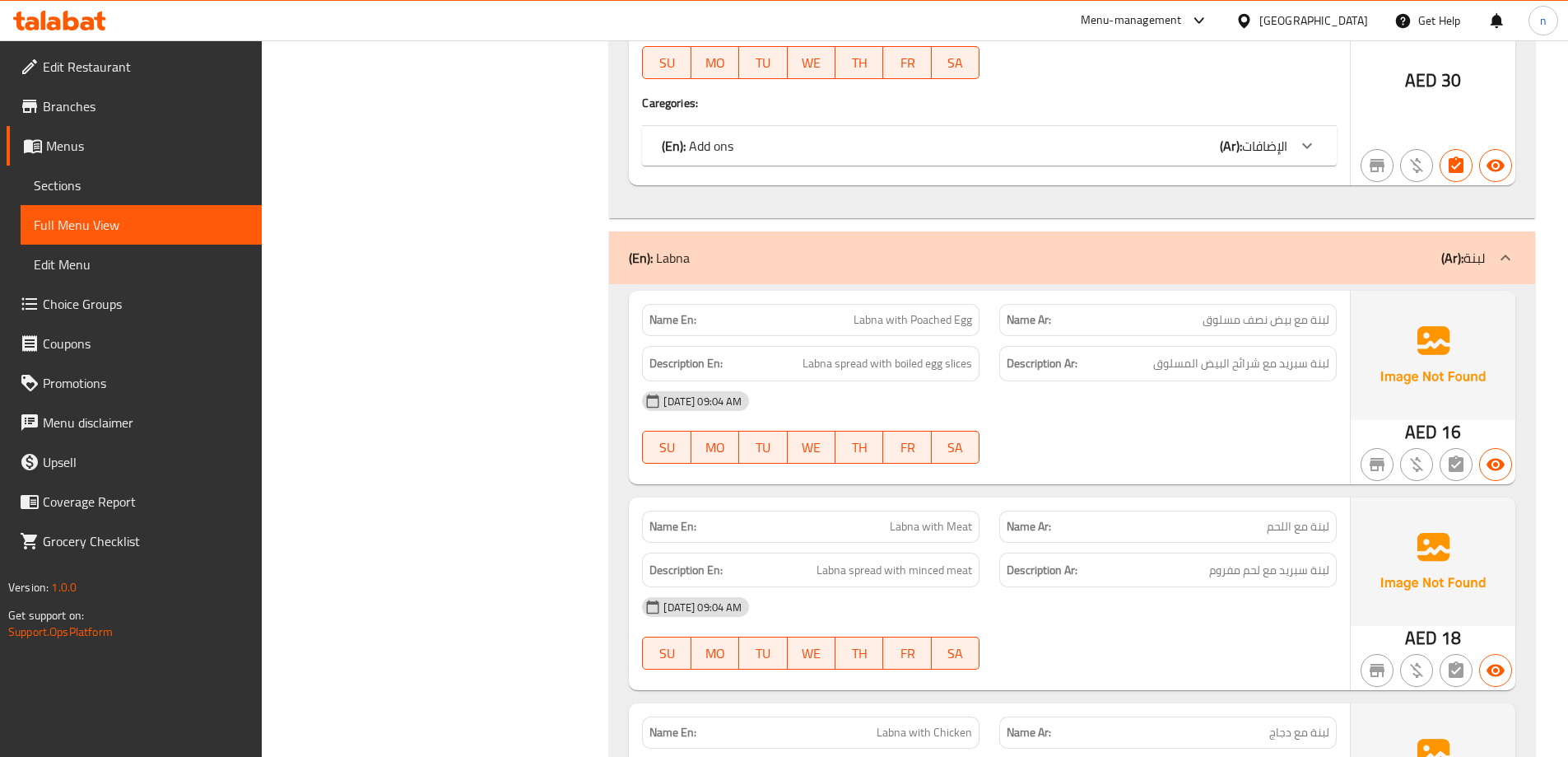
click at [86, 193] on span "Sections" at bounding box center [142, 185] width 215 height 20
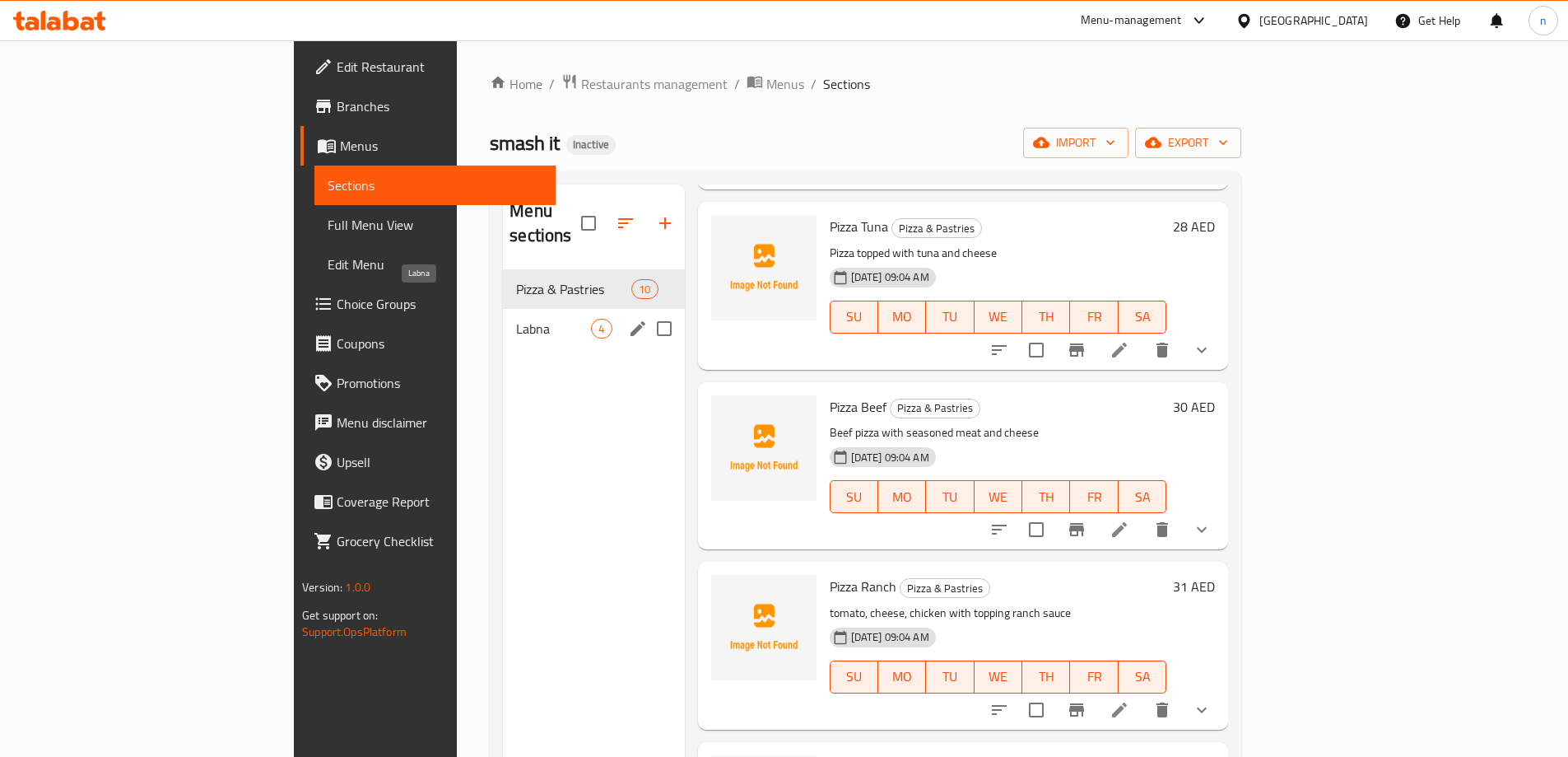
click at [516, 318] on span "Labna" at bounding box center [553, 328] width 75 height 20
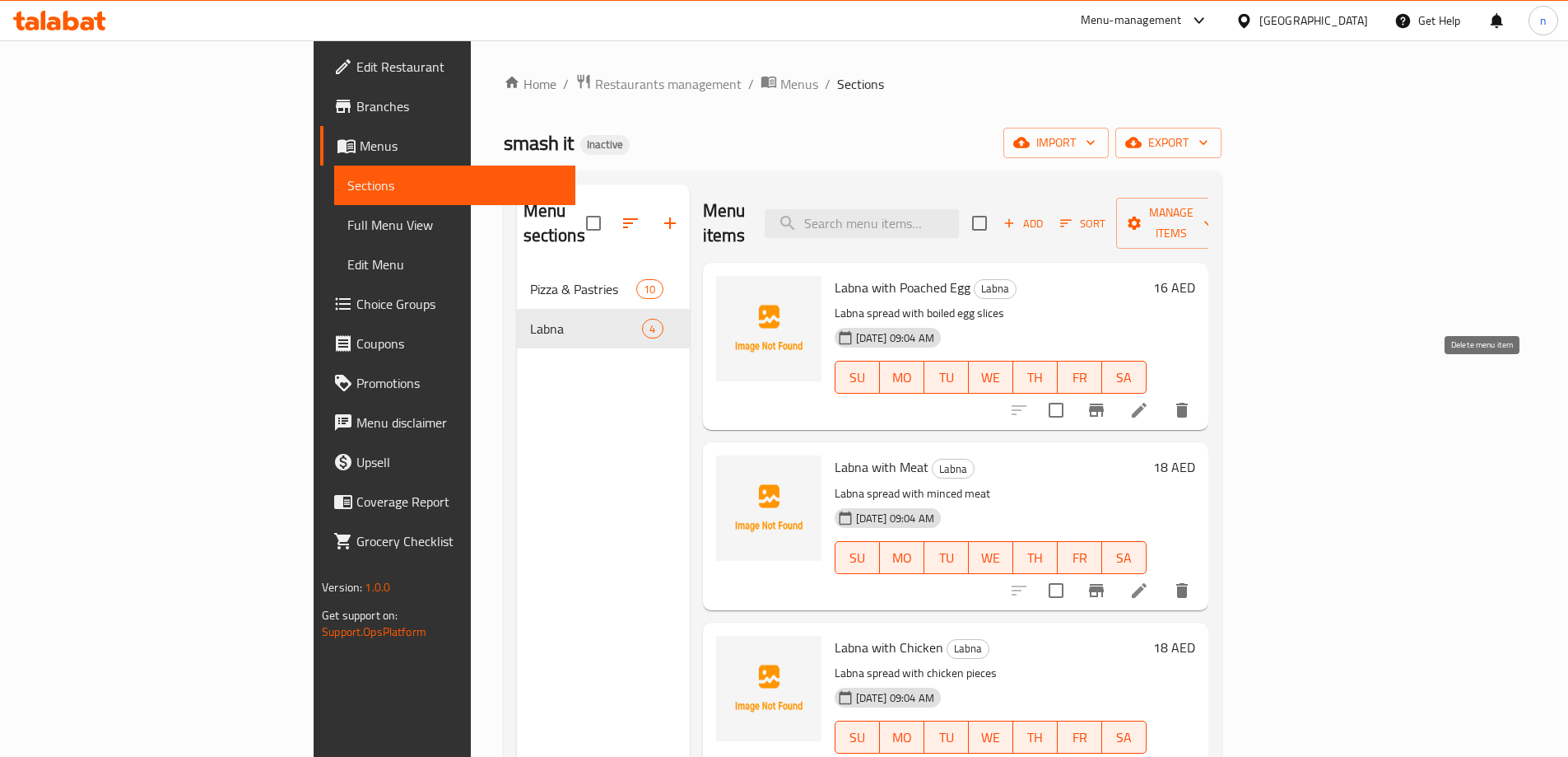
click at [1188, 403] on icon "delete" at bounding box center [1182, 410] width 12 height 15
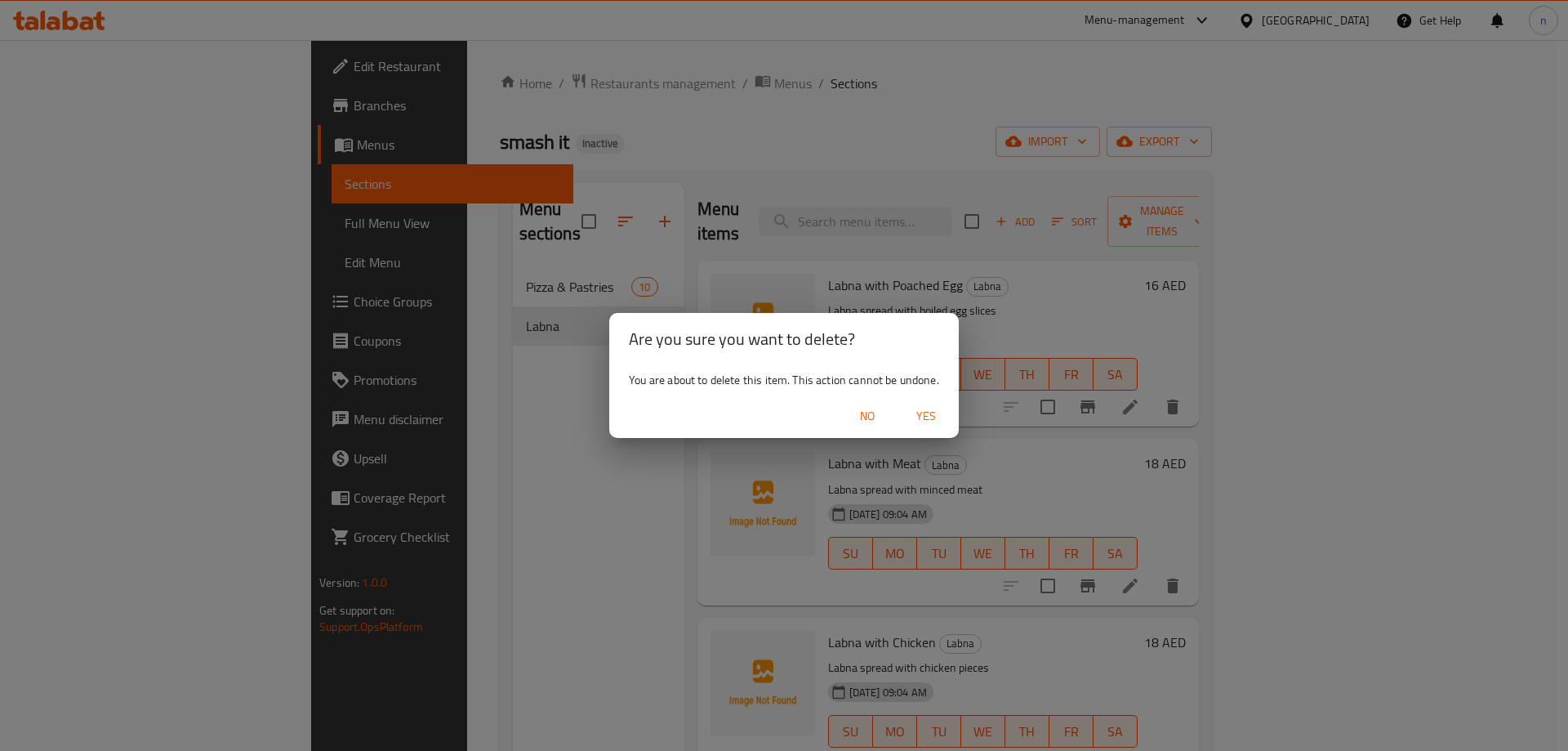
click at [924, 420] on span "Yes" at bounding box center [926, 416] width 39 height 21
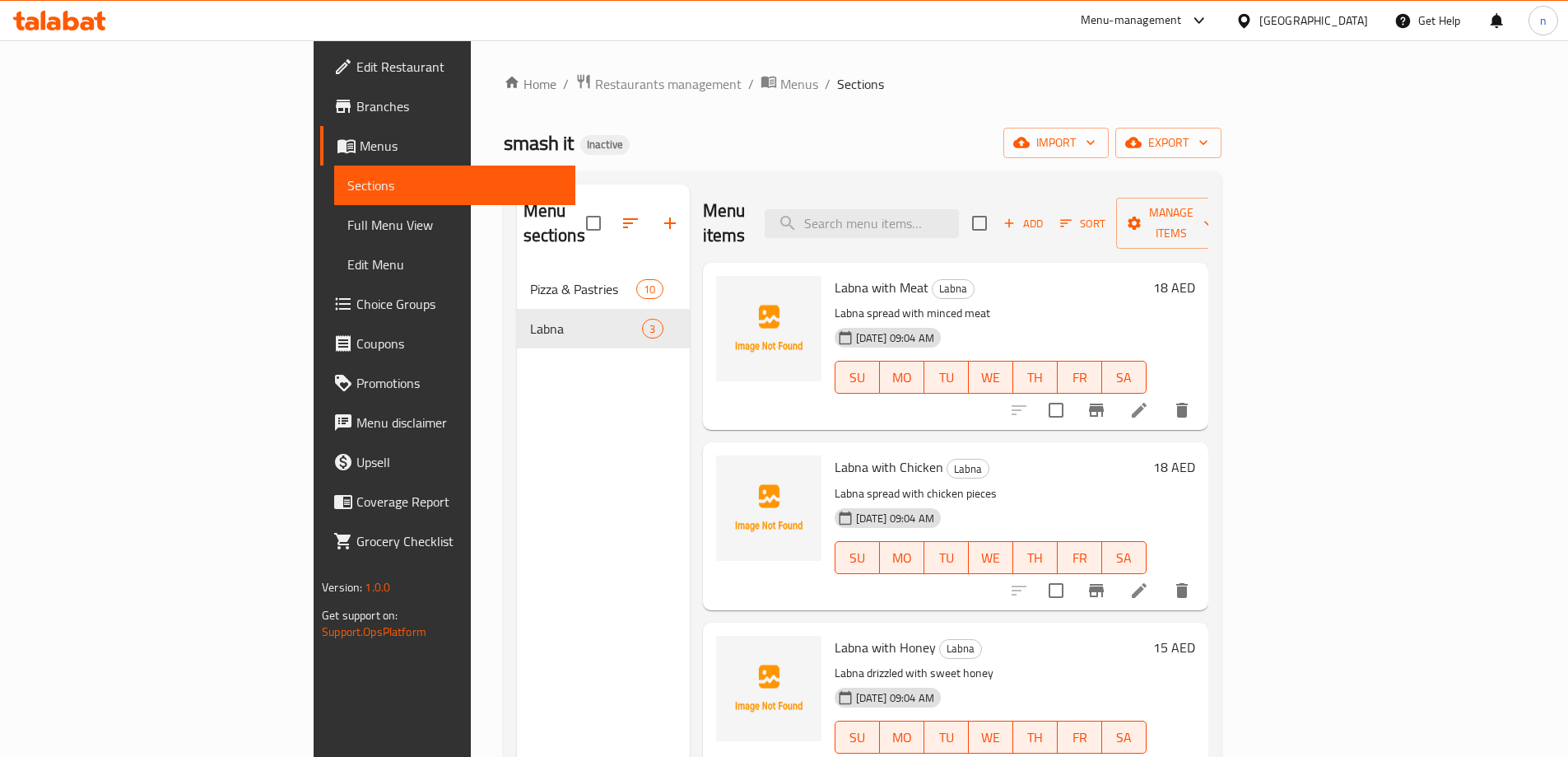
drag, startPoint x: 442, startPoint y: 487, endPoint x: 523, endPoint y: 462, distance: 84.8
click at [517, 487] on div "Menu sections Pizza & Pastries 10 Labna 3" at bounding box center [602, 563] width 172 height 757
click at [517, 519] on div "Menu sections Pizza & Pastries 10 Labna 3" at bounding box center [602, 563] width 172 height 757
click at [347, 219] on span "Full Menu View" at bounding box center [455, 225] width 215 height 20
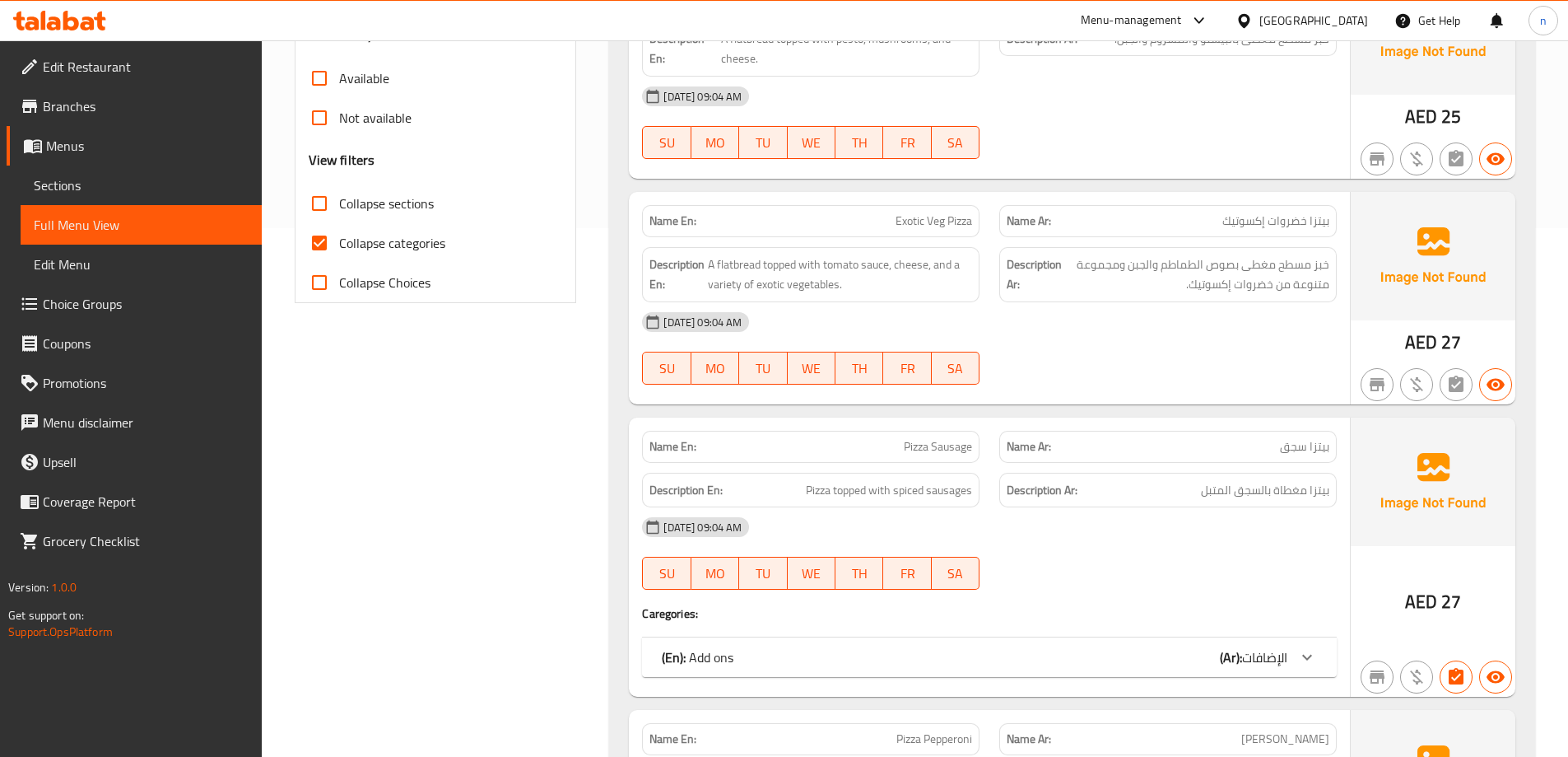
scroll to position [643, 0]
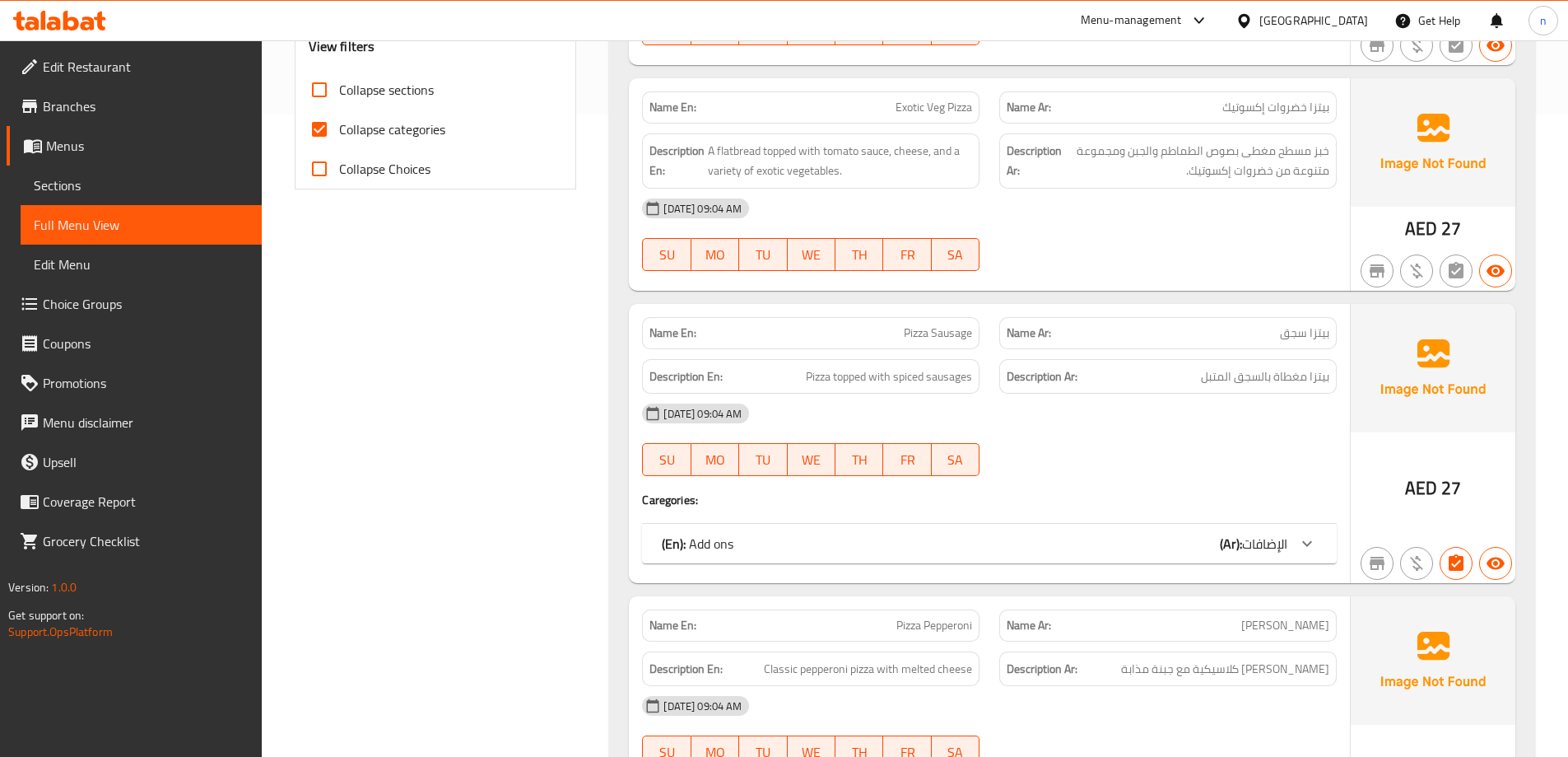
click at [321, 126] on input "Collapse categories" at bounding box center [319, 128] width 39 height 39
checkbox input "false"
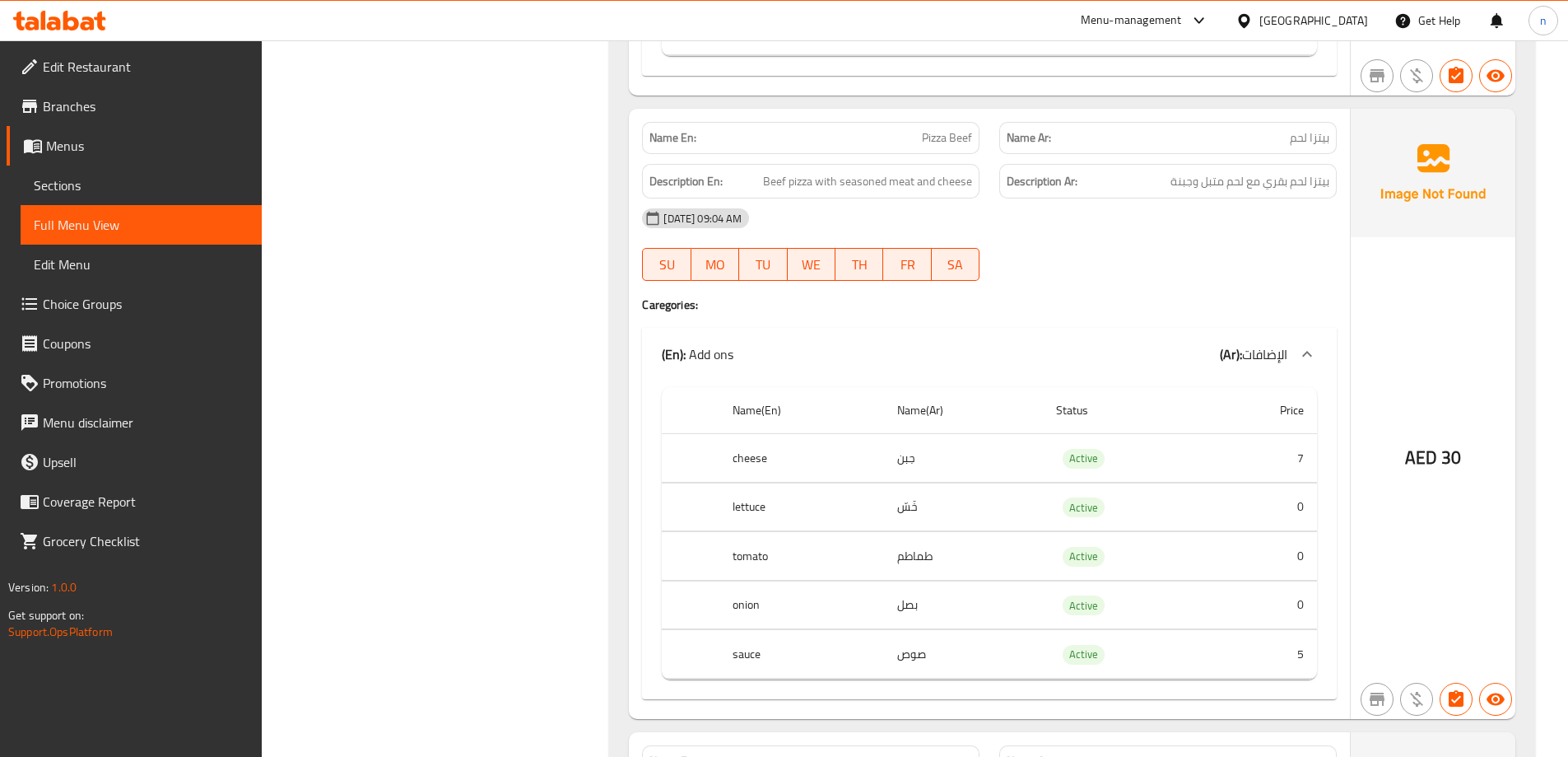
scroll to position [2632, 0]
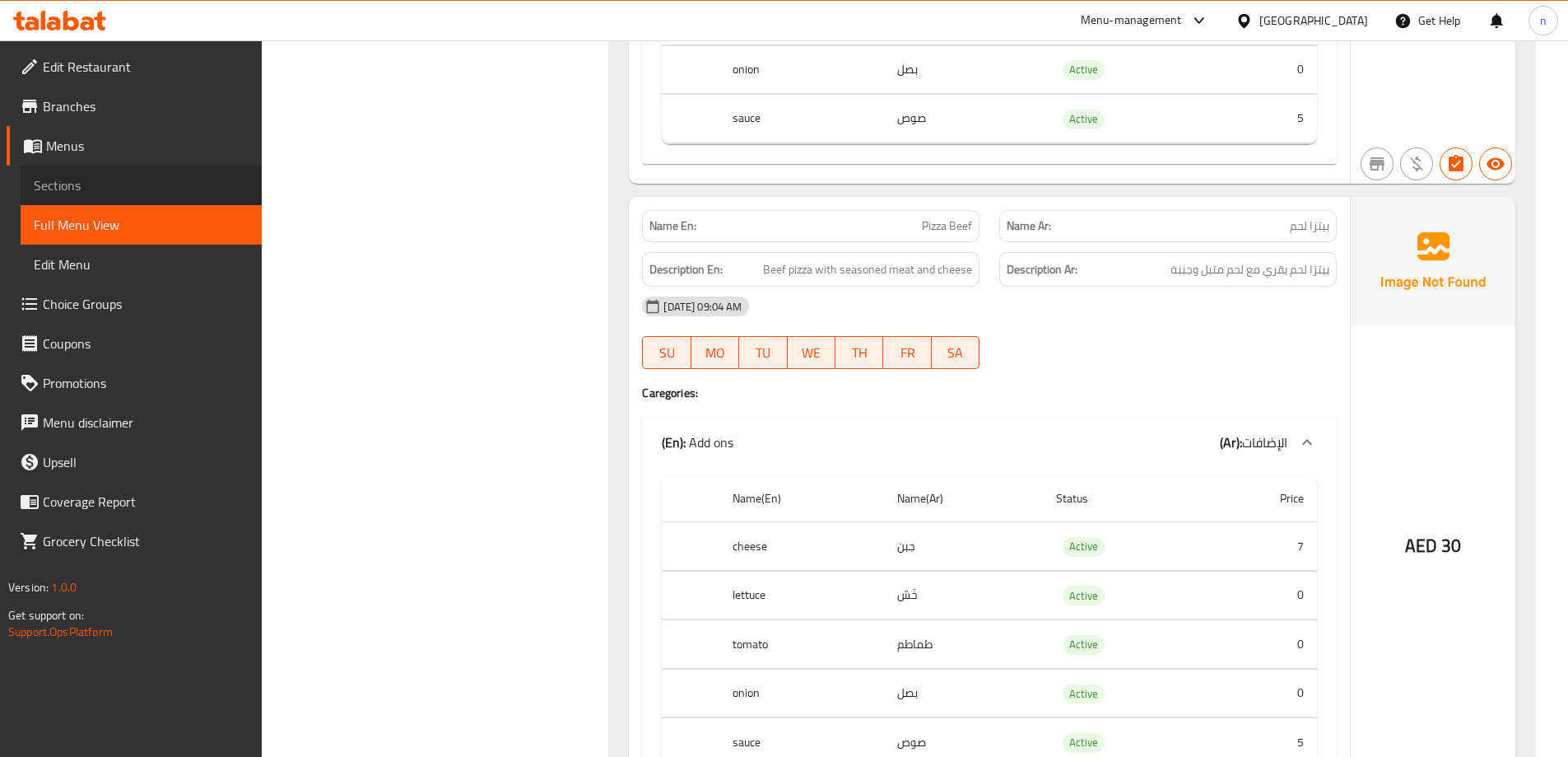
click at [112, 183] on span "Sections" at bounding box center [142, 185] width 215 height 20
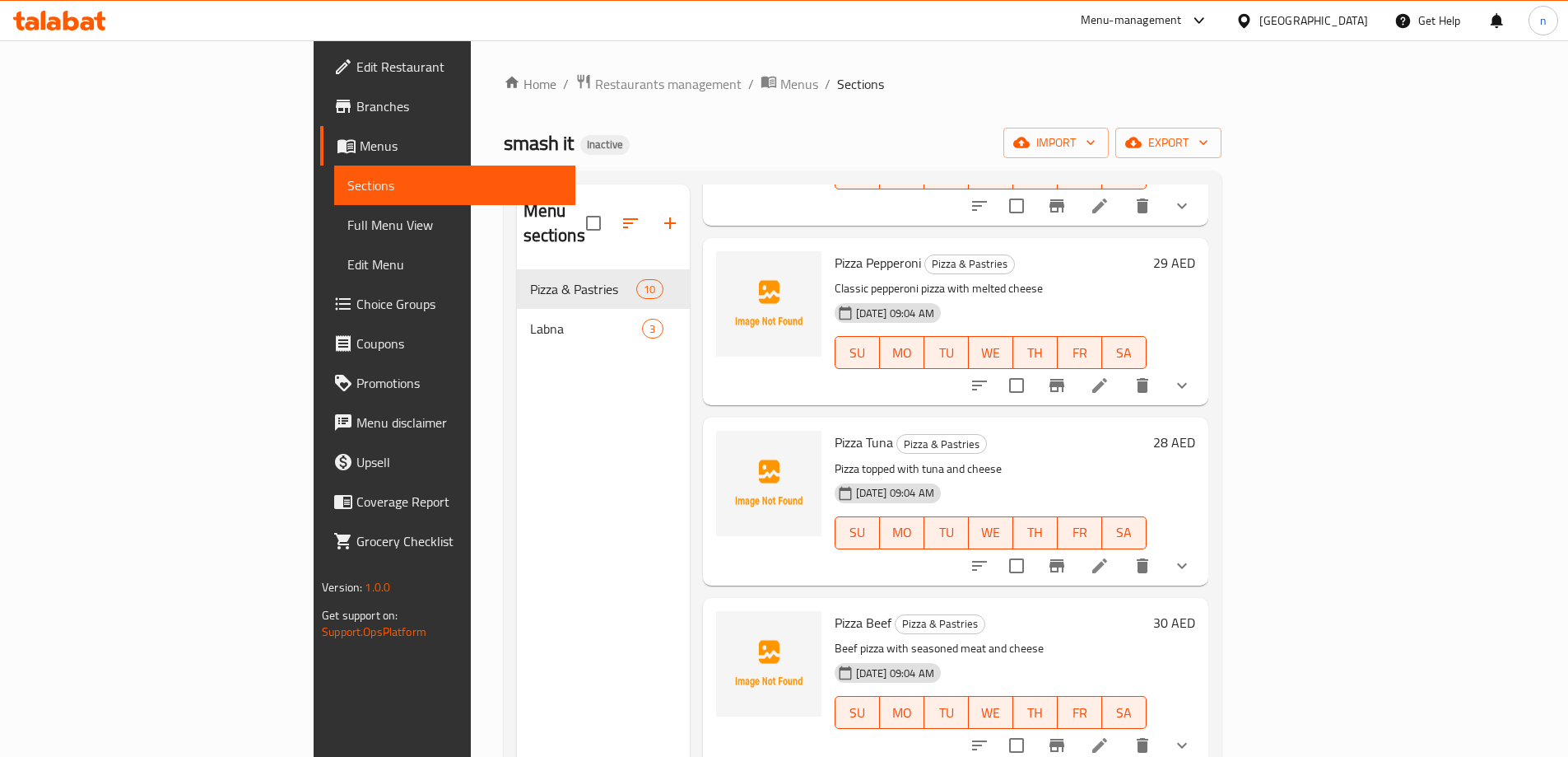
scroll to position [824, 0]
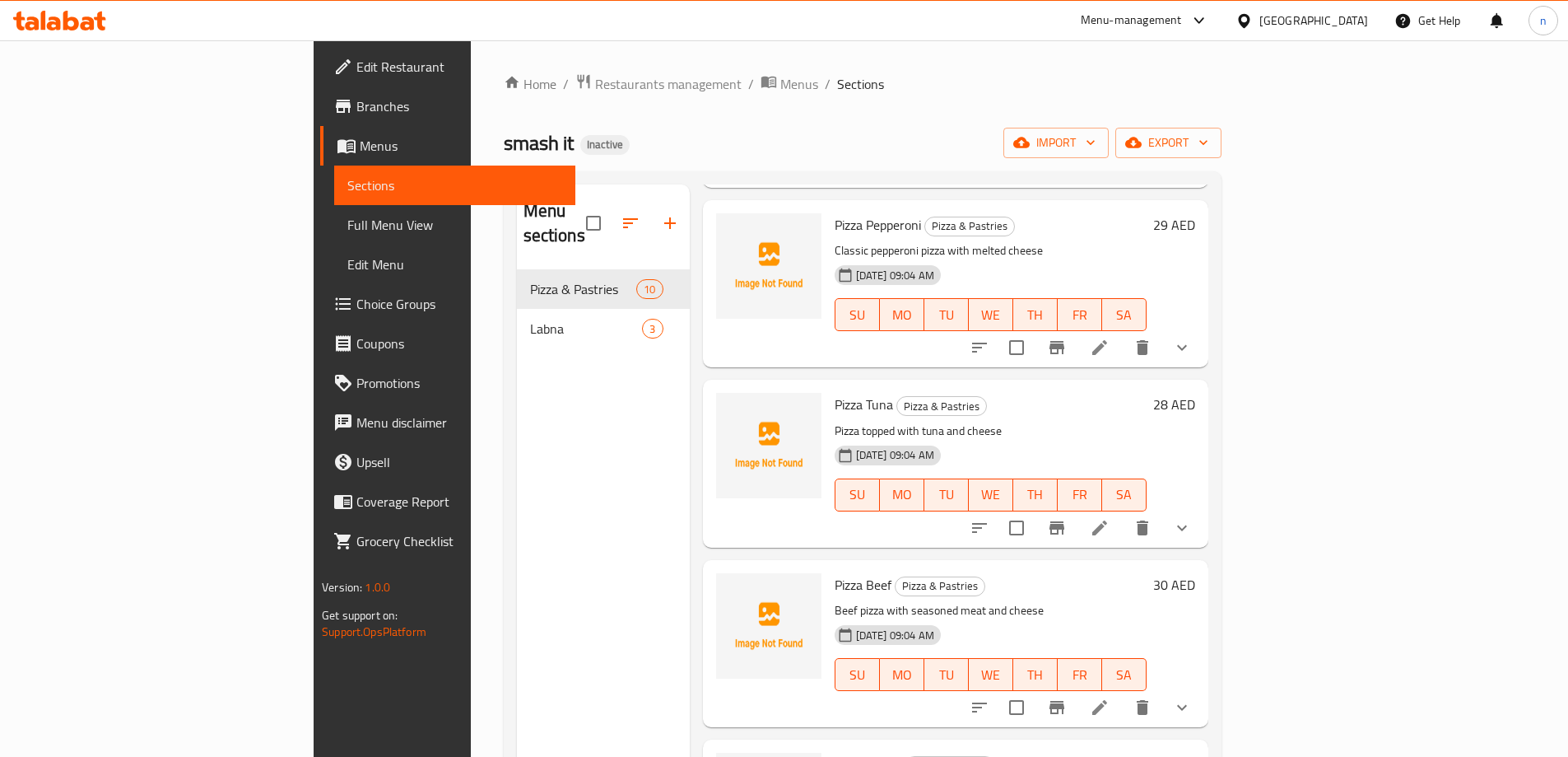
click at [1122, 693] on li at bounding box center [1099, 708] width 46 height 30
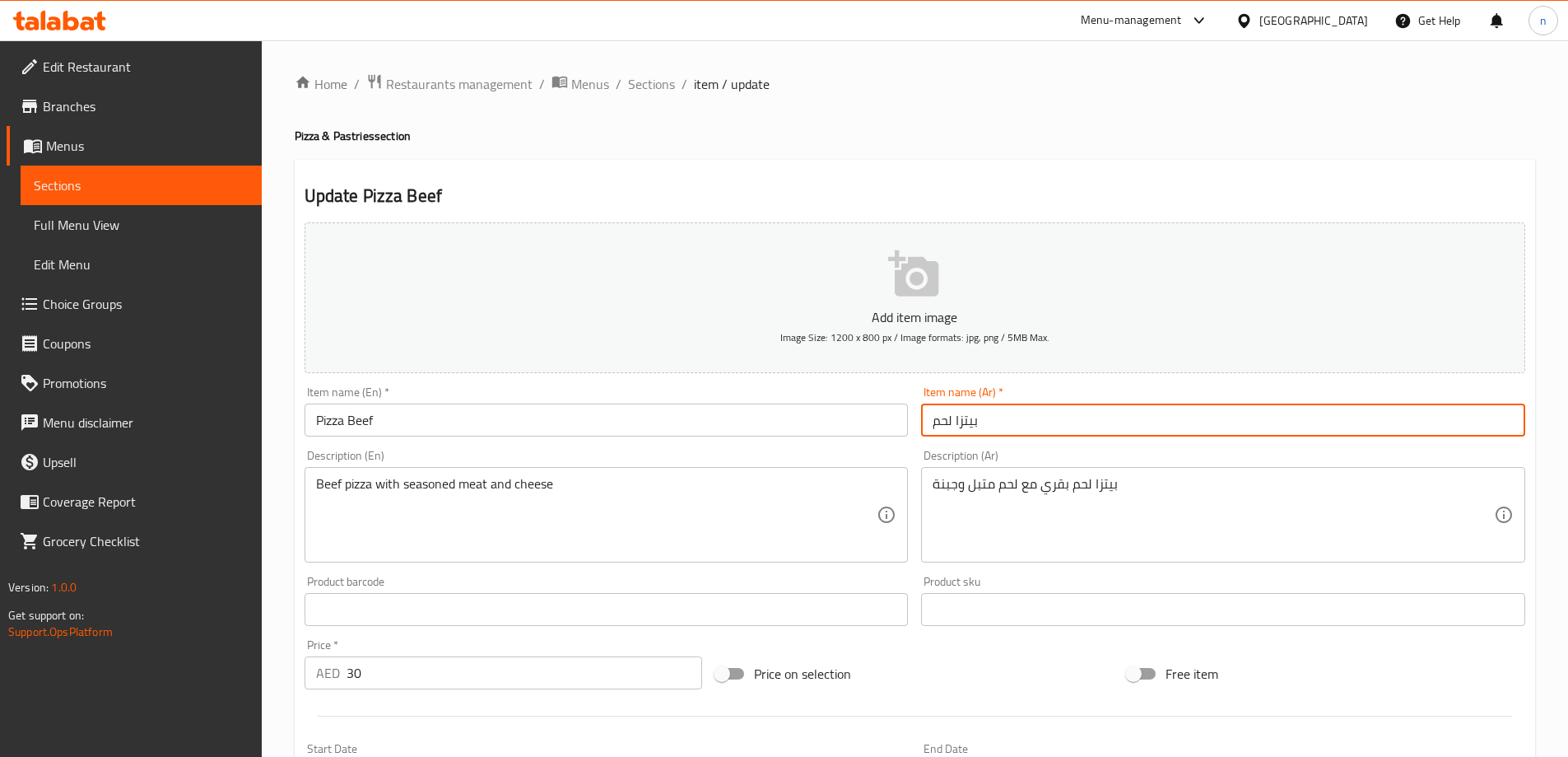
click at [1021, 434] on input "بيتزا لحم" at bounding box center [1222, 420] width 604 height 33
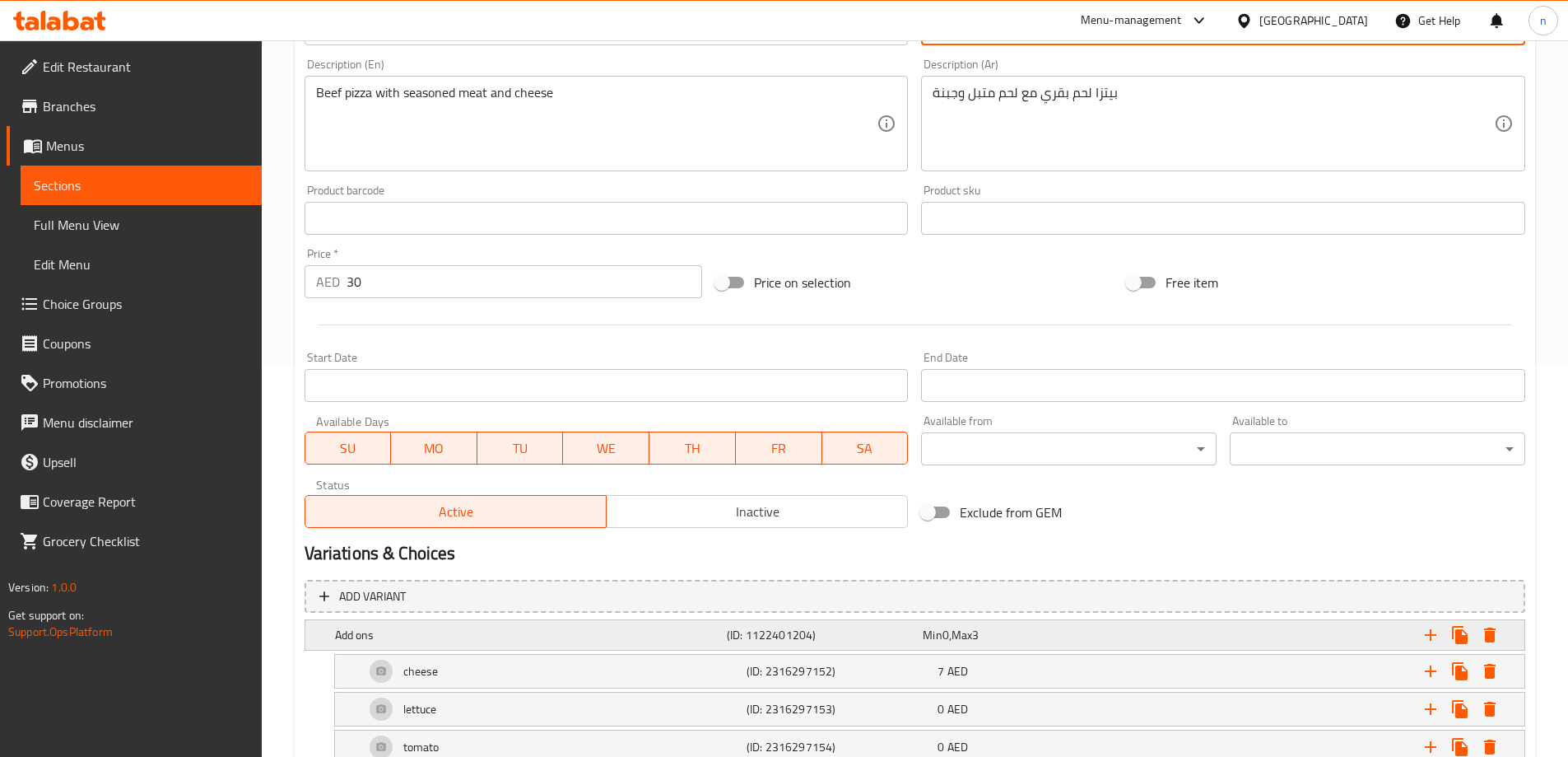
scroll to position [578, 0]
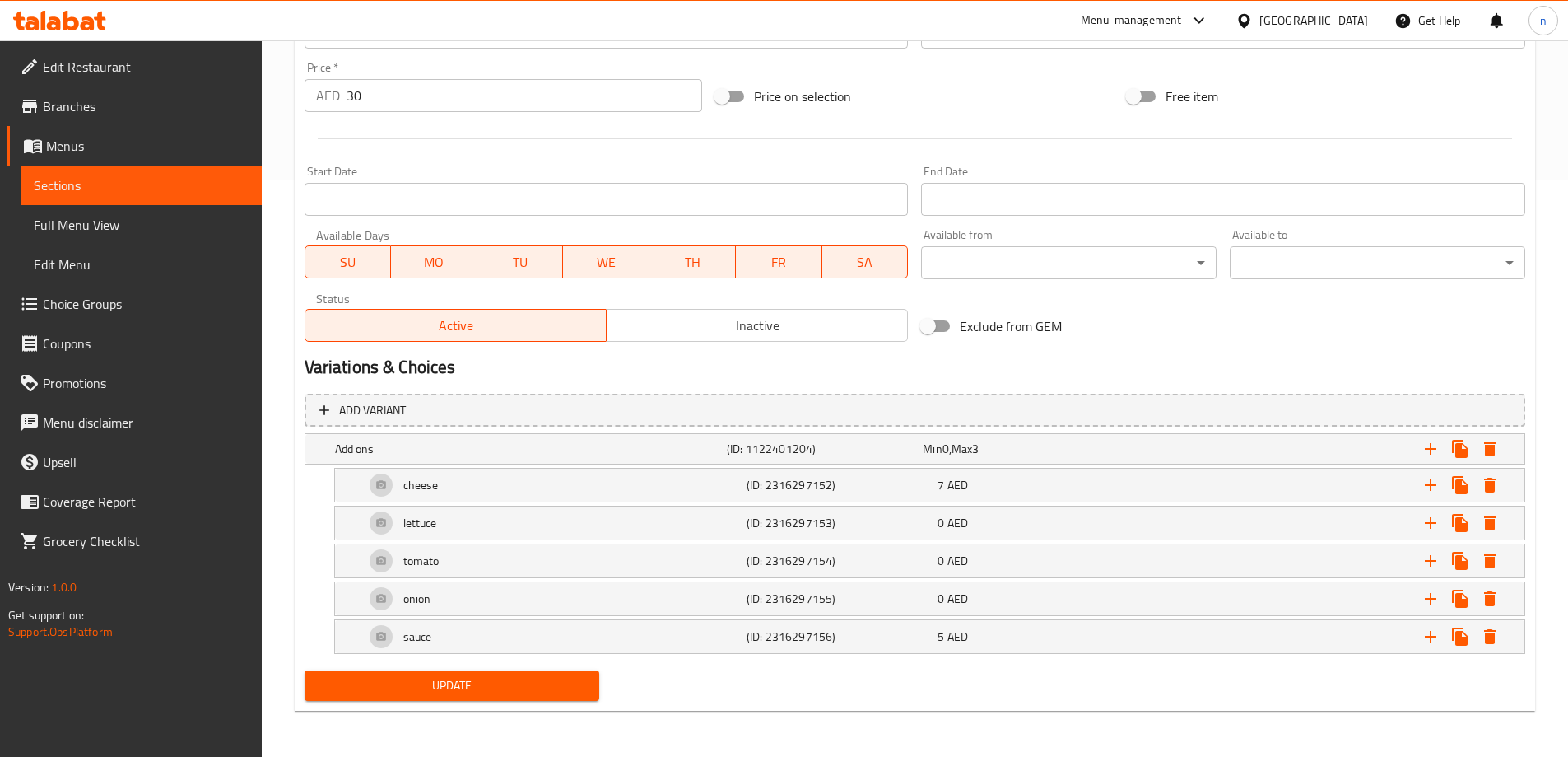
type input "بيتزا لحم بقري"
click at [450, 685] on span "Update" at bounding box center [452, 685] width 269 height 21
click at [122, 231] on span "Full Menu View" at bounding box center [142, 225] width 215 height 20
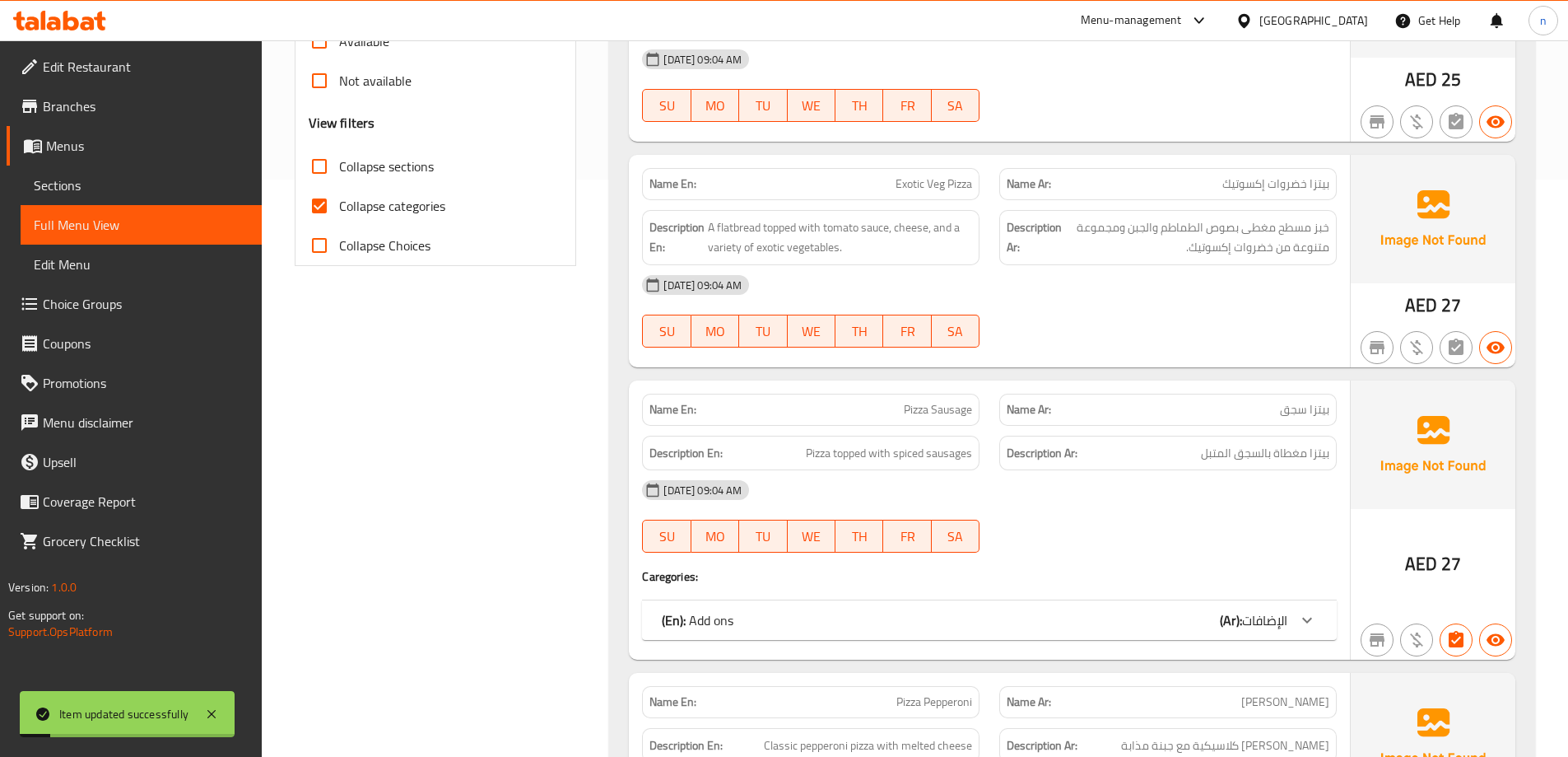
click at [373, 193] on label "Collapse categories" at bounding box center [372, 205] width 146 height 39
click at [339, 193] on input "Collapse categories" at bounding box center [319, 205] width 39 height 39
checkbox input "false"
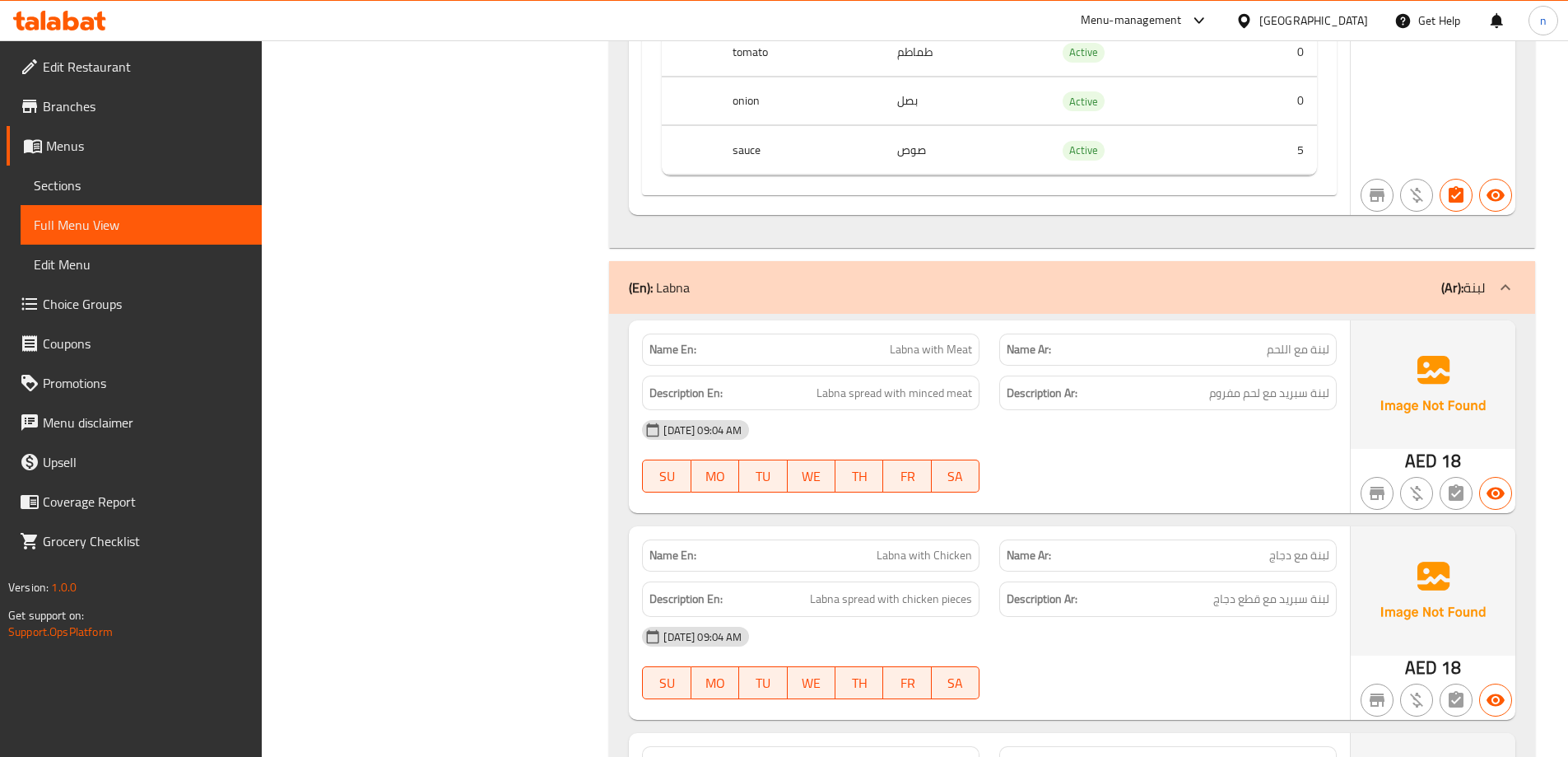
scroll to position [4856, 0]
